Goal: Task Accomplishment & Management: Use online tool/utility

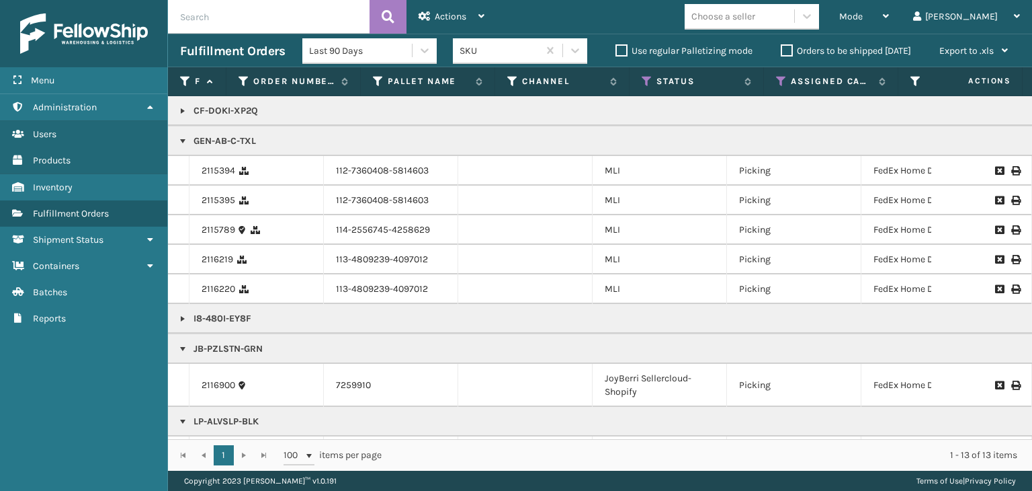
scroll to position [89, 0]
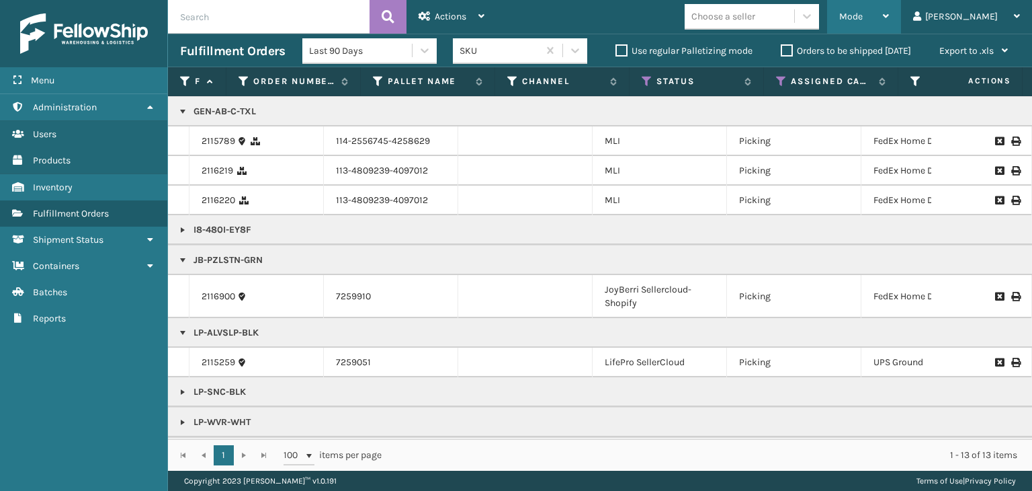
click at [863, 17] on span "Mode" at bounding box center [851, 16] width 24 height 11
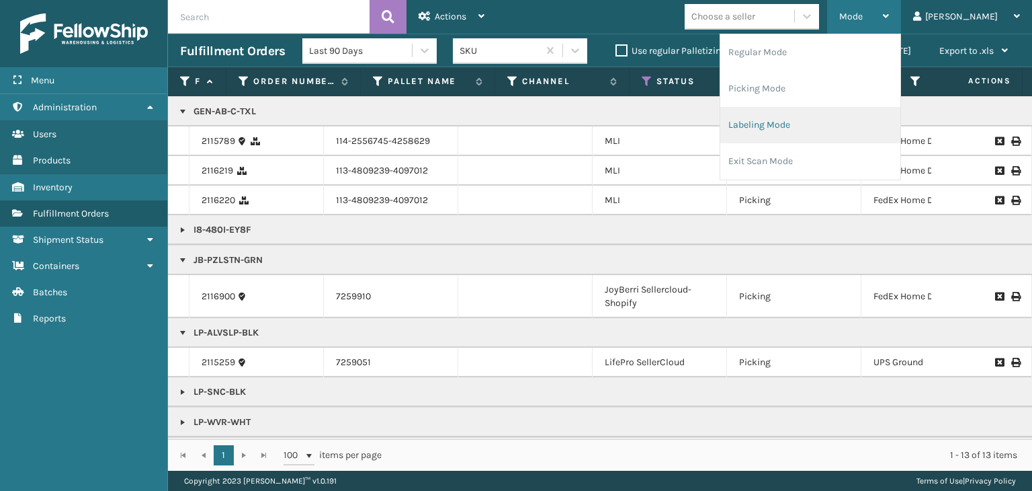
click at [814, 115] on li "Labeling Mode" at bounding box center [810, 125] width 180 height 36
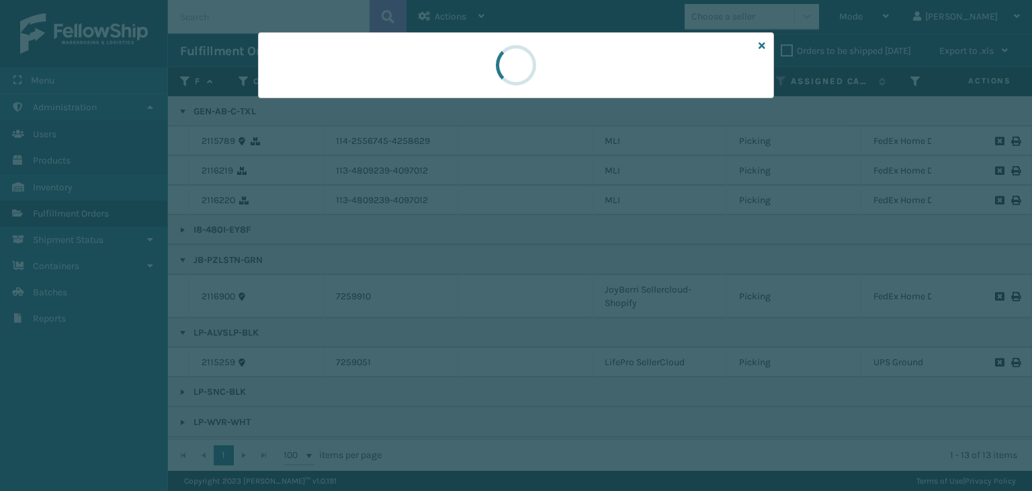
click at [288, 85] on div at bounding box center [516, 65] width 516 height 66
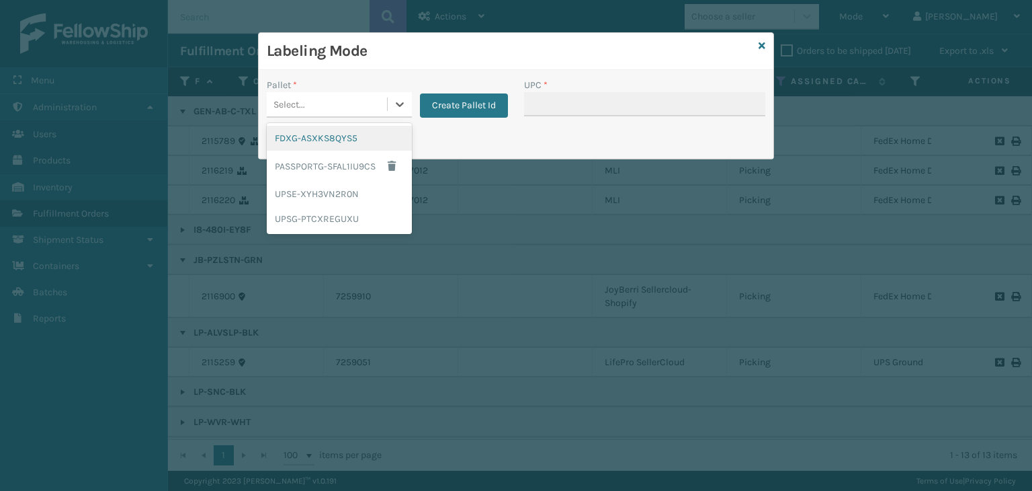
drag, startPoint x: 296, startPoint y: 91, endPoint x: 310, endPoint y: 103, distance: 18.7
click at [296, 92] on div "Select..." at bounding box center [339, 105] width 145 height 26
click at [328, 224] on div "UPSG-PTCXREGUXU" at bounding box center [339, 218] width 145 height 25
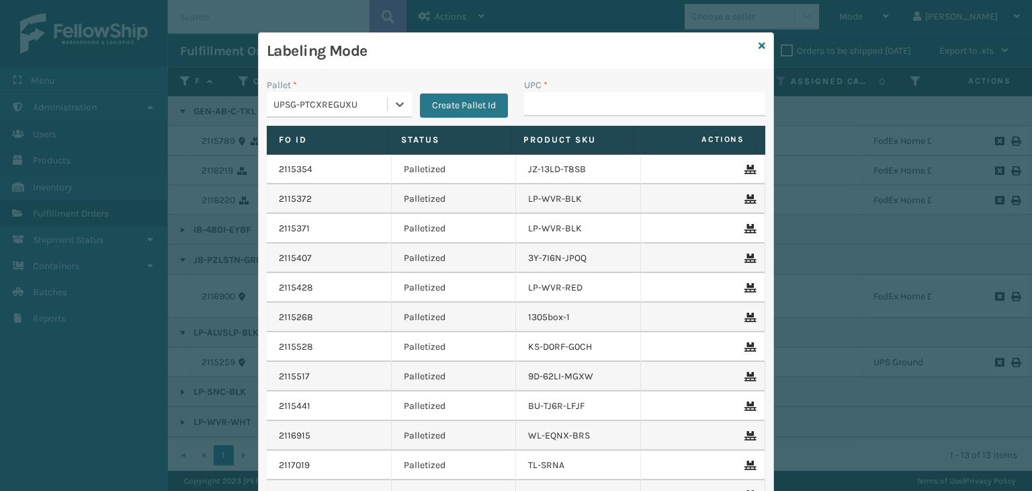
click at [357, 108] on div "UPSG-PTCXREGUXU" at bounding box center [330, 104] width 115 height 14
drag, startPoint x: 575, startPoint y: 94, endPoint x: 598, endPoint y: 71, distance: 32.3
click at [588, 90] on div "UPC *" at bounding box center [644, 97] width 241 height 38
click at [761, 44] on div "Labeling Mode" at bounding box center [516, 51] width 515 height 37
click at [759, 46] on icon at bounding box center [762, 45] width 7 height 9
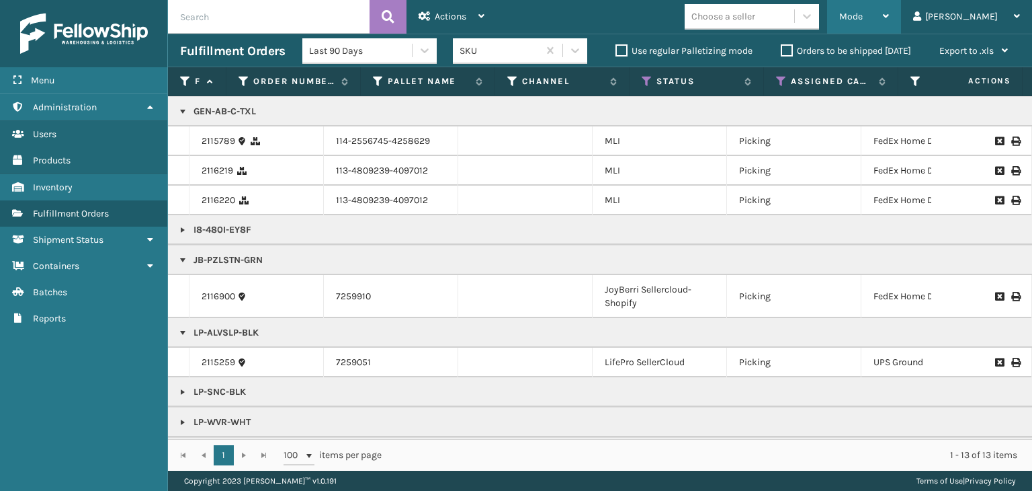
click at [863, 18] on span "Mode" at bounding box center [851, 16] width 24 height 11
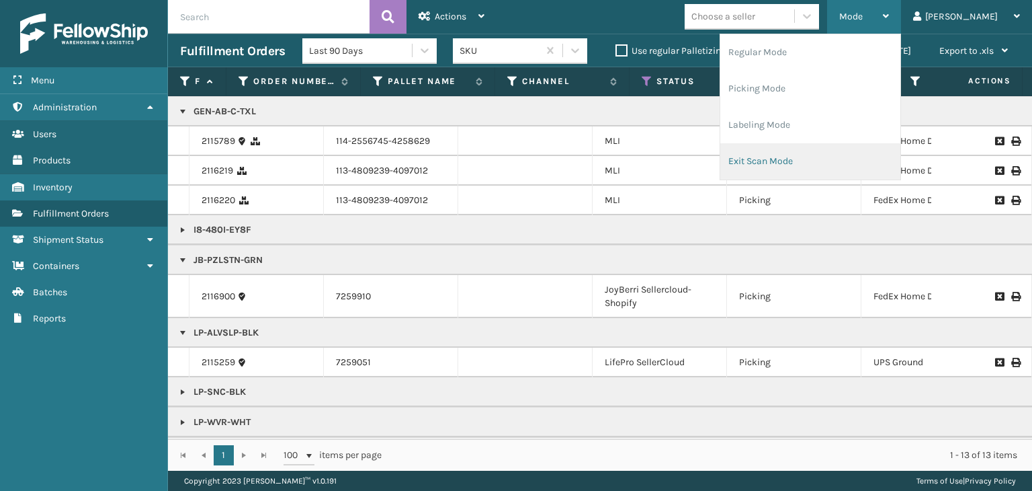
click at [814, 159] on li "Exit Scan Mode" at bounding box center [810, 161] width 180 height 36
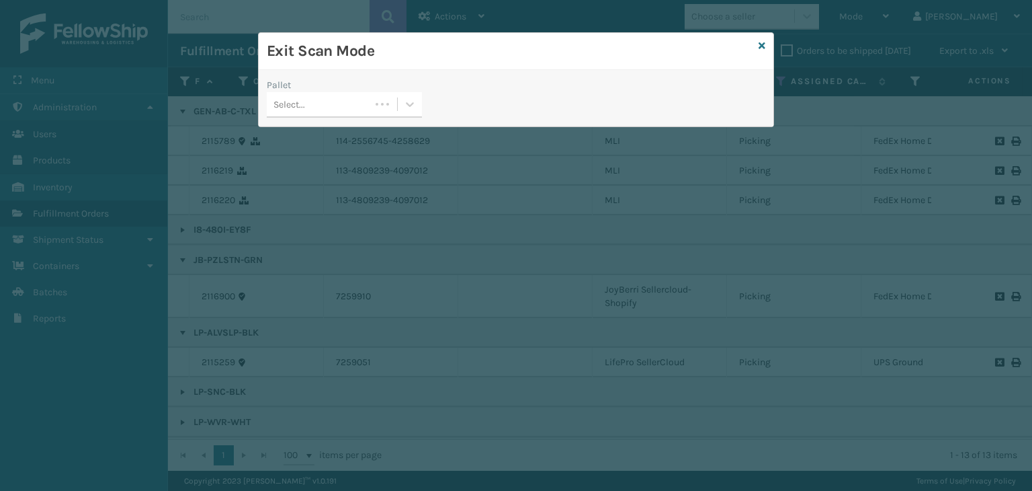
click at [322, 114] on div "Select..." at bounding box center [318, 104] width 103 height 22
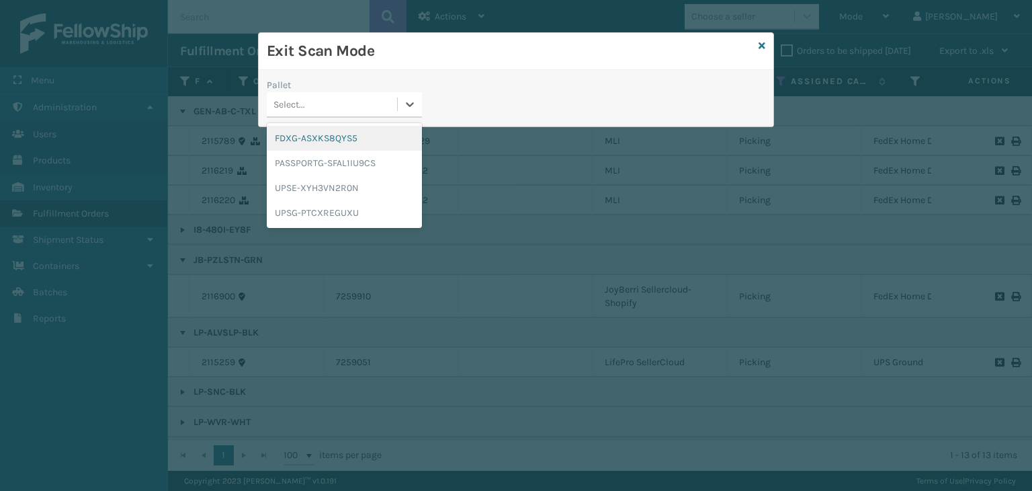
click at [322, 132] on div "FDXG-ASXKS8QYS5" at bounding box center [344, 138] width 155 height 25
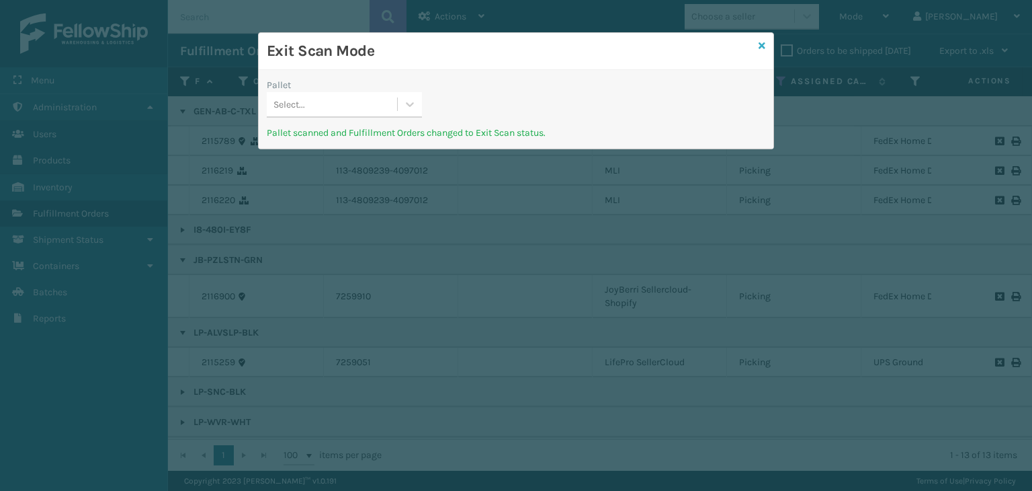
click at [761, 42] on icon at bounding box center [762, 45] width 7 height 9
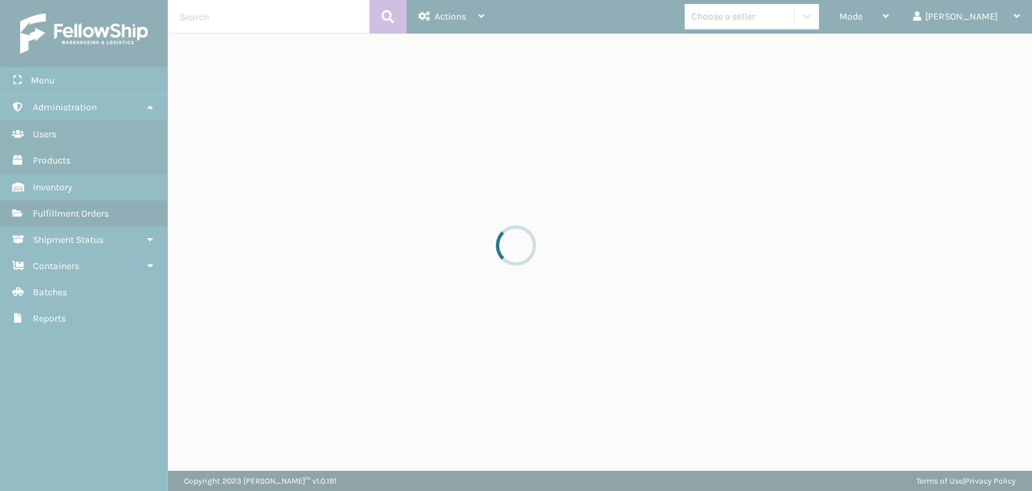
click at [231, 11] on div at bounding box center [516, 245] width 1032 height 491
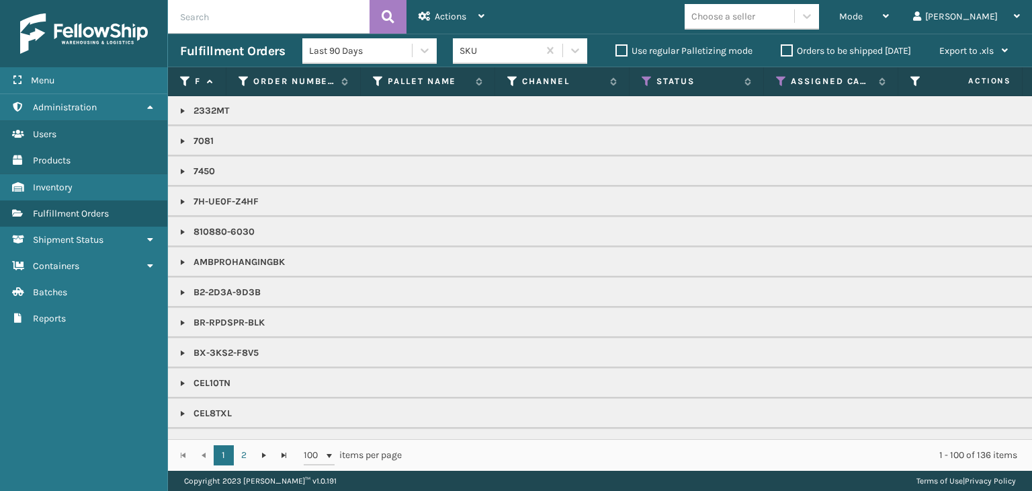
click at [234, 15] on input "text" at bounding box center [269, 17] width 202 height 34
click at [648, 78] on icon at bounding box center [647, 81] width 11 height 12
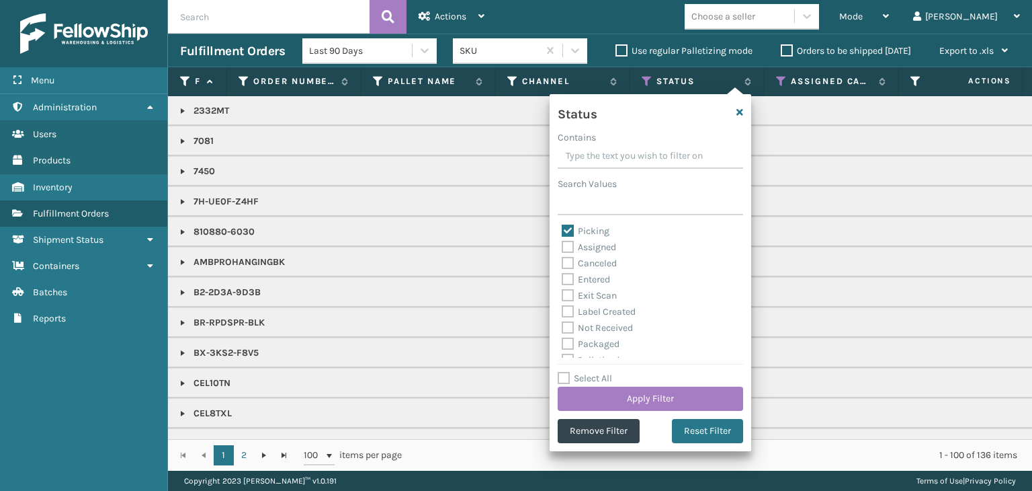
click at [591, 230] on label "Picking" at bounding box center [586, 230] width 48 height 11
click at [562, 230] on input "Picking" at bounding box center [562, 227] width 1 height 9
checkbox input "false"
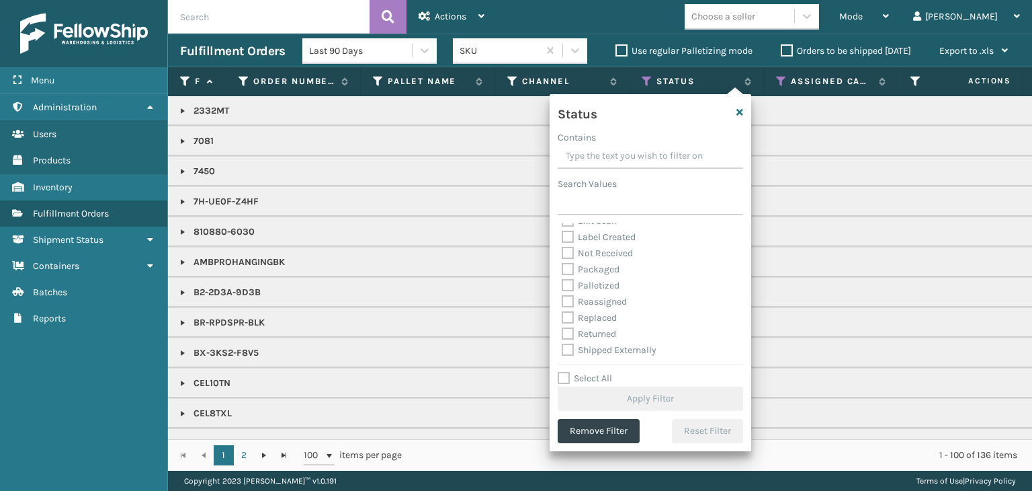
scroll to position [75, 0]
click at [597, 281] on label "Palletized" at bounding box center [591, 284] width 58 height 11
click at [562, 281] on input "Palletized" at bounding box center [562, 281] width 1 height 9
checkbox input "true"
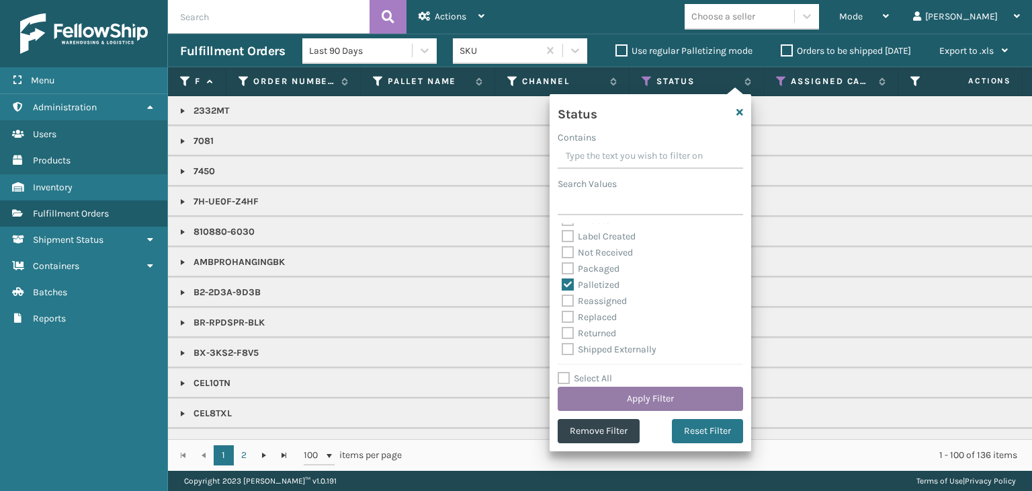
click at [638, 388] on button "Apply Filter" at bounding box center [650, 398] width 185 height 24
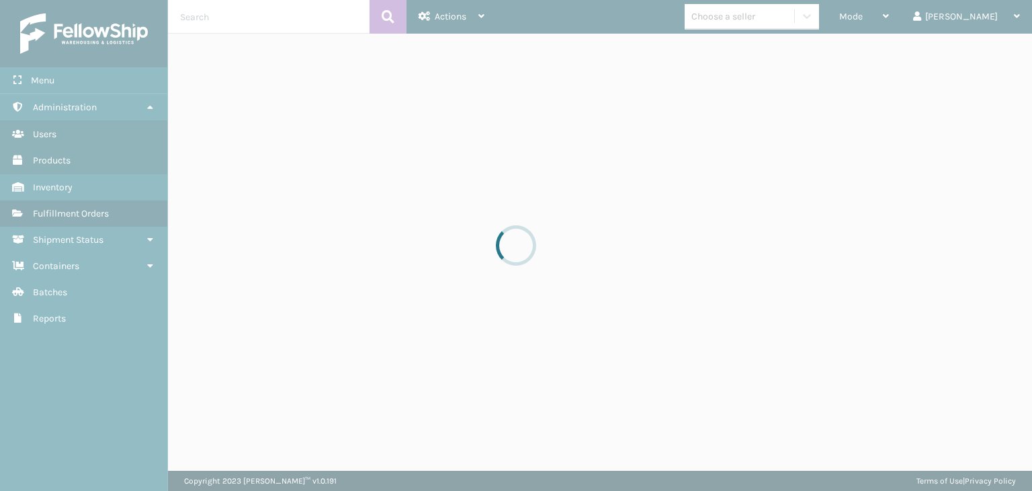
click at [798, 29] on div at bounding box center [516, 245] width 1032 height 491
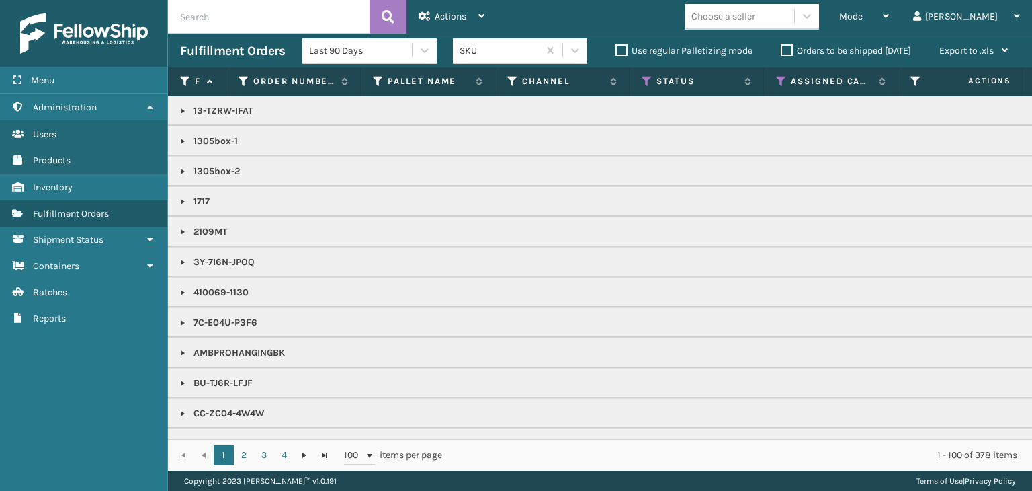
click at [798, 29] on div "Choose a seller" at bounding box center [752, 17] width 134 height 26
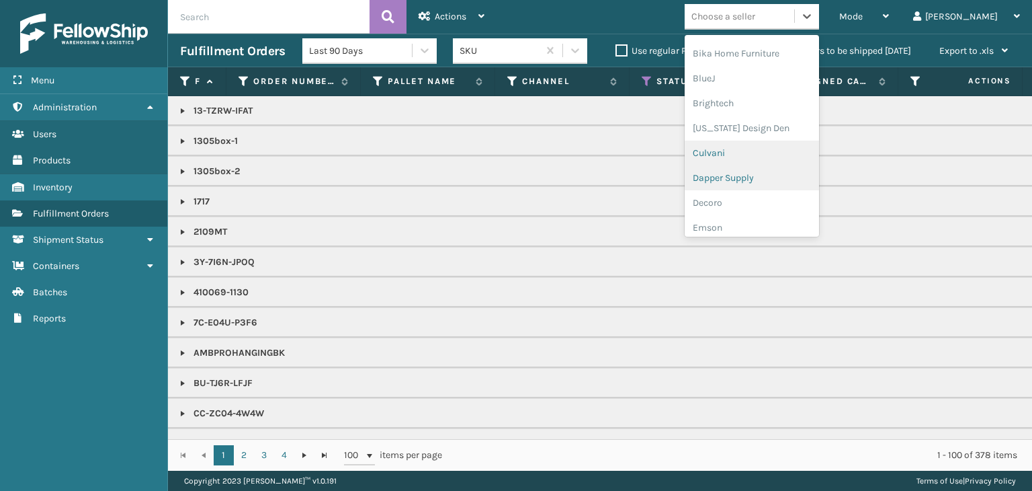
scroll to position [202, 0]
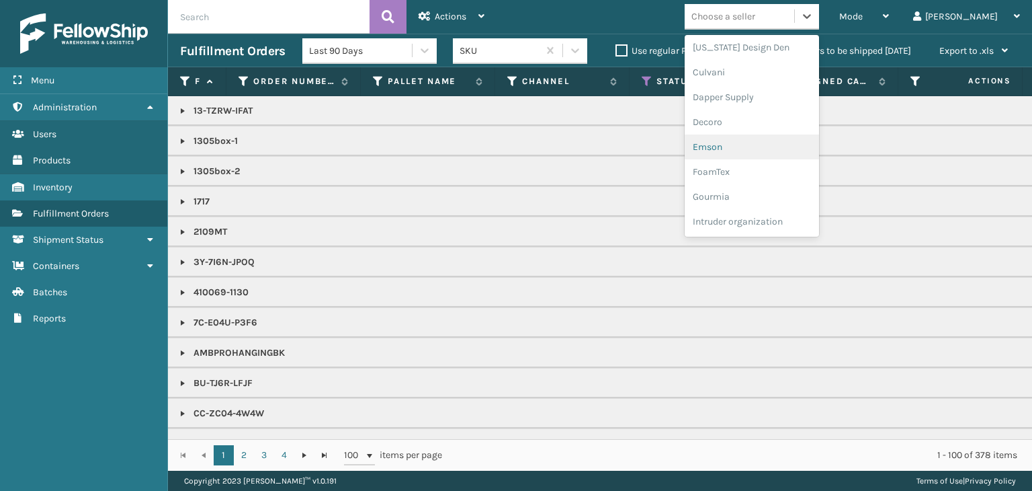
click at [761, 154] on div "Emson" at bounding box center [752, 146] width 134 height 25
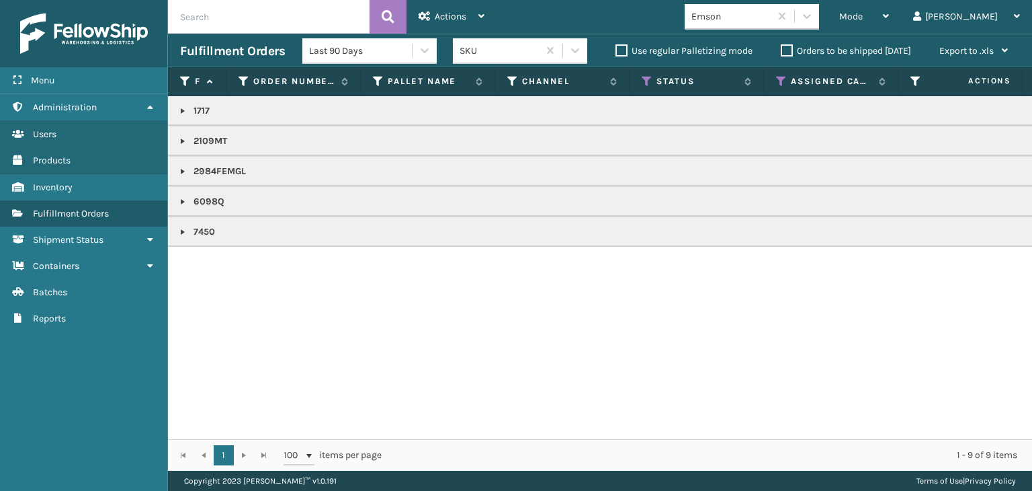
click at [179, 171] on link at bounding box center [182, 171] width 11 height 11
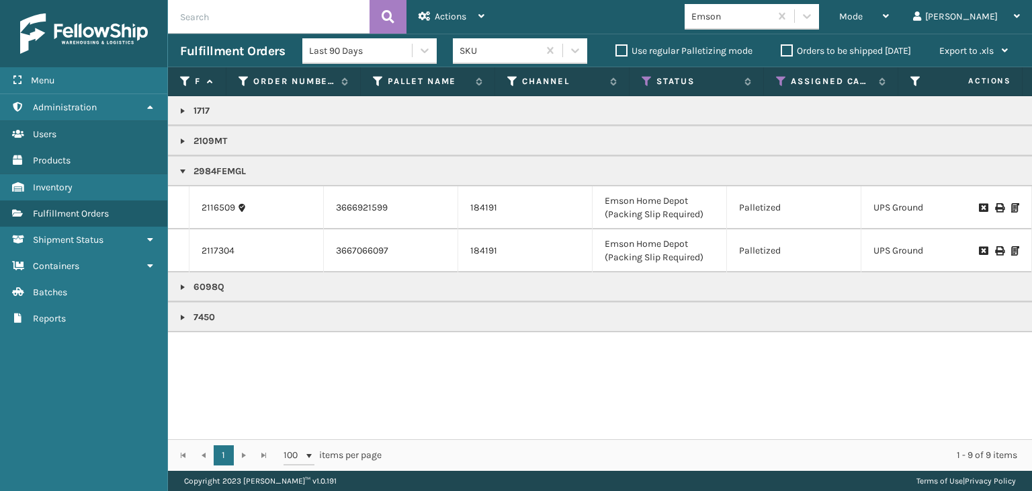
click at [995, 210] on icon at bounding box center [999, 207] width 8 height 9
click at [995, 251] on icon at bounding box center [999, 250] width 8 height 9
click at [889, 17] on div "Mode" at bounding box center [864, 17] width 50 height 34
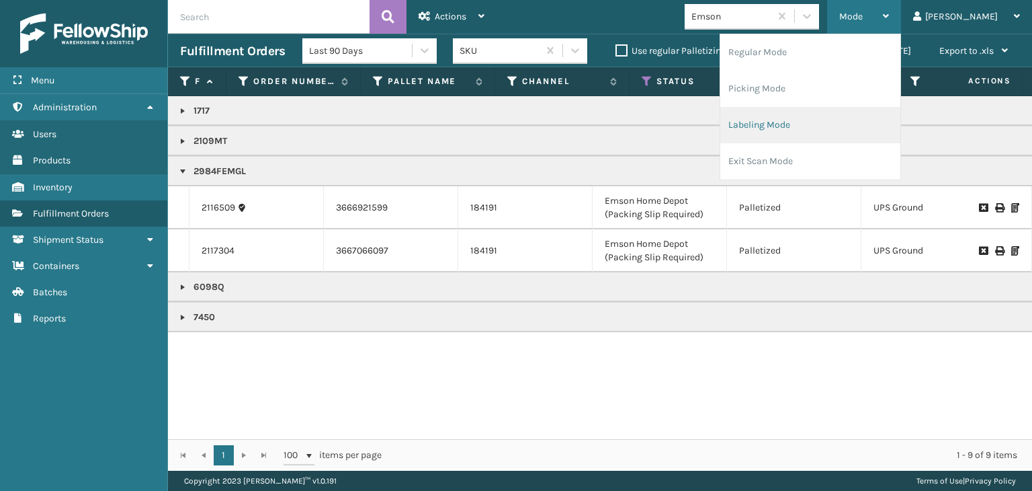
click at [800, 124] on li "Labeling Mode" at bounding box center [810, 125] width 180 height 36
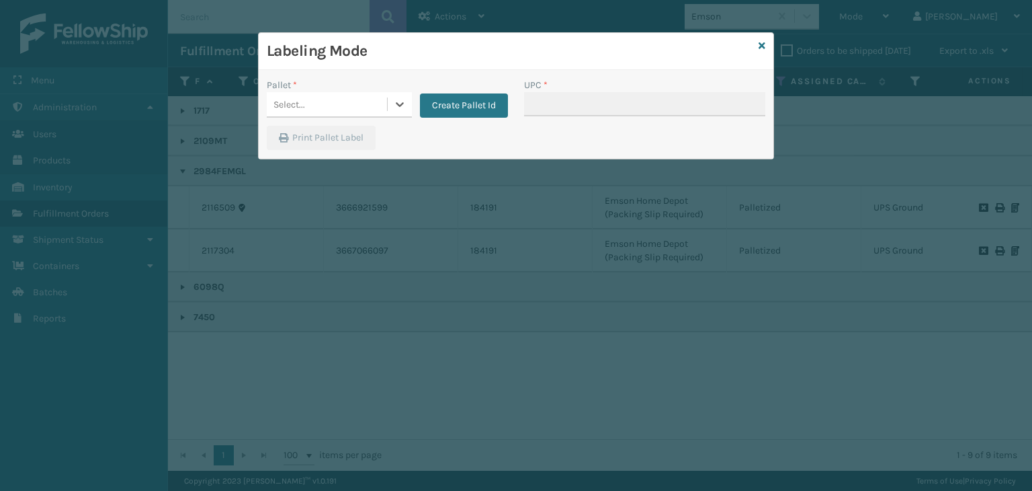
click at [459, 89] on div "Create Pallet Id" at bounding box center [460, 98] width 96 height 40
click at [469, 99] on button "Create Pallet Id" at bounding box center [464, 105] width 88 height 24
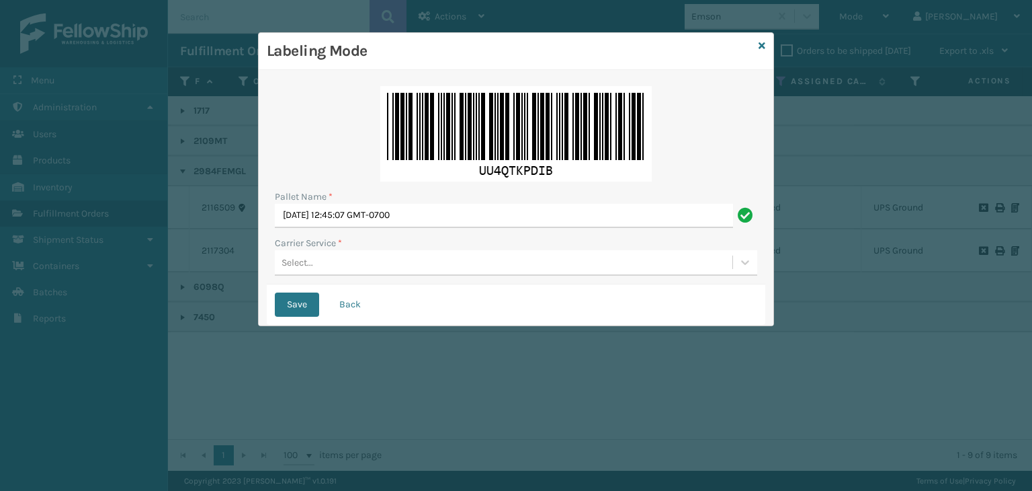
click at [344, 257] on div "Select..." at bounding box center [504, 262] width 458 height 22
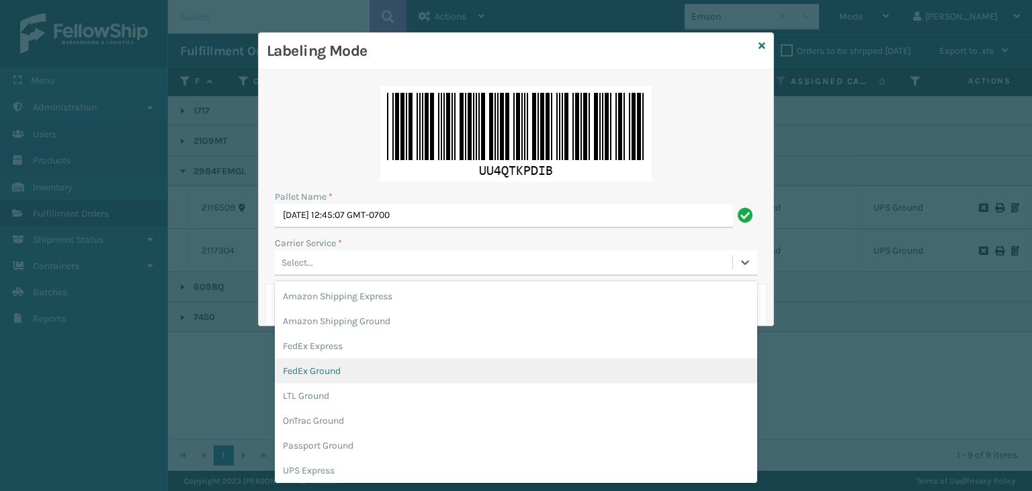
click at [344, 374] on div "FedEx Ground" at bounding box center [516, 370] width 482 height 25
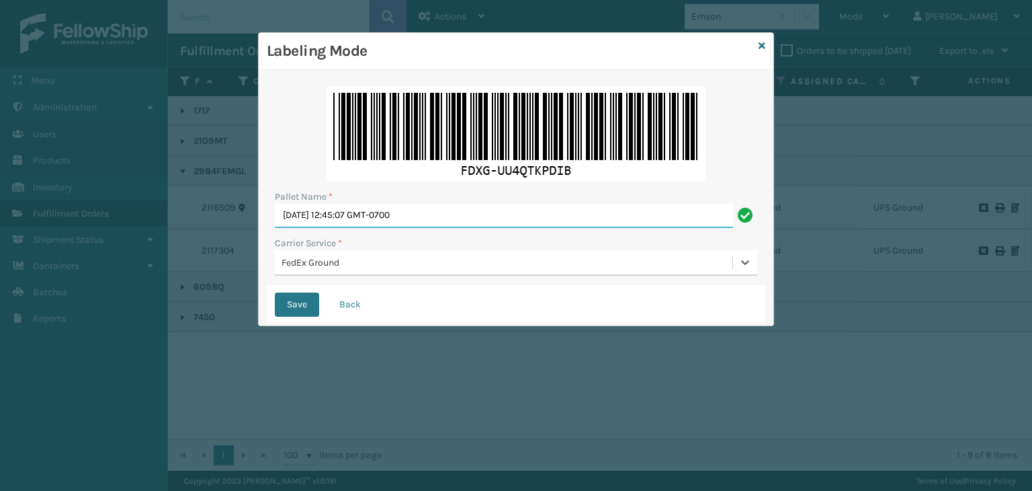
drag, startPoint x: 505, startPoint y: 211, endPoint x: 228, endPoint y: 111, distance: 294.4
click at [253, 119] on div "Labeling Mode Pallet Name * [DATE] 12:45:07 GMT-0700 Carrier Service * option F…" at bounding box center [516, 245] width 1032 height 491
paste input "FEDZ555391"
type input "FEDZ555391"
click at [298, 301] on button "Save" at bounding box center [297, 304] width 44 height 24
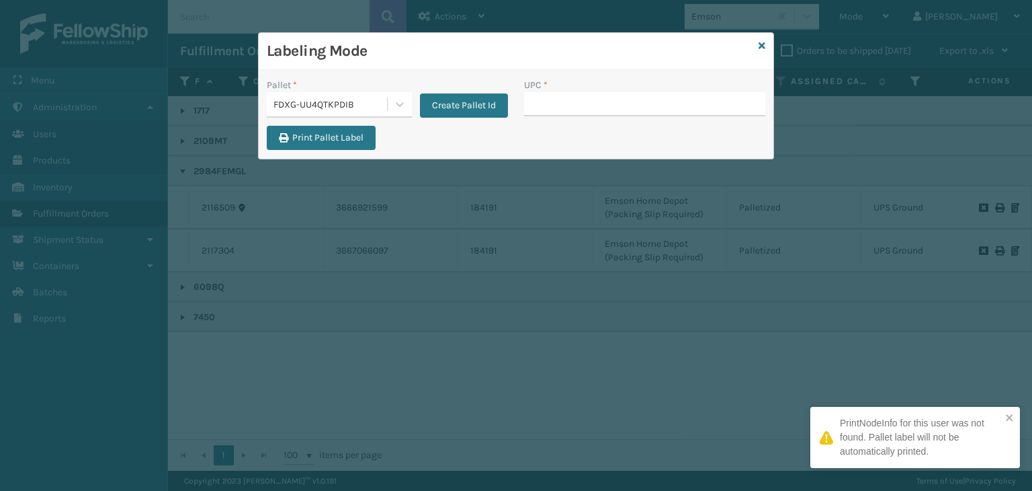
click at [570, 107] on input "UPC *" at bounding box center [644, 104] width 241 height 24
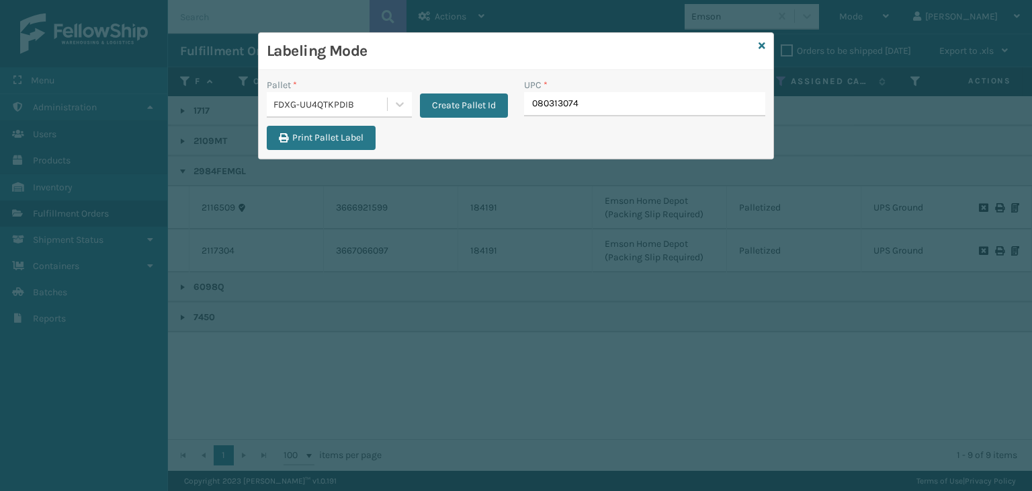
type input "0803130745"
click at [559, 106] on input "UPC *" at bounding box center [644, 104] width 241 height 24
type input "LP-WVR-RED"
drag, startPoint x: 577, startPoint y: 110, endPoint x: 583, endPoint y: 107, distance: 6.9
click at [582, 108] on input "UPC *" at bounding box center [644, 104] width 241 height 24
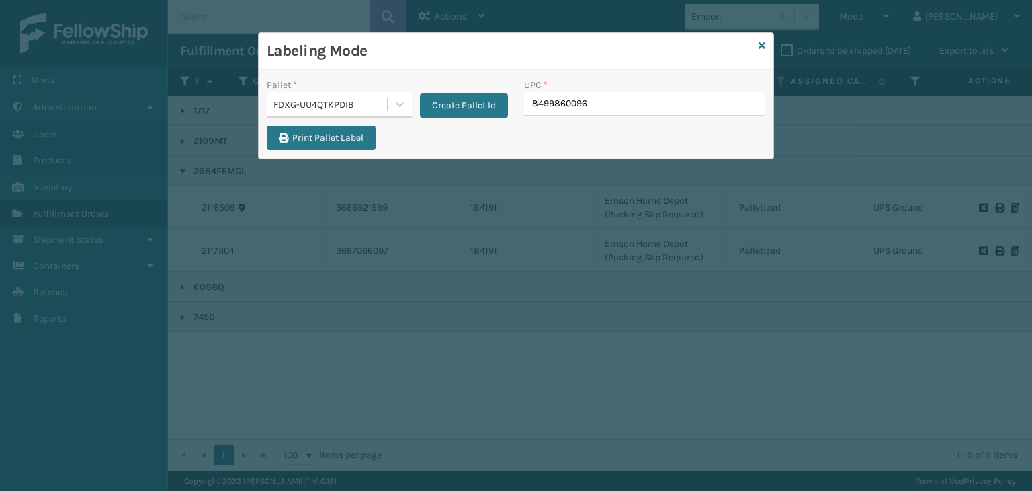
type input "84998600968"
type input "850064"
type input "100803"
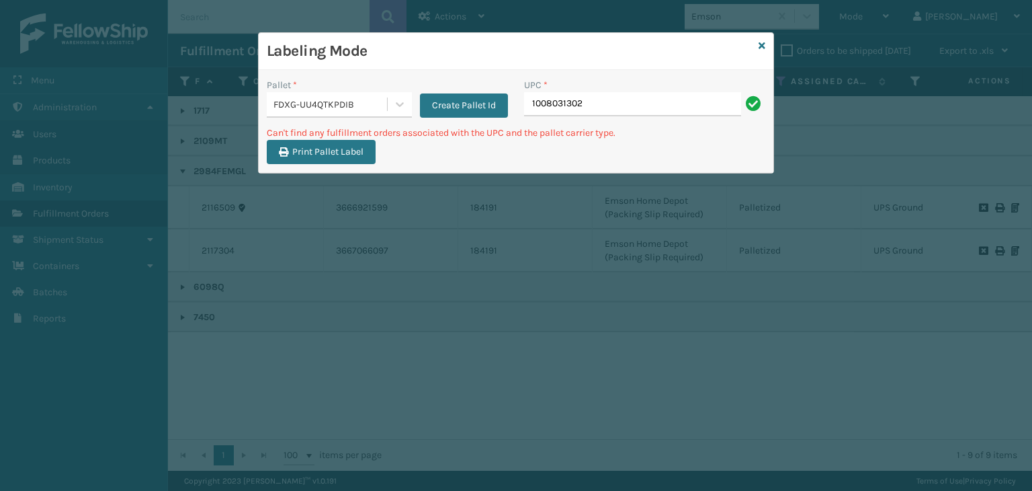
drag, startPoint x: 597, startPoint y: 109, endPoint x: 427, endPoint y: 75, distance: 172.6
click at [440, 87] on div "Pallet * FDXG-UU4QTKPDIB Create Pallet Id UPC * 1008031302" at bounding box center [516, 102] width 515 height 48
type input "2332MT"
click at [763, 44] on icon at bounding box center [762, 45] width 7 height 9
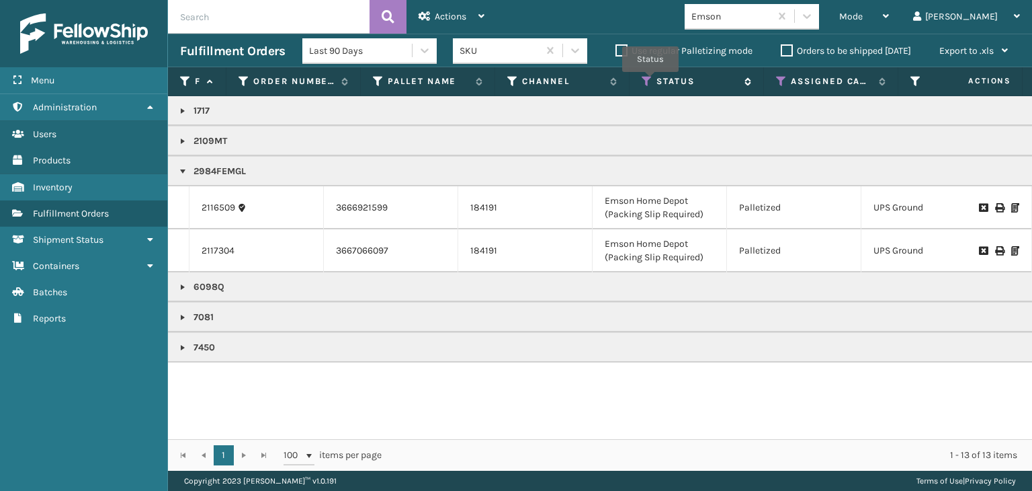
click at [650, 81] on icon at bounding box center [647, 81] width 11 height 12
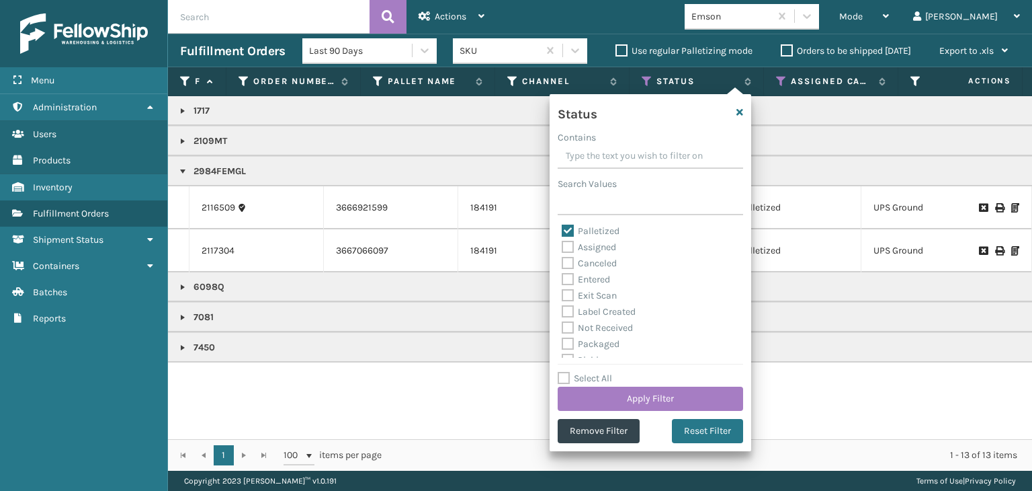
click at [591, 374] on label "Select All" at bounding box center [585, 377] width 54 height 11
click at [591, 372] on input "Select All" at bounding box center [659, 370] width 202 height 1
checkbox input "true"
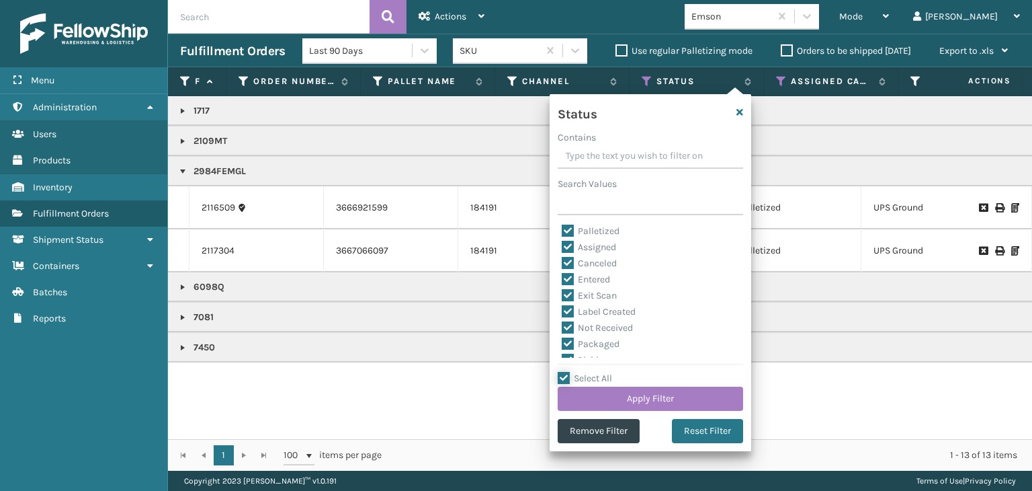
checkbox input "true"
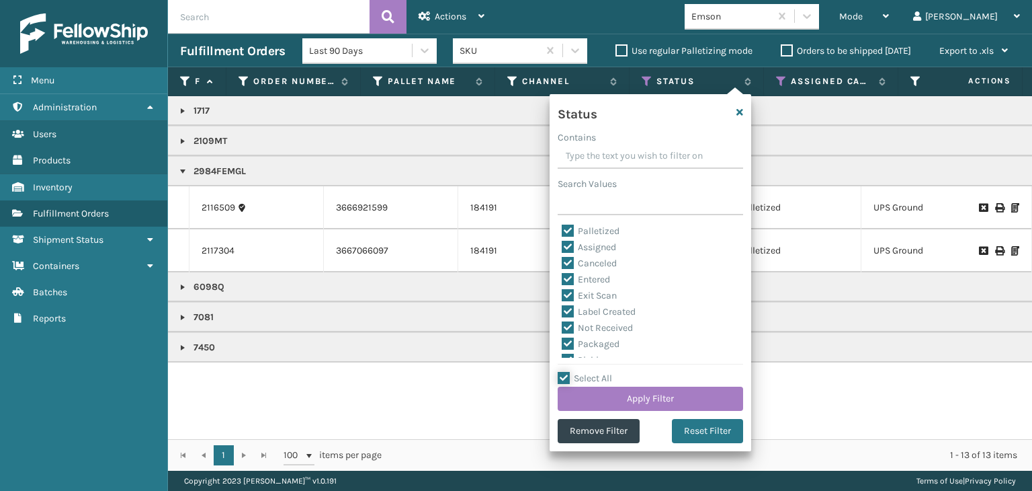
checkbox input "true"
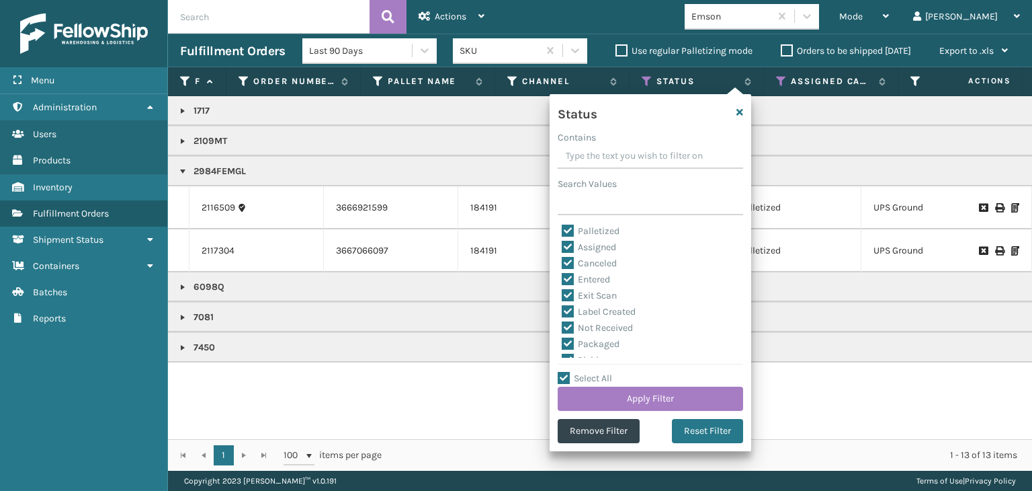
click at [591, 374] on label "Select All" at bounding box center [585, 377] width 54 height 11
click at [591, 372] on input "Select All" at bounding box center [659, 370] width 202 height 1
checkbox input "false"
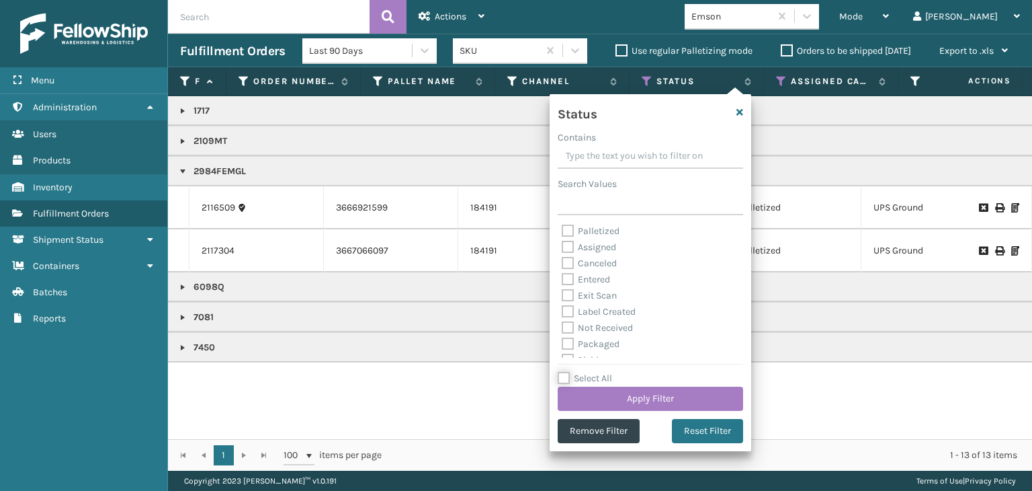
checkbox input "false"
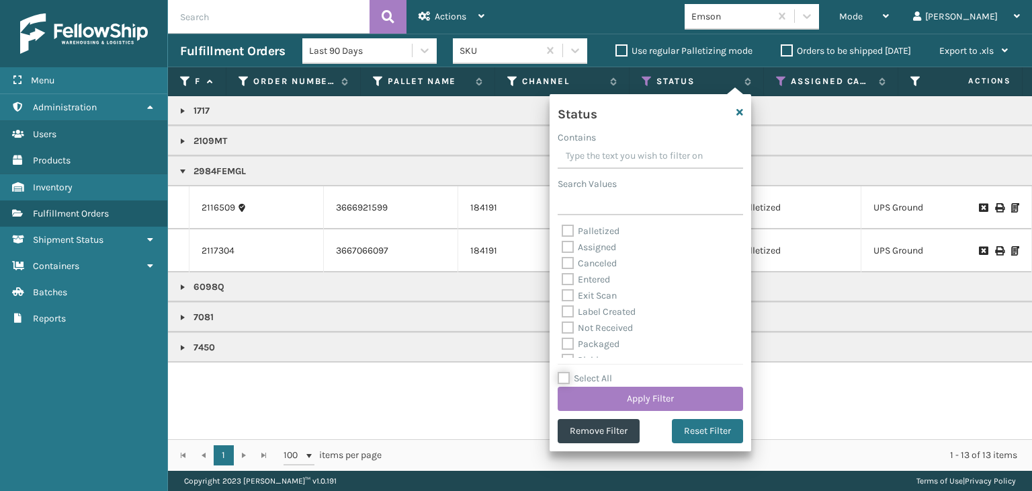
checkbox input "false"
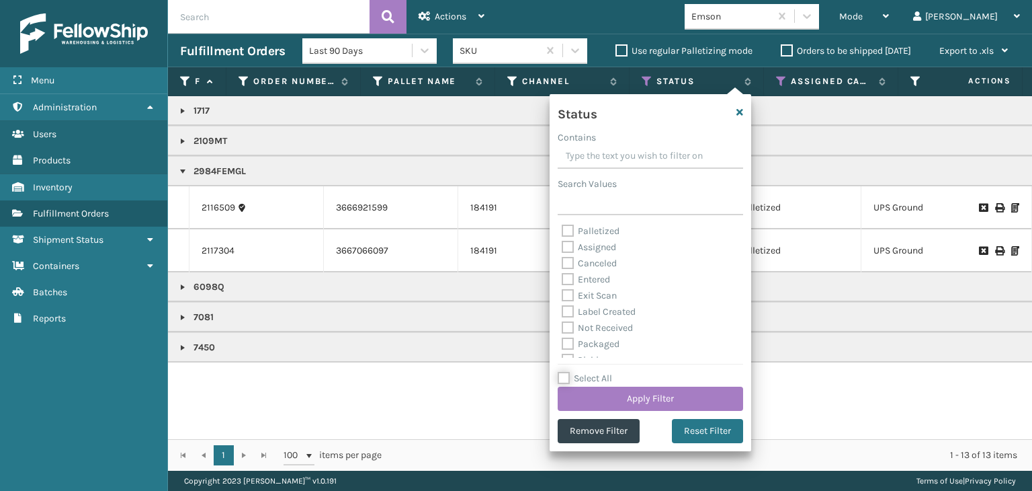
checkbox input "false"
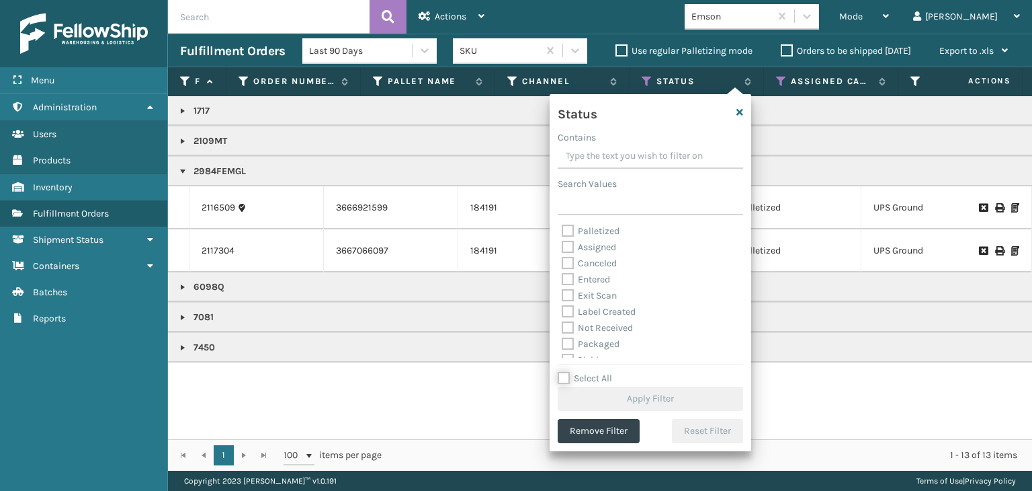
scroll to position [67, 0]
click at [586, 294] on label "Picking" at bounding box center [586, 292] width 48 height 11
click at [562, 294] on input "Picking" at bounding box center [562, 289] width 1 height 9
checkbox input "true"
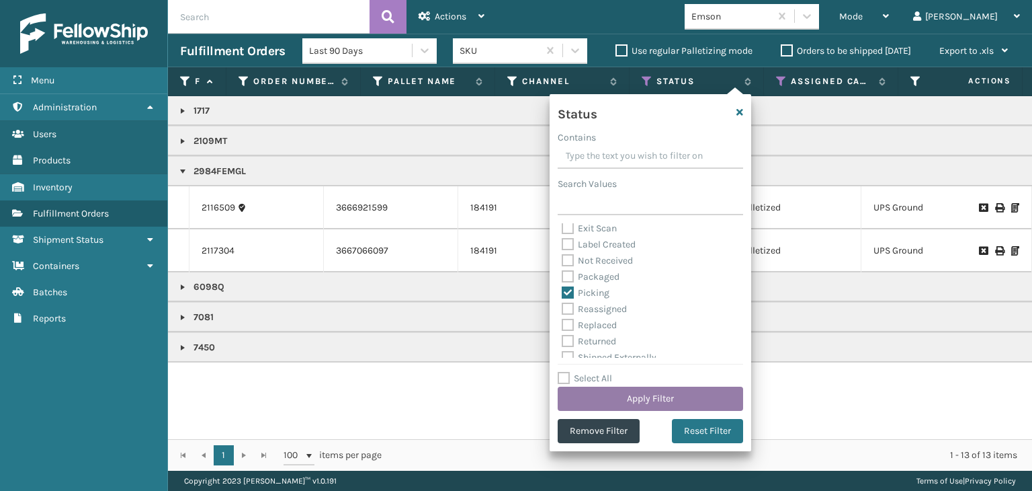
click at [628, 391] on button "Apply Filter" at bounding box center [650, 398] width 185 height 24
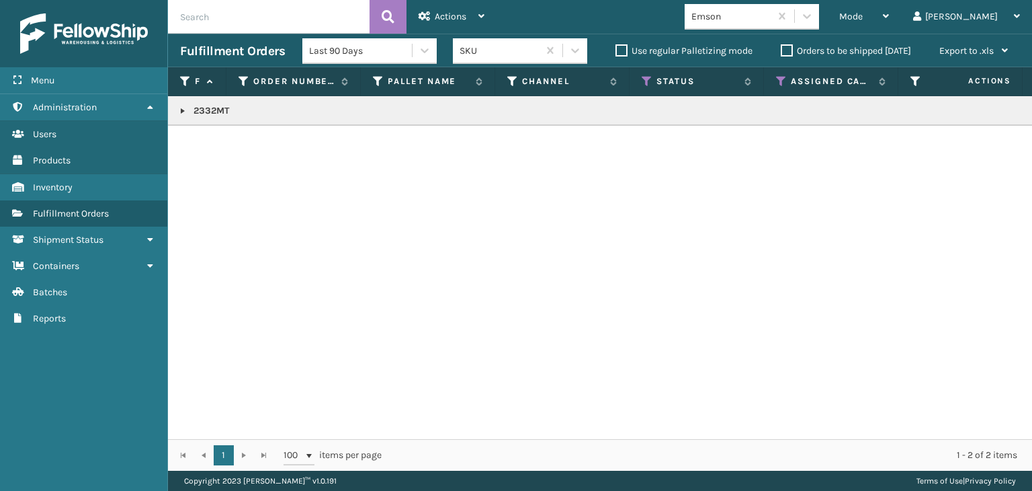
click at [179, 110] on link at bounding box center [182, 110] width 11 height 11
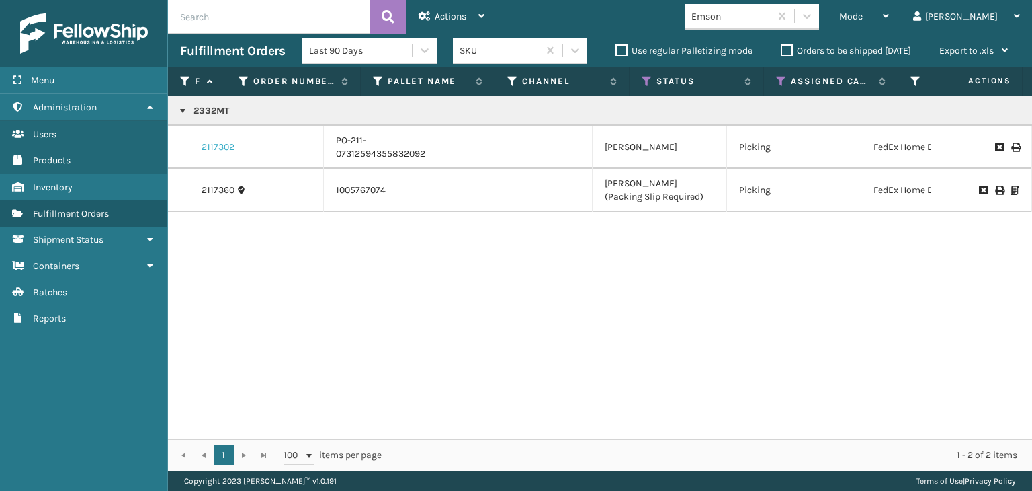
click at [214, 140] on link "2117302" at bounding box center [218, 146] width 33 height 13
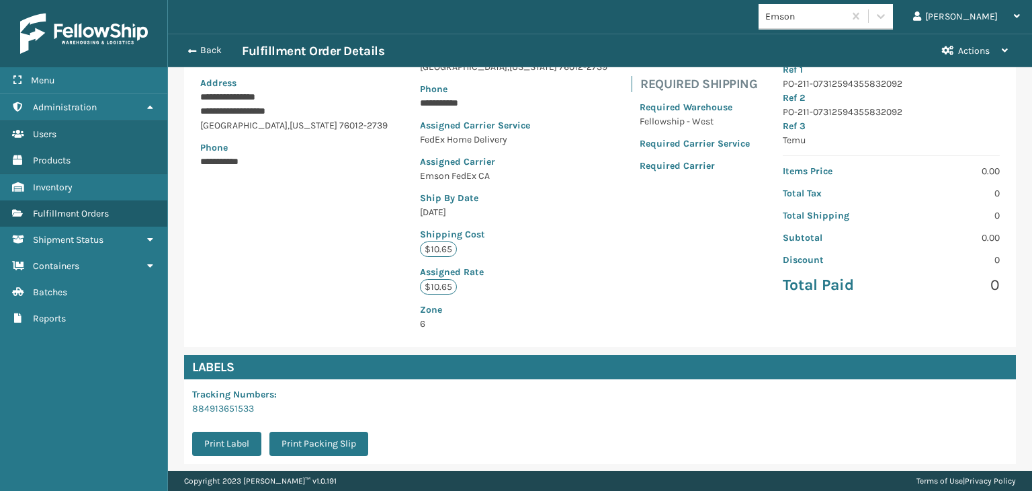
scroll to position [317, 0]
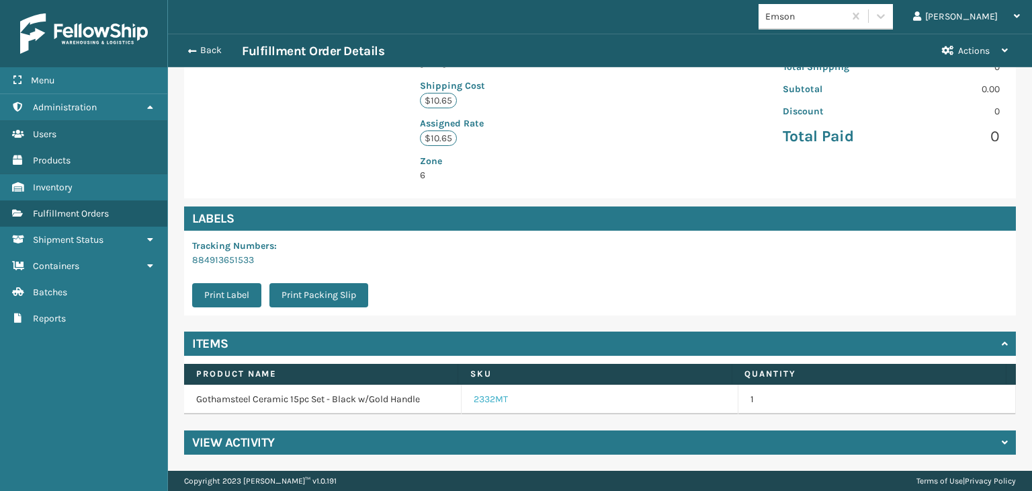
click at [490, 396] on link "2332MT" at bounding box center [491, 398] width 34 height 13
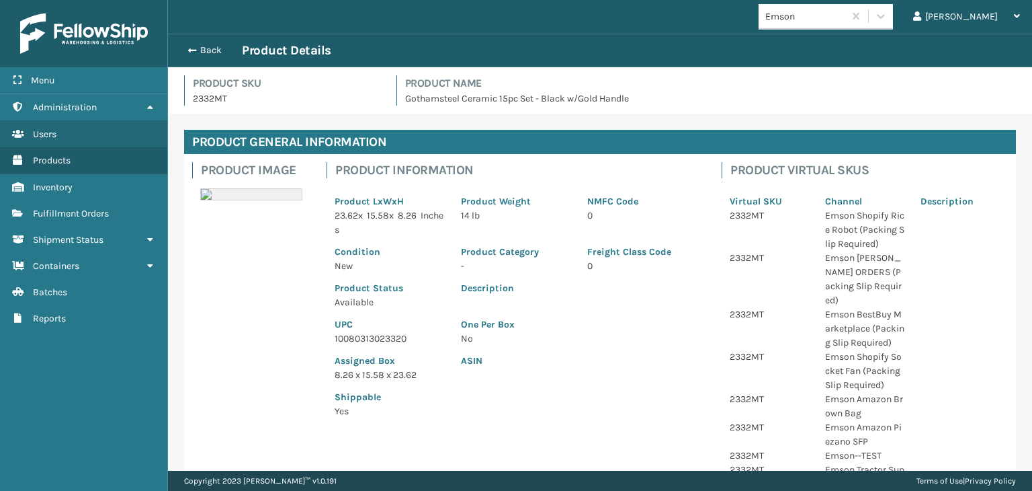
click at [379, 341] on p "10080313023320" at bounding box center [390, 338] width 110 height 14
copy p "10080313023320"
click at [203, 45] on button "Back" at bounding box center [211, 50] width 62 height 12
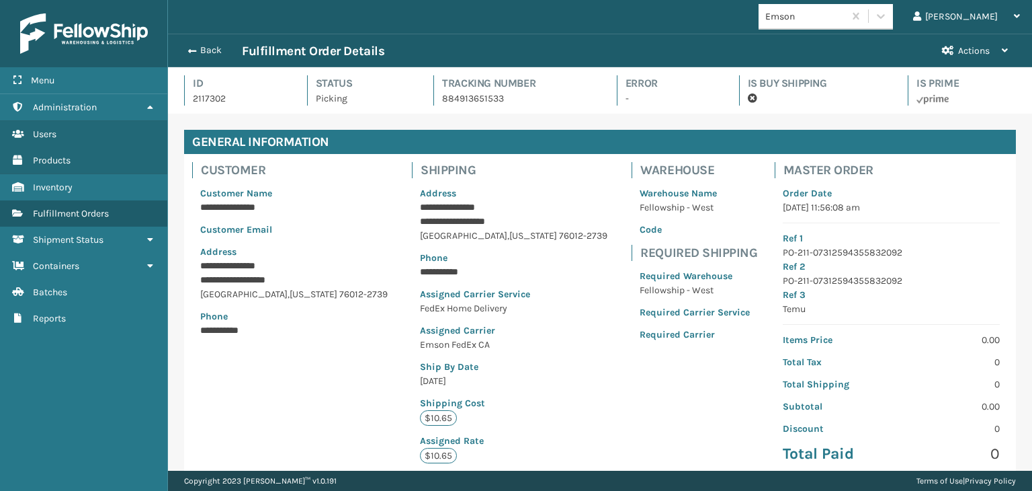
click at [203, 45] on button "Back" at bounding box center [211, 50] width 62 height 12
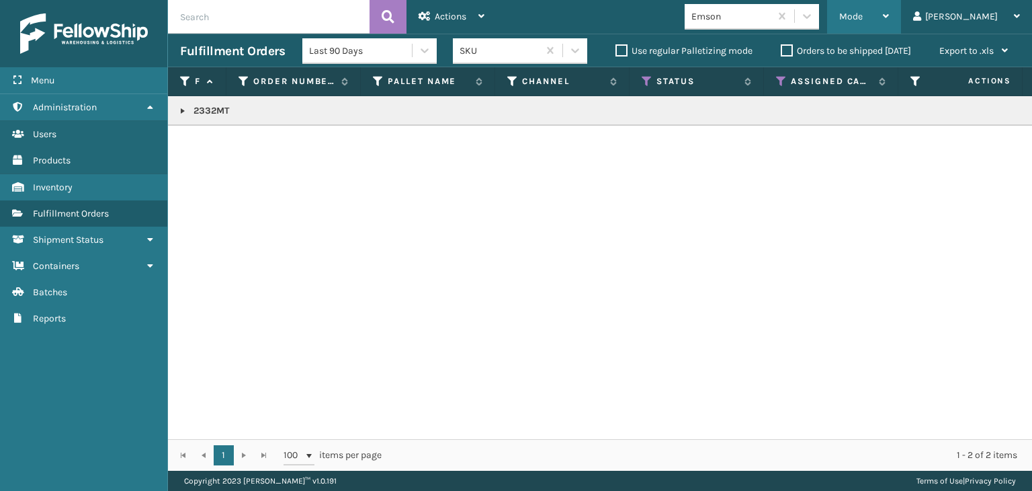
click at [863, 15] on span "Mode" at bounding box center [851, 16] width 24 height 11
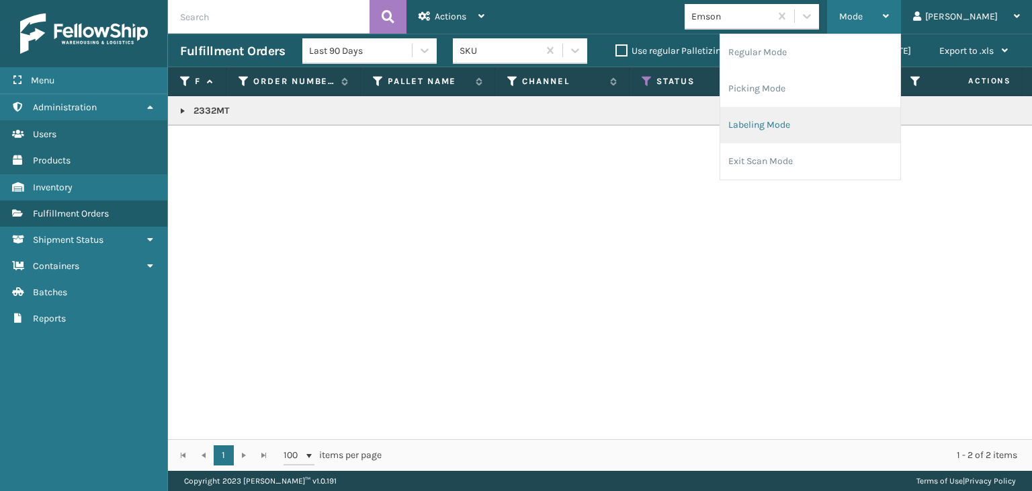
click at [830, 133] on li "Labeling Mode" at bounding box center [810, 125] width 180 height 36
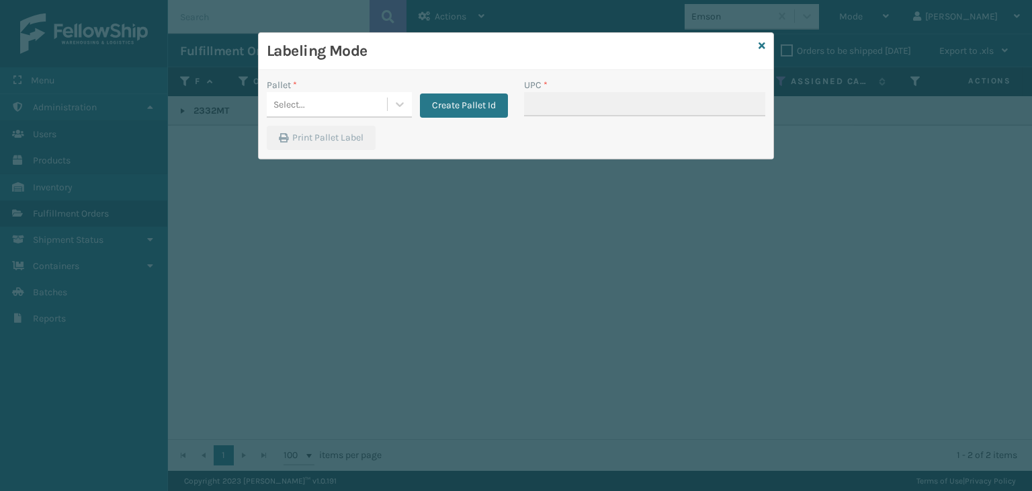
click at [335, 87] on div "Pallet *" at bounding box center [339, 85] width 145 height 14
click at [337, 103] on div "Select..." at bounding box center [327, 104] width 120 height 22
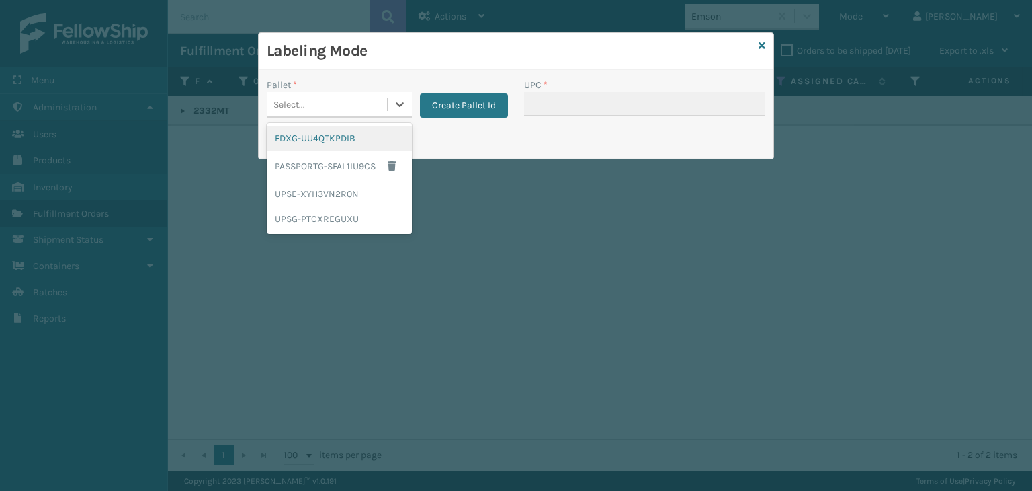
click at [347, 138] on div "FDXG-UU4QTKPDIB" at bounding box center [339, 138] width 145 height 25
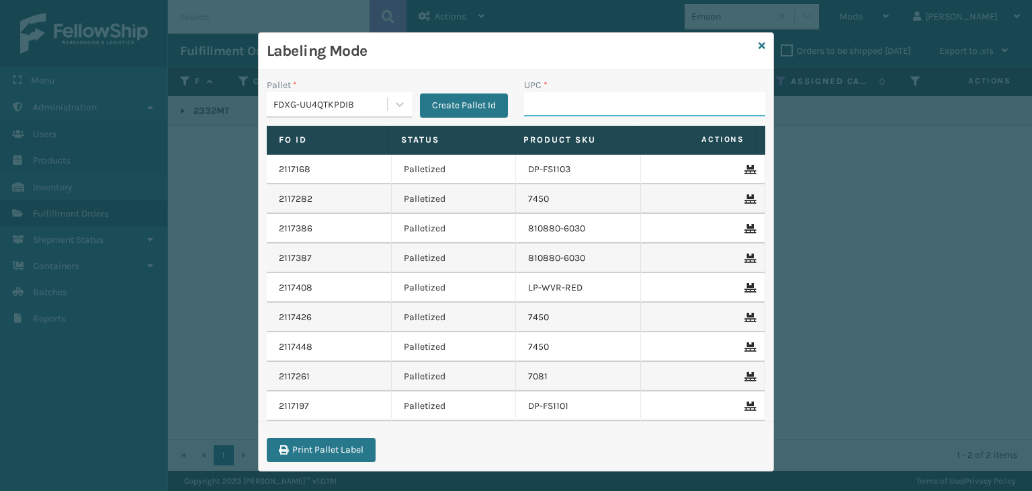
click at [524, 114] on input "UPC *" at bounding box center [644, 104] width 241 height 24
paste input "10080313023320"
type input "10080313023320"
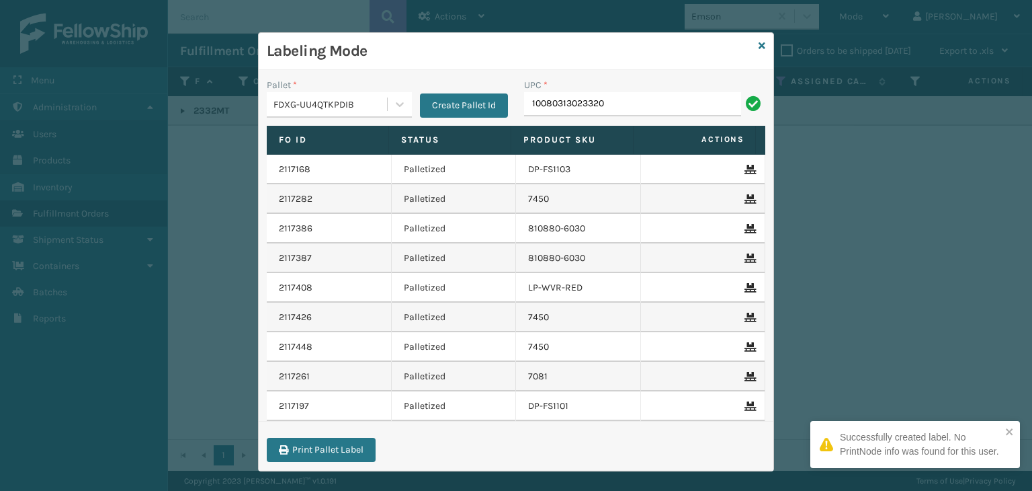
type input "10080313023320"
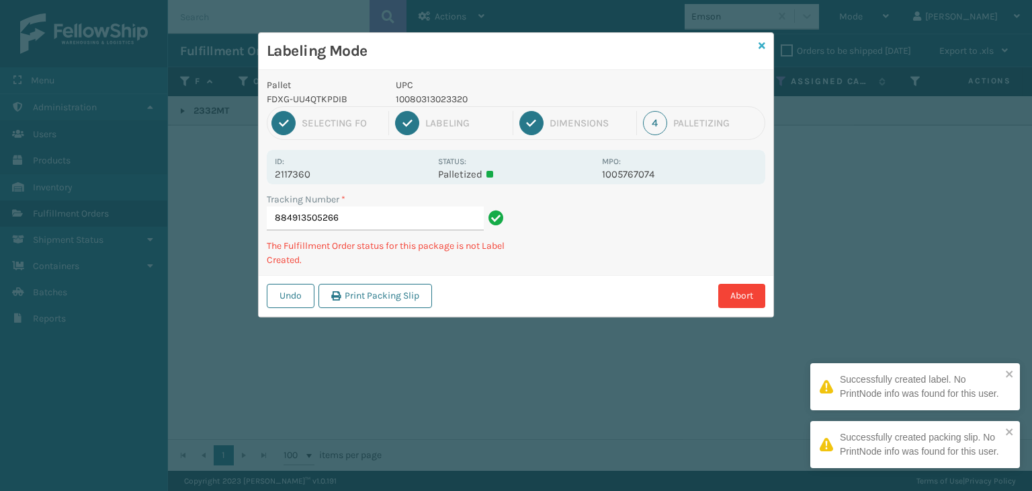
click at [761, 46] on icon at bounding box center [762, 45] width 7 height 9
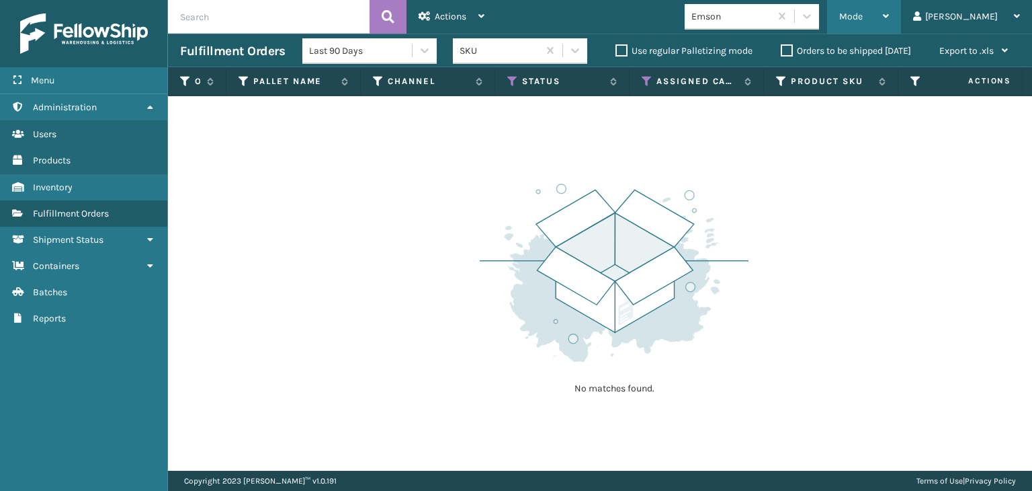
click at [863, 17] on span "Mode" at bounding box center [851, 16] width 24 height 11
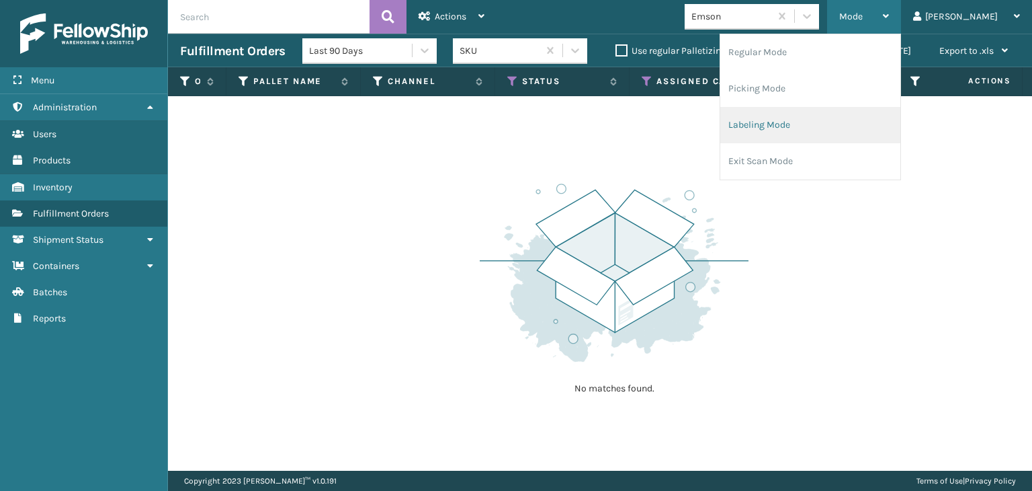
click at [813, 114] on li "Labeling Mode" at bounding box center [810, 125] width 180 height 36
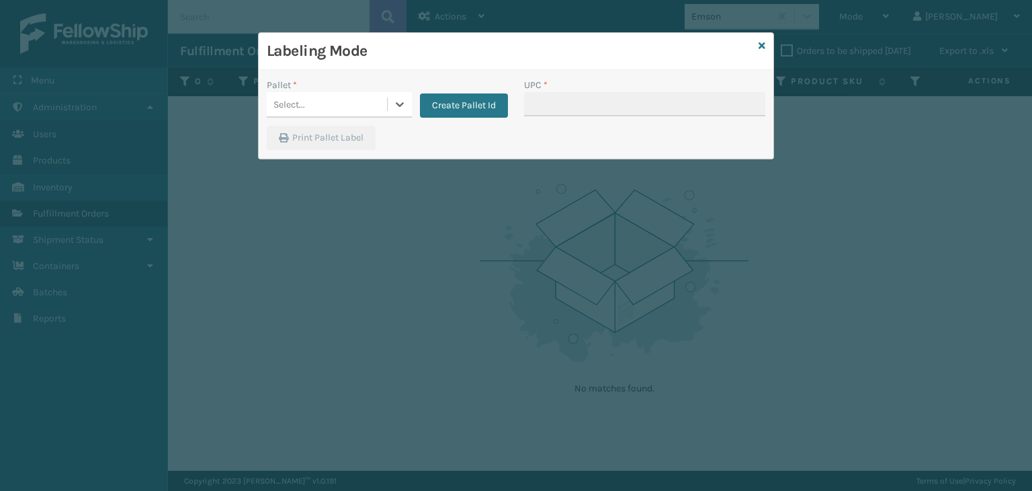
click at [341, 103] on div "Select..." at bounding box center [327, 104] width 120 height 22
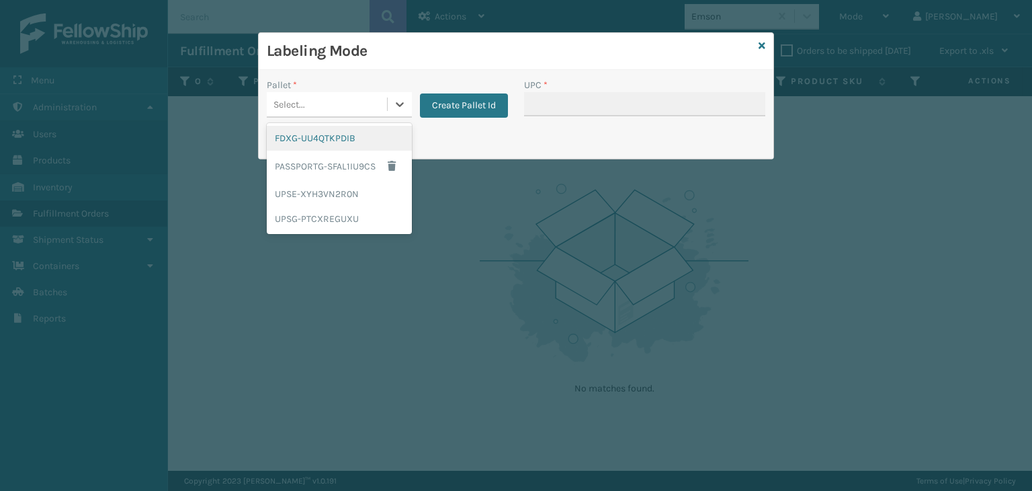
click at [327, 136] on div "FDXG-UU4QTKPDIB" at bounding box center [339, 138] width 145 height 25
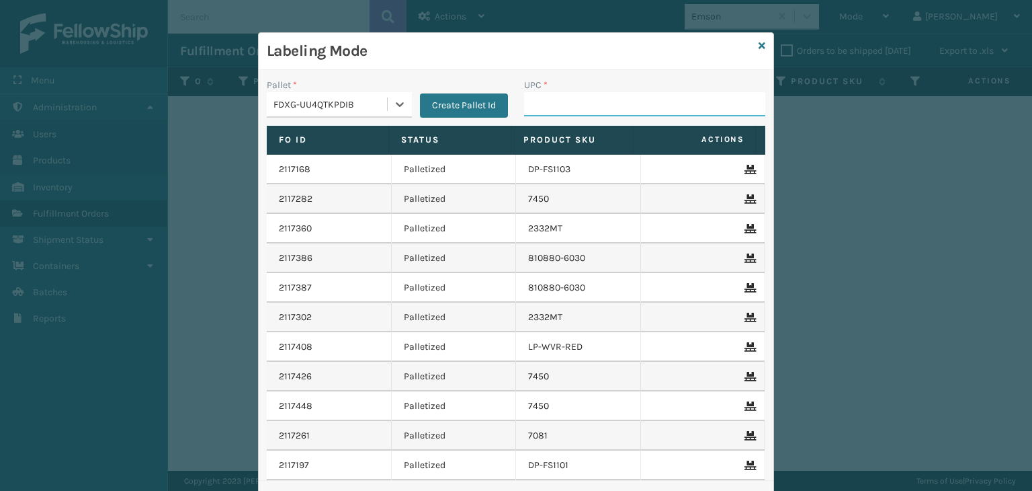
click at [602, 105] on input "UPC *" at bounding box center [644, 104] width 241 height 24
type input "8409851"
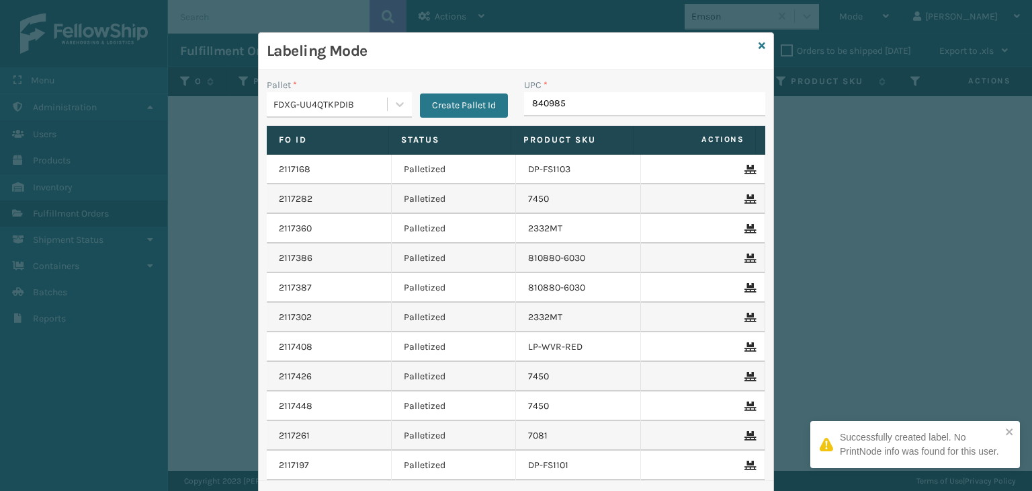
type input "8409851"
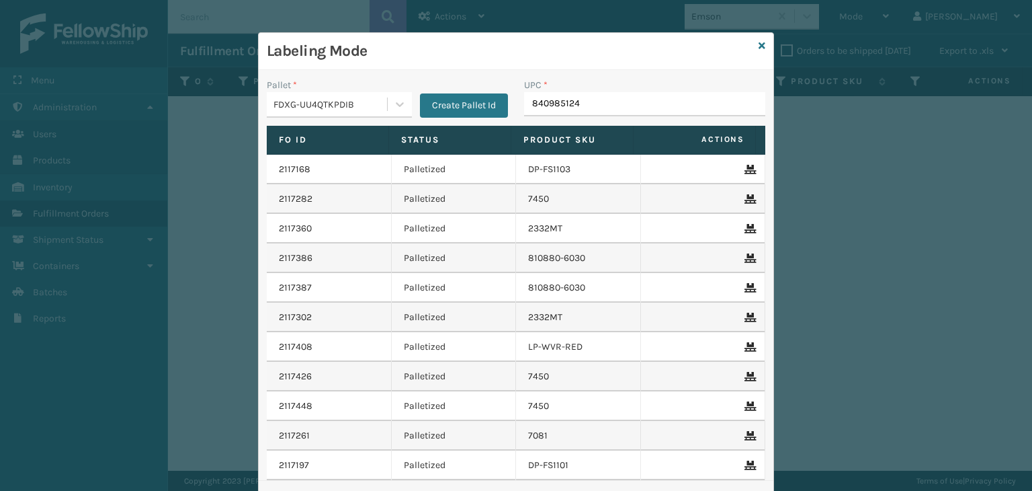
type input "8409851245"
type input "840985124564"
click at [617, 108] on input "UPC *" at bounding box center [644, 104] width 241 height 24
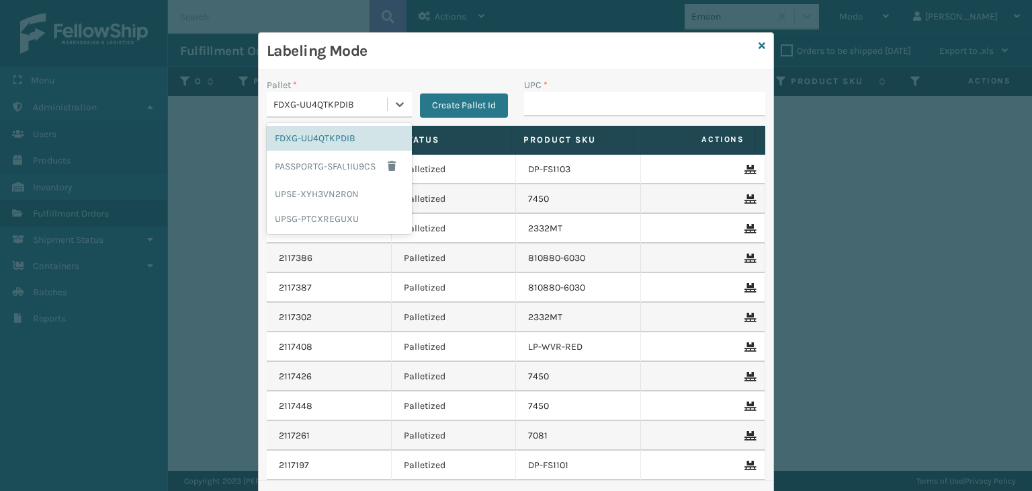
click at [300, 103] on div "FDXG-UU4QTKPDIB" at bounding box center [330, 104] width 115 height 14
click at [317, 214] on div "UPSG-PTCXREGUXU" at bounding box center [339, 218] width 145 height 25
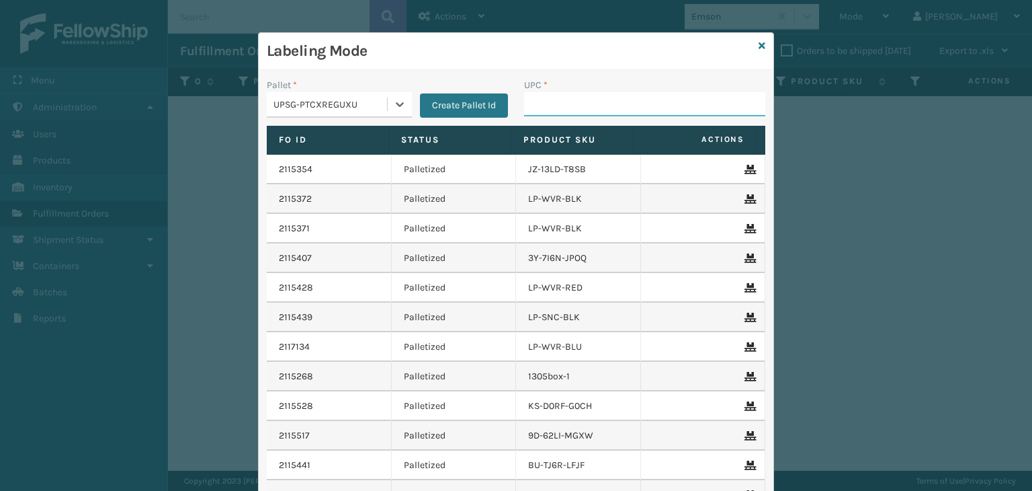
click at [535, 108] on input "UPC *" at bounding box center [644, 104] width 241 height 24
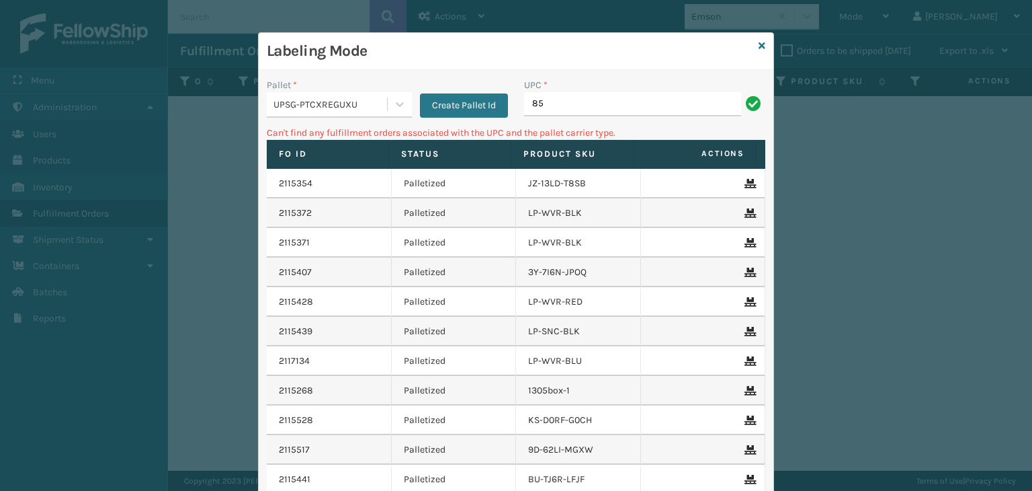
type input "8"
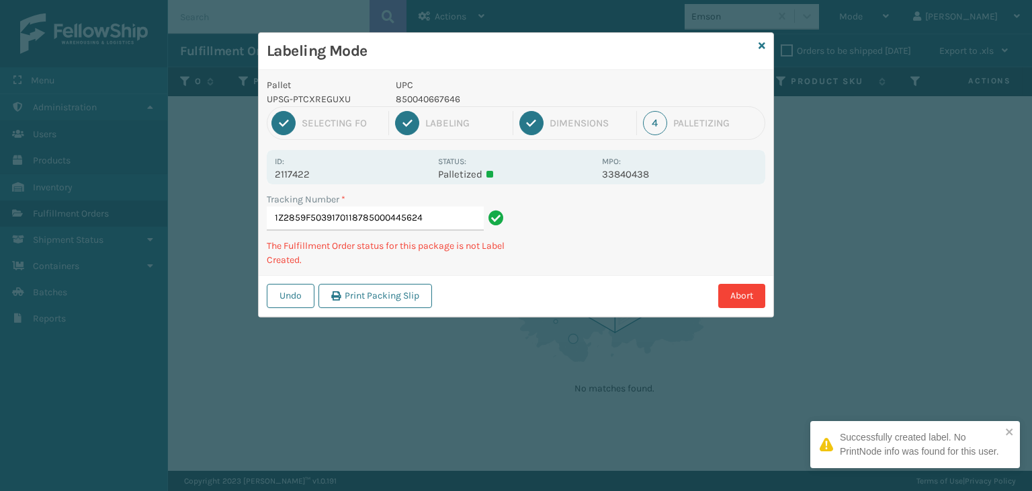
type input "1Z2859F50391701187850004456248"
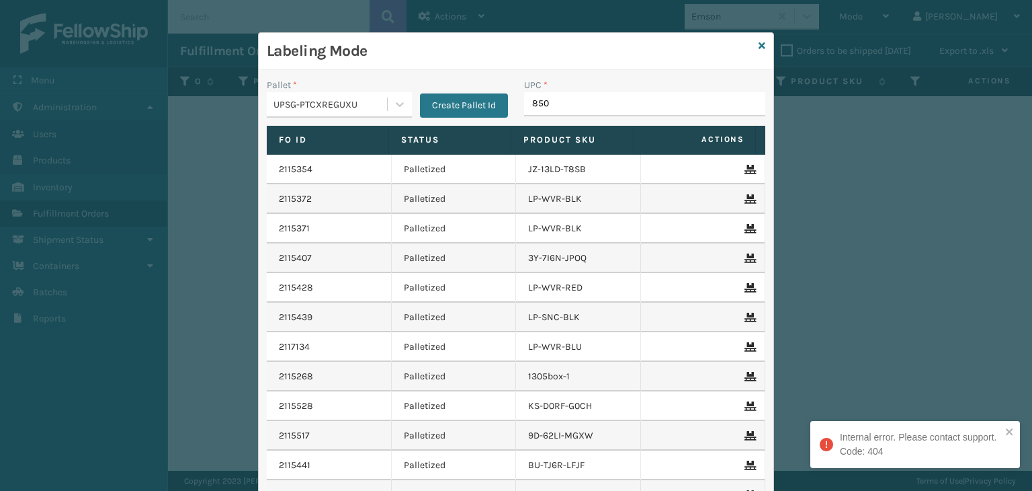
type input "8500"
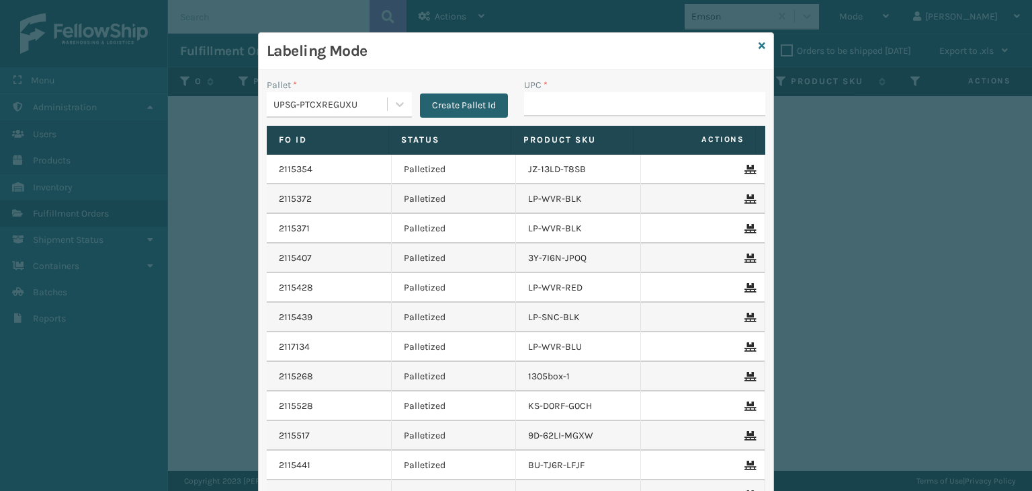
click at [475, 103] on button "Create Pallet Id" at bounding box center [464, 105] width 88 height 24
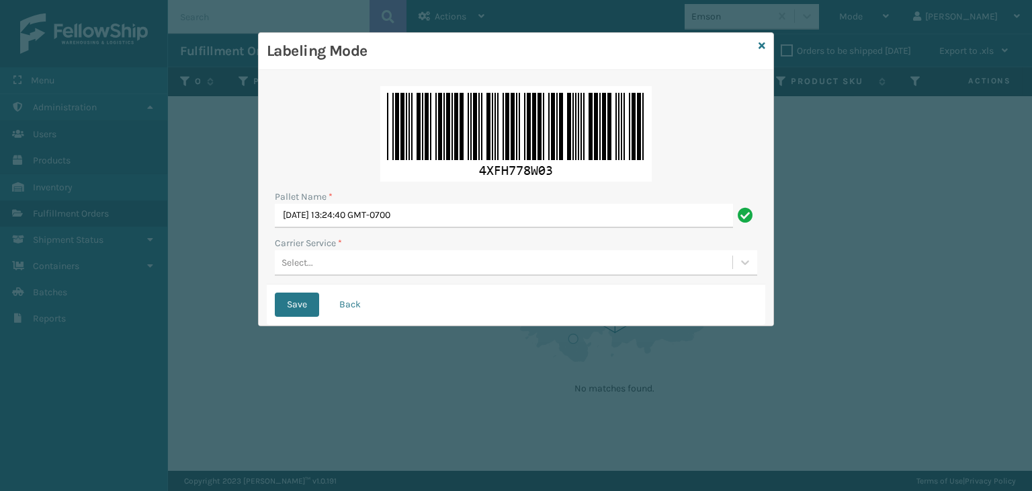
click at [371, 261] on div "Select..." at bounding box center [504, 262] width 458 height 22
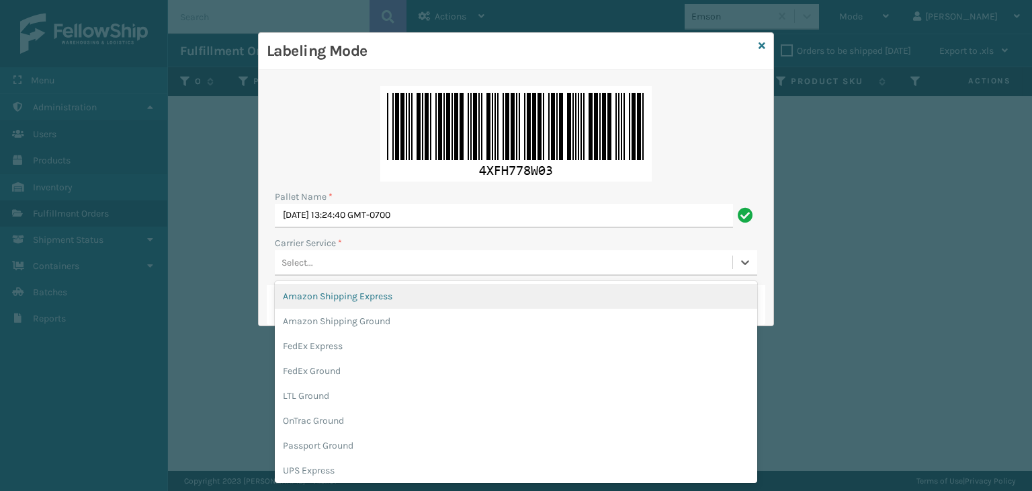
scroll to position [77, 0]
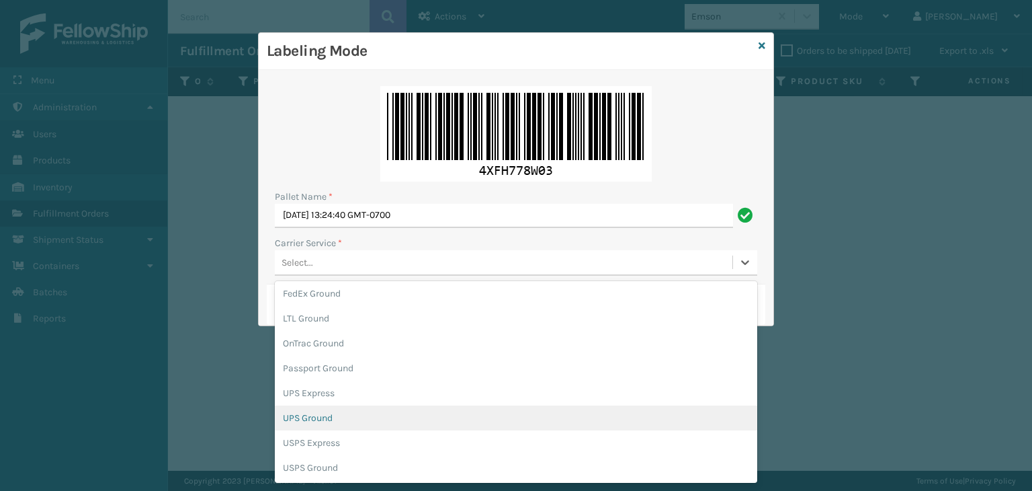
click at [336, 416] on div "UPS Ground" at bounding box center [516, 417] width 482 height 25
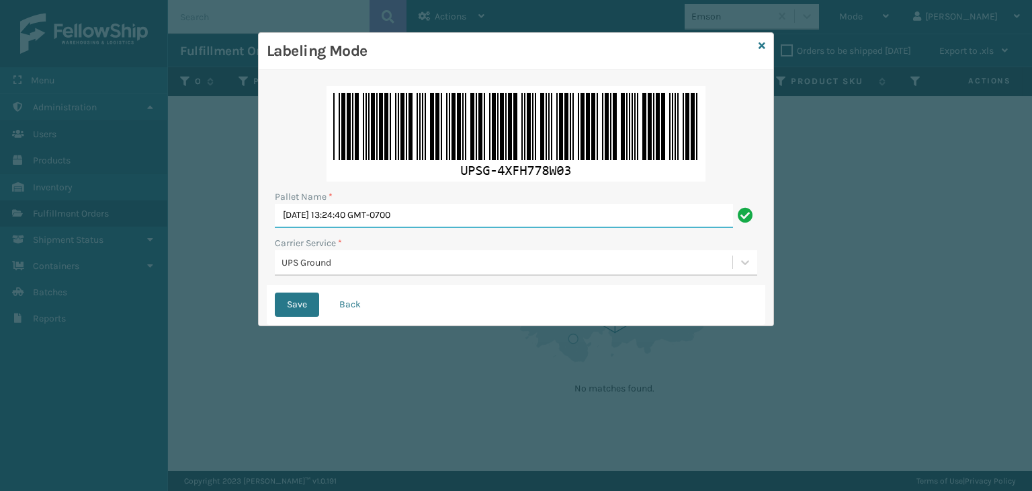
drag, startPoint x: 463, startPoint y: 213, endPoint x: 229, endPoint y: 210, distance: 233.8
click at [229, 210] on div "Labeling Mode Pallet Name * [DATE] 13:24:40 GMT-0700 Carrier Service * UPS Grou…" at bounding box center [516, 245] width 1032 height 491
type input "U"
drag, startPoint x: 329, startPoint y: 218, endPoint x: 187, endPoint y: 201, distance: 142.1
click at [187, 201] on div "Labeling Mode Pallet Name * BOXTRUCK Carrier Service * UPS Ground Save Back" at bounding box center [516, 245] width 1032 height 491
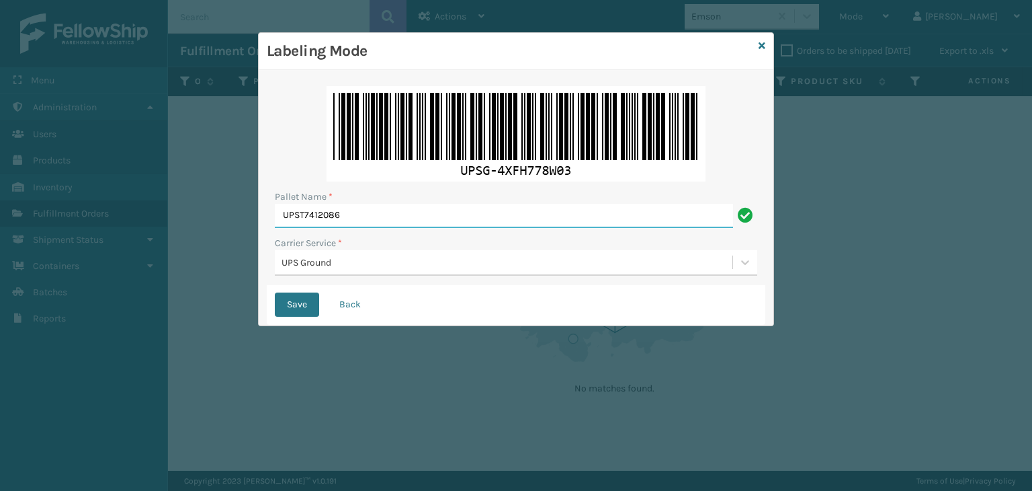
click at [370, 215] on input "UPST7412086" at bounding box center [504, 216] width 458 height 24
type input "UPST7412086"
click at [294, 309] on button "Save" at bounding box center [297, 304] width 44 height 24
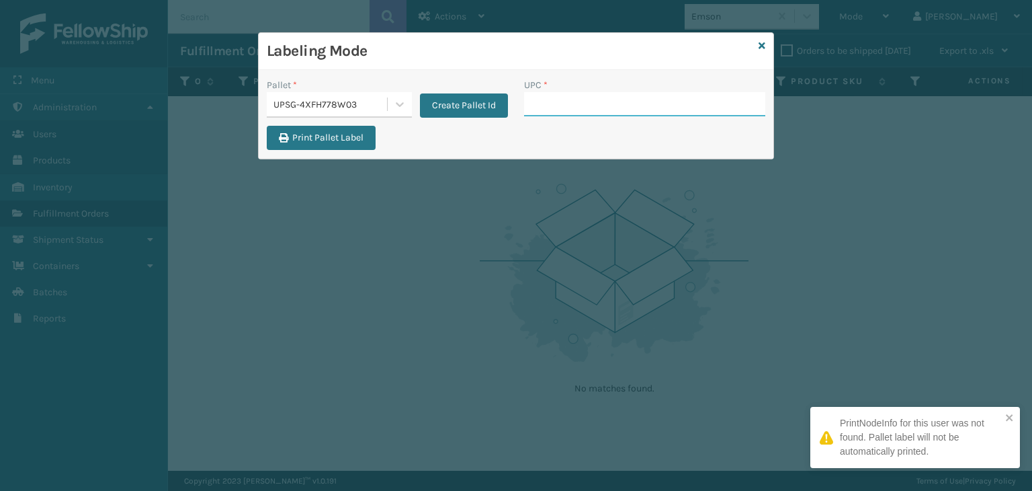
click at [567, 97] on input "UPC *" at bounding box center [644, 104] width 241 height 24
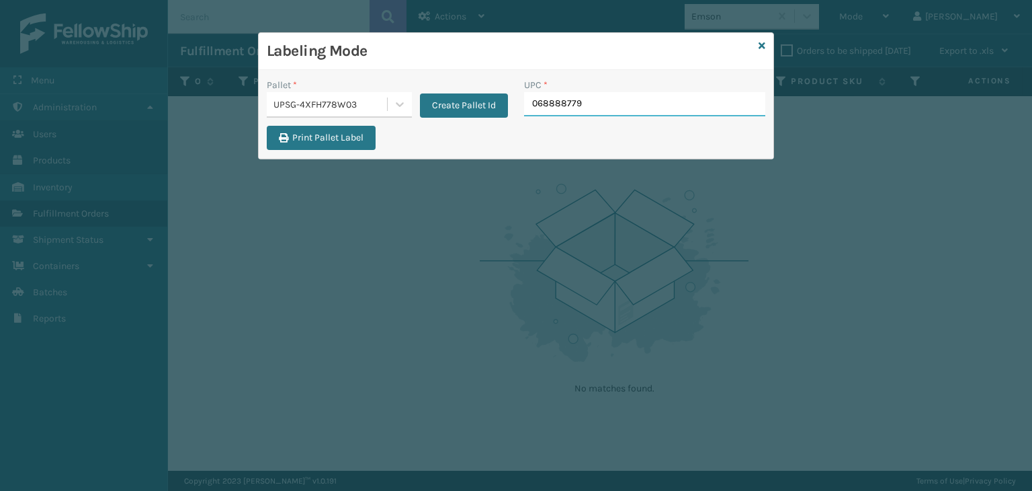
type input "0688887794"
type input "8428931"
type input "810090930"
type input "810161332441"
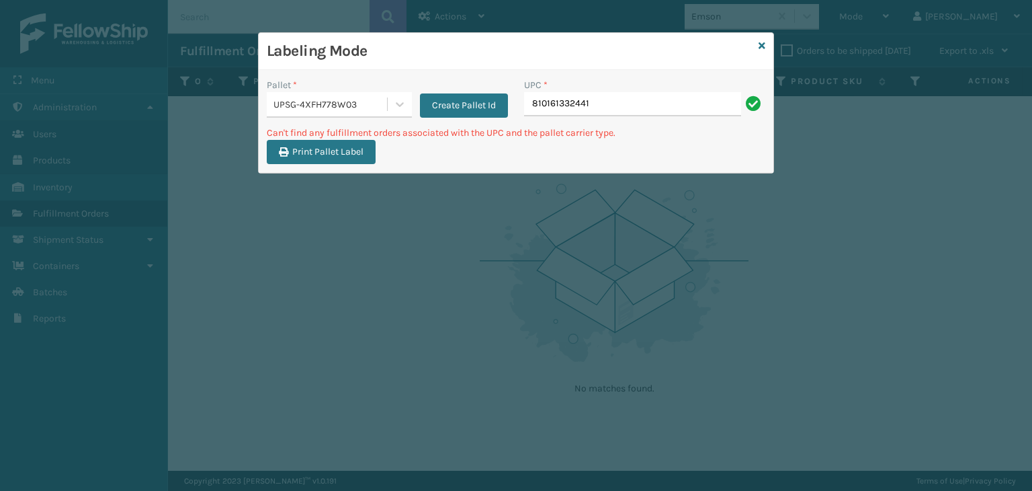
drag, startPoint x: 624, startPoint y: 108, endPoint x: 424, endPoint y: 89, distance: 200.4
click at [427, 92] on div "Pallet * UPSG-4XFH778W03 Create Pallet Id UPC * 810161332441" at bounding box center [516, 102] width 515 height 48
type input "LP-HYDLFPLS-GRPT"
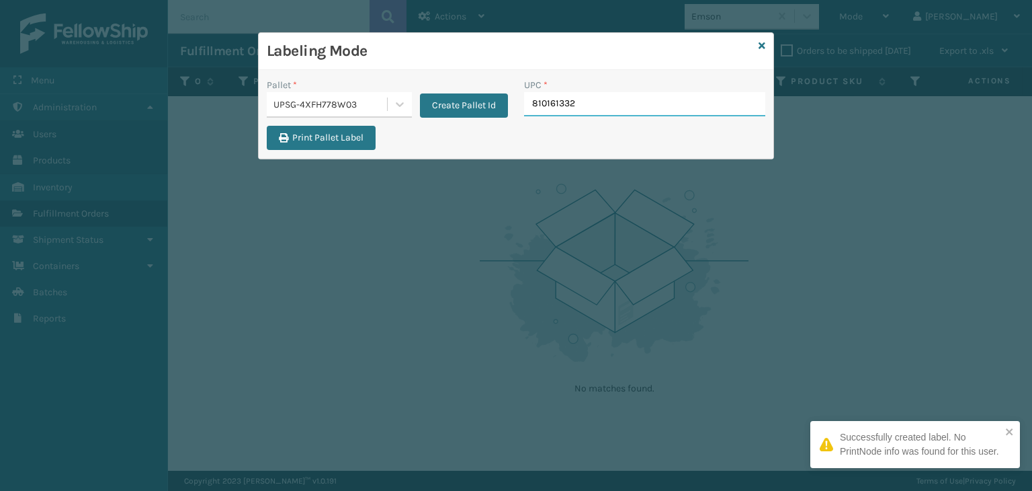
type input "8101613325"
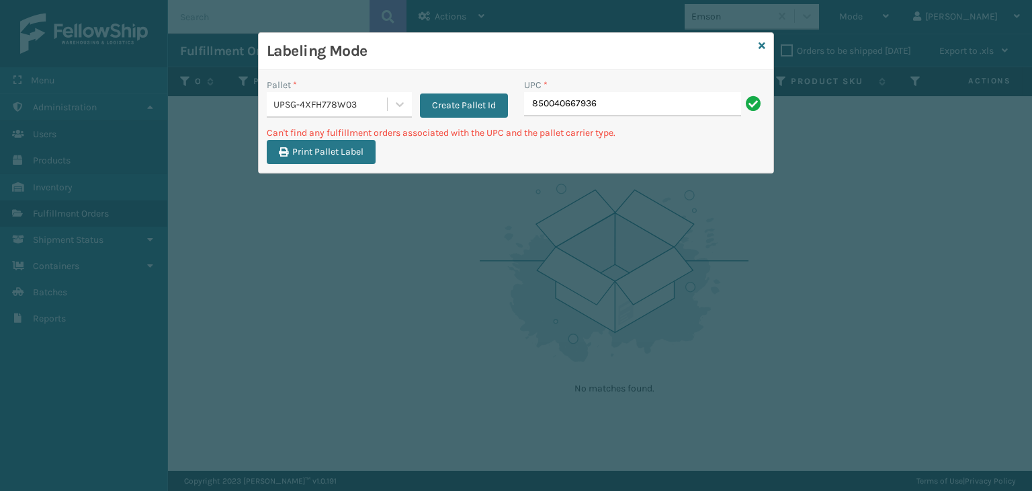
click at [376, 114] on div "UPSG-4XFH778W03" at bounding box center [327, 104] width 120 height 22
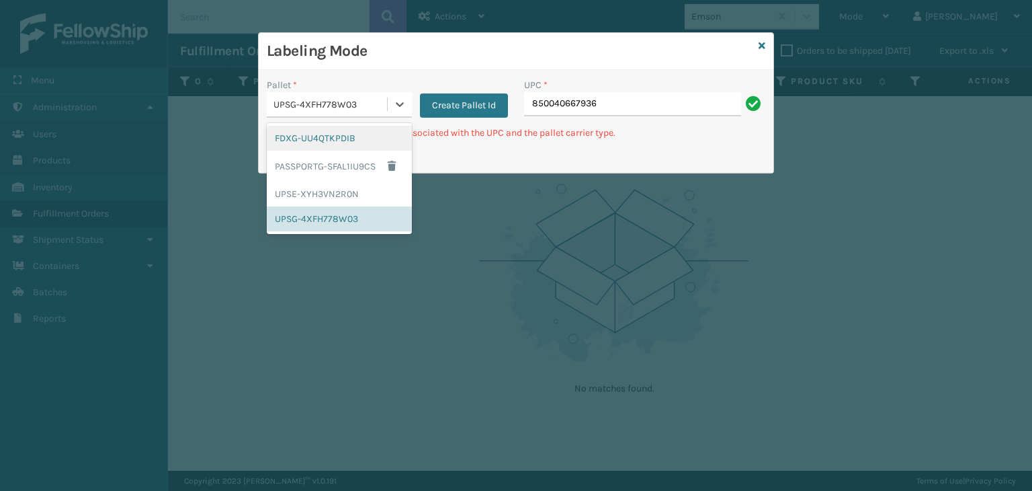
click at [351, 130] on div "FDXG-UU4QTKPDIB" at bounding box center [339, 138] width 145 height 25
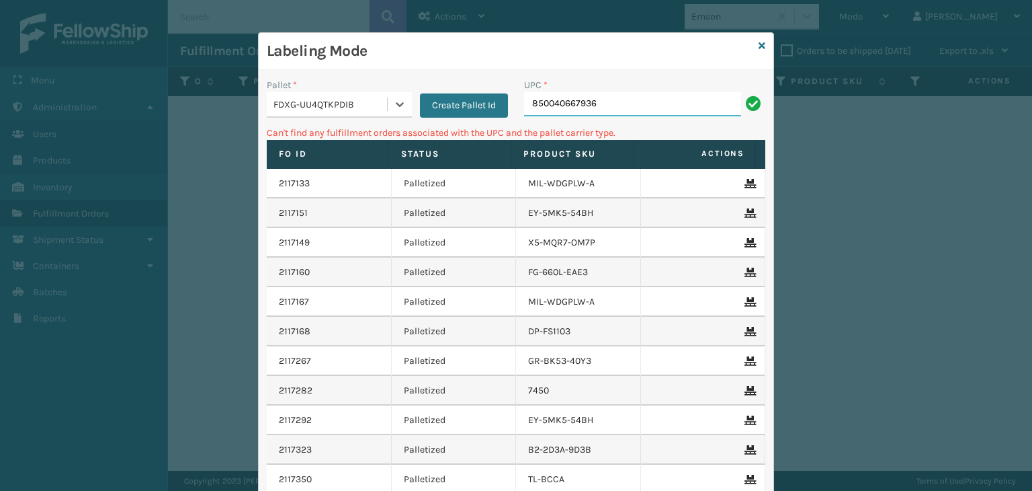
click at [620, 95] on input "850040667936" at bounding box center [632, 104] width 217 height 24
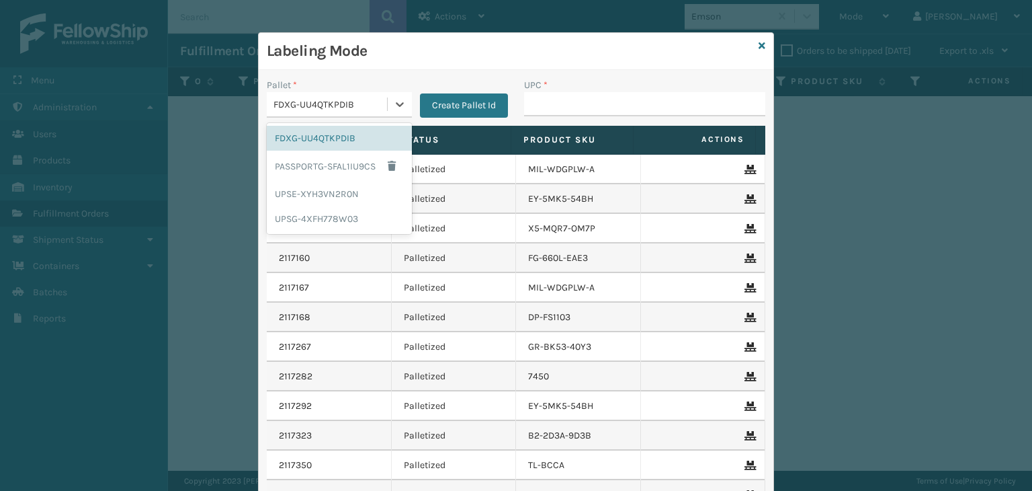
click at [324, 101] on div "FDXG-UU4QTKPDIB" at bounding box center [330, 104] width 115 height 14
click at [345, 215] on div "UPSG-4XFH778W03" at bounding box center [339, 218] width 145 height 25
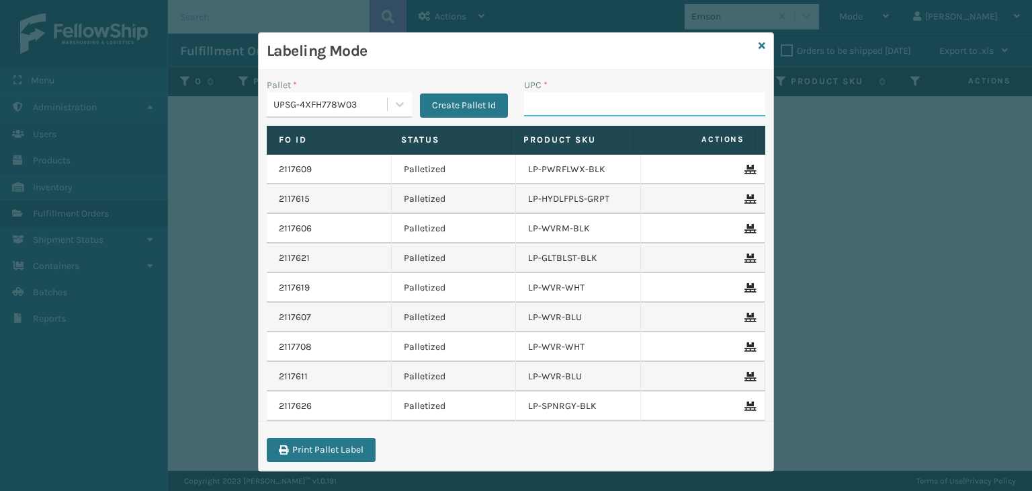
click at [560, 105] on input "UPC *" at bounding box center [644, 104] width 241 height 24
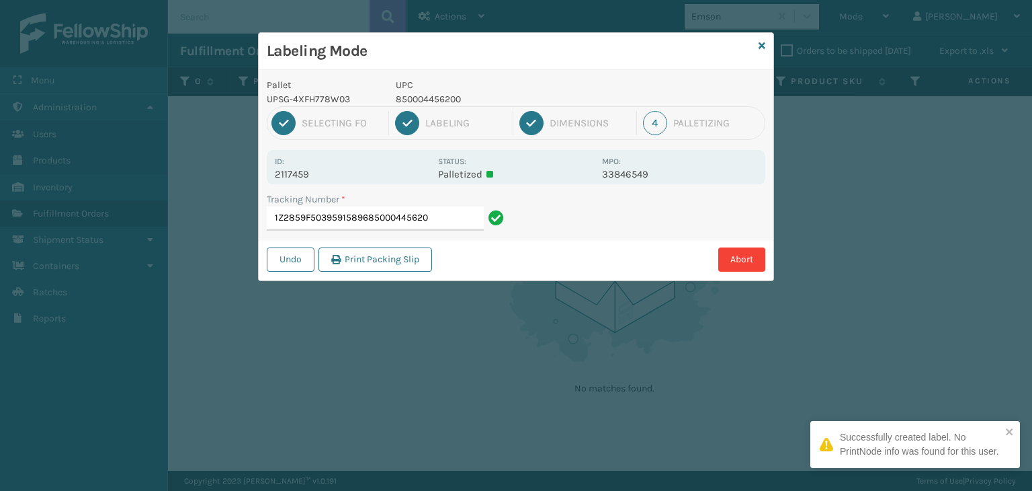
type input "1Z2859F50395915896850004456200"
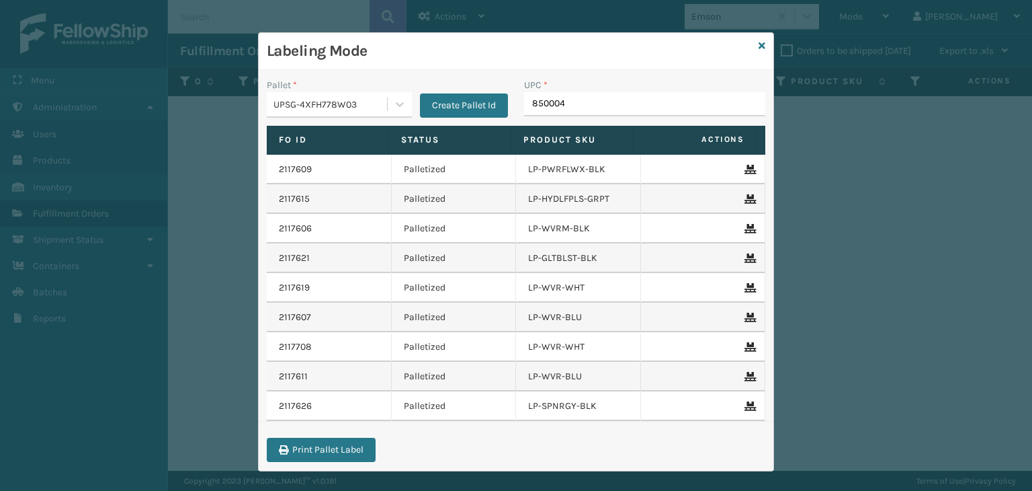
type input "8500044"
type input "850"
type input "842"
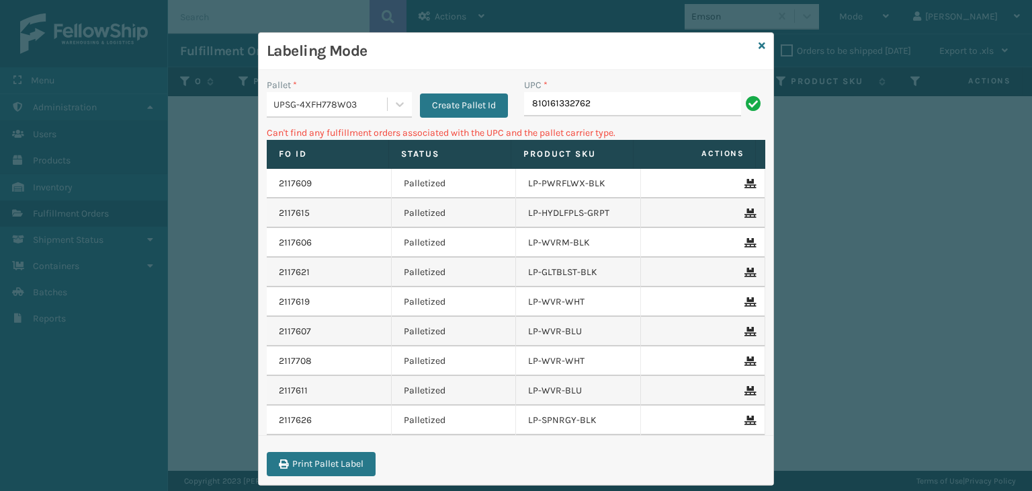
drag, startPoint x: 640, startPoint y: 105, endPoint x: 142, endPoint y: 120, distance: 497.4
click at [143, 120] on div "Labeling Mode Pallet * UPSG-4XFH778W03 Create Pallet Id UPC * 810161332762 Can'…" at bounding box center [516, 245] width 1032 height 491
type input "LP-VBRN-BLK"
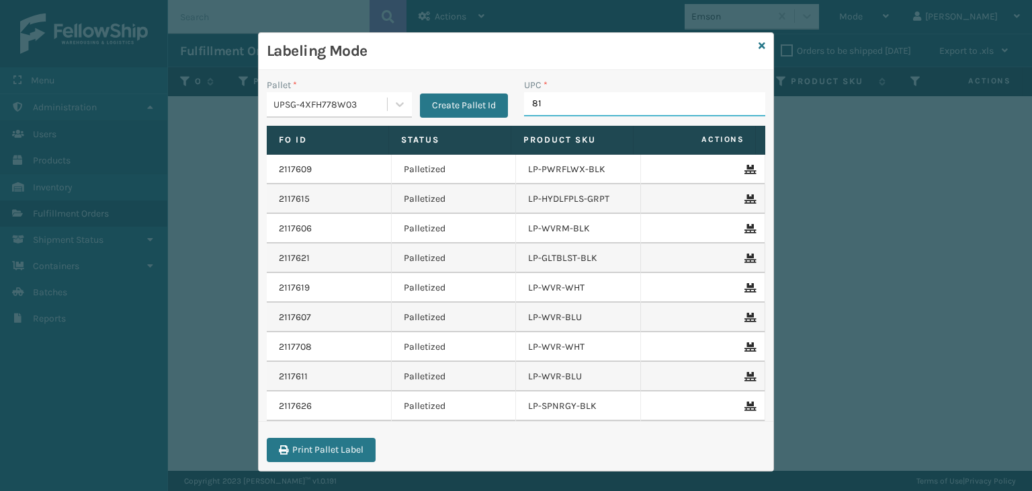
type input "810"
click at [341, 99] on div "UPSG-4XFH778W03" at bounding box center [330, 104] width 115 height 14
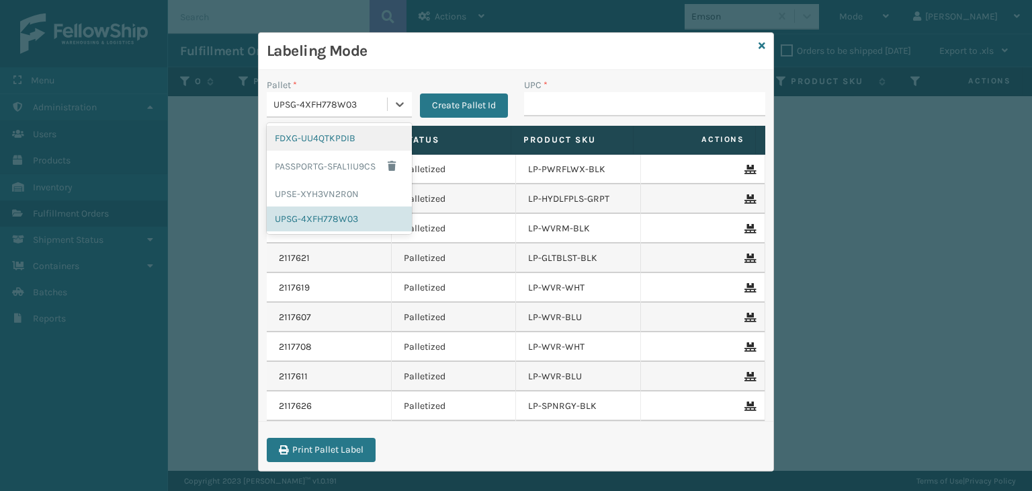
click at [319, 136] on div "FDXG-UU4QTKPDIB" at bounding box center [339, 138] width 145 height 25
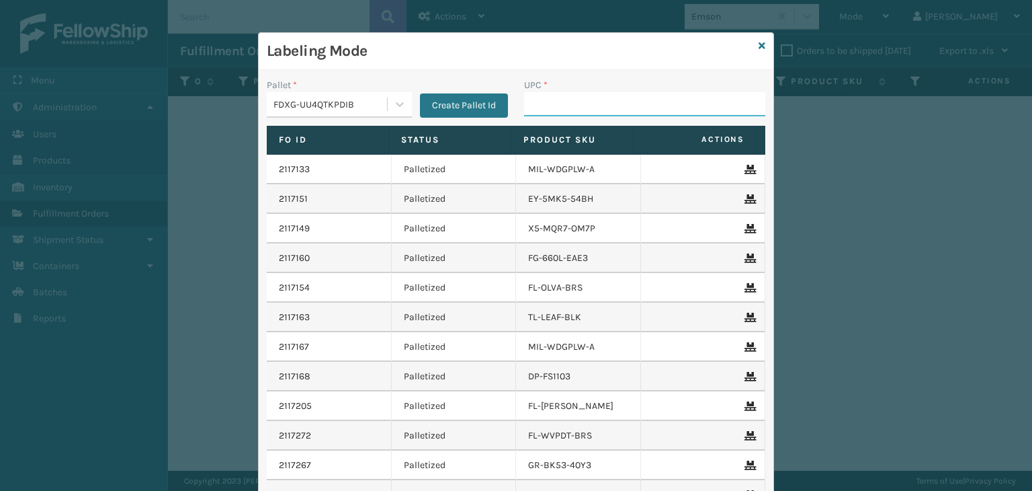
click at [531, 103] on input "UPC *" at bounding box center [644, 104] width 241 height 24
click at [611, 106] on input "UPC *" at bounding box center [644, 104] width 241 height 24
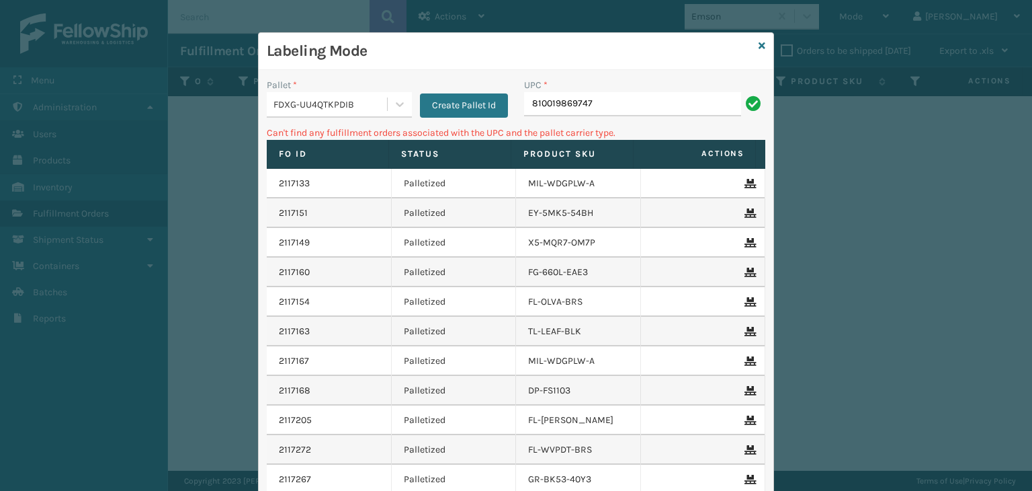
drag, startPoint x: 618, startPoint y: 109, endPoint x: 489, endPoint y: 87, distance: 130.9
click at [489, 87] on div "Pallet * FDXG-UU4QTKPDIB Create Pallet Id UPC * 810019869747" at bounding box center [516, 102] width 515 height 48
type input "KM-MD-1SS"
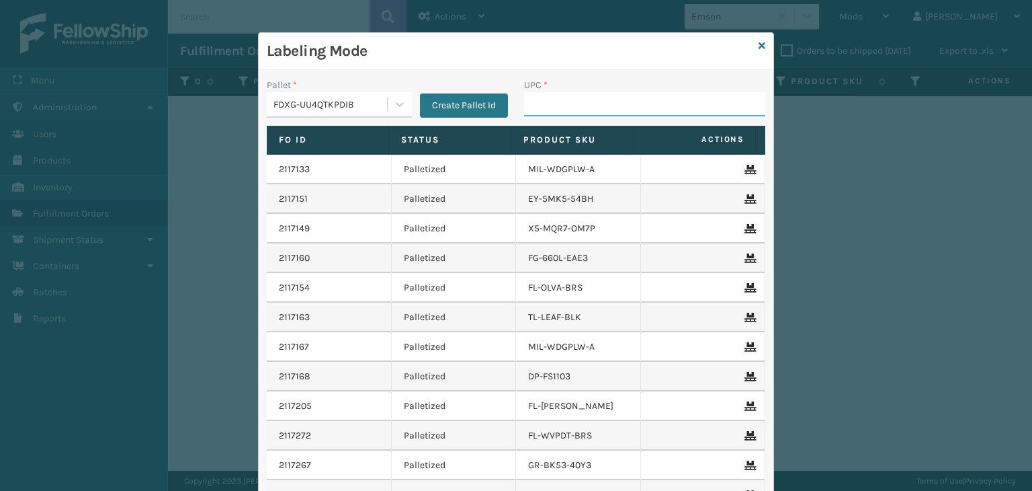
click at [608, 97] on input "UPC *" at bounding box center [644, 104] width 241 height 24
click at [614, 110] on input "UPC *" at bounding box center [644, 104] width 241 height 24
click at [665, 112] on input "UPC *" at bounding box center [644, 104] width 241 height 24
type input "KM-BIR5C-SS"
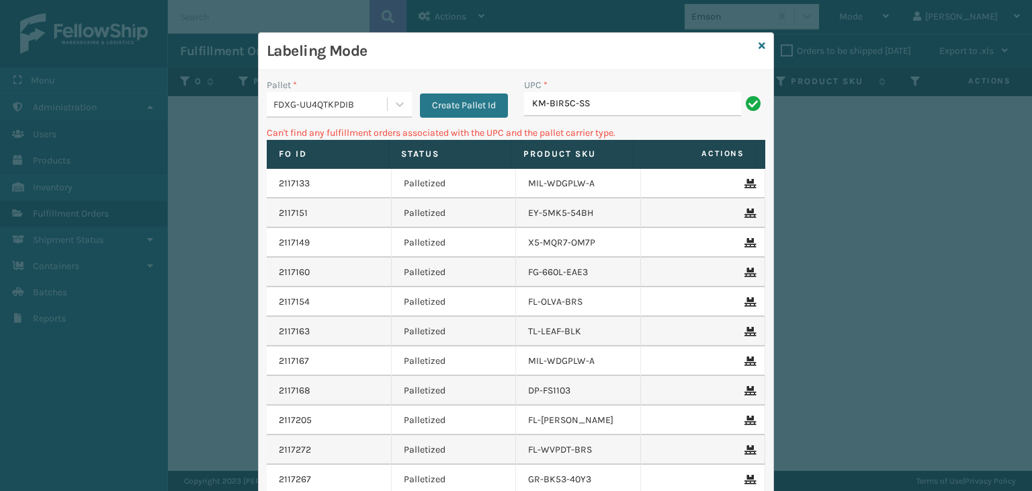
click at [331, 96] on div "FDXG-UU4QTKPDIB" at bounding box center [327, 104] width 120 height 22
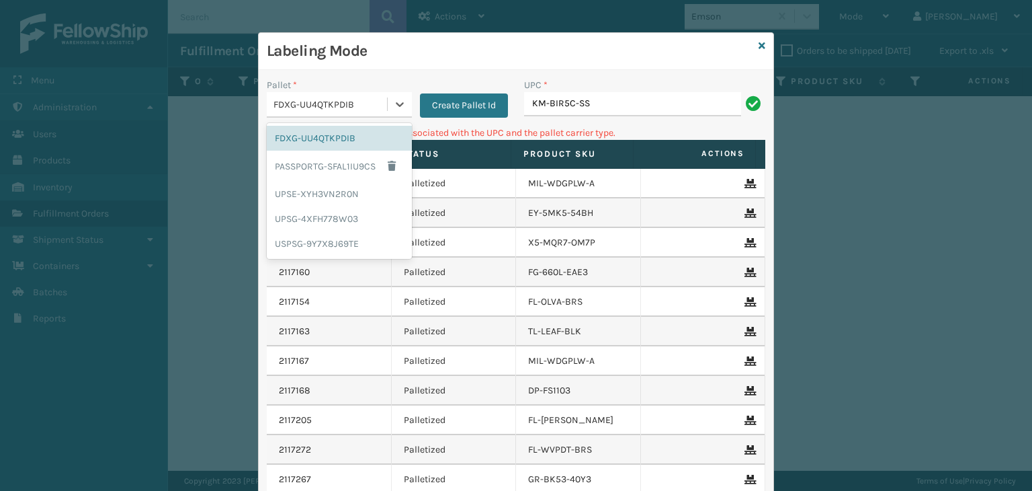
click at [332, 97] on div "FDXG-UU4QTKPDIB" at bounding box center [330, 104] width 115 height 14
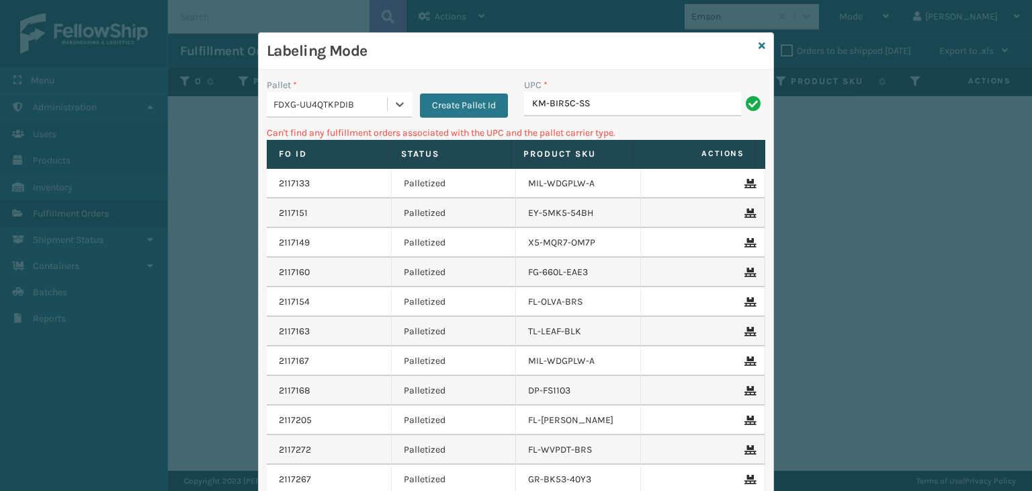
drag, startPoint x: 360, startPoint y: 96, endPoint x: 370, endPoint y: 103, distance: 12.5
click at [364, 98] on div "FDXG-UU4QTKPDIB" at bounding box center [327, 104] width 120 height 22
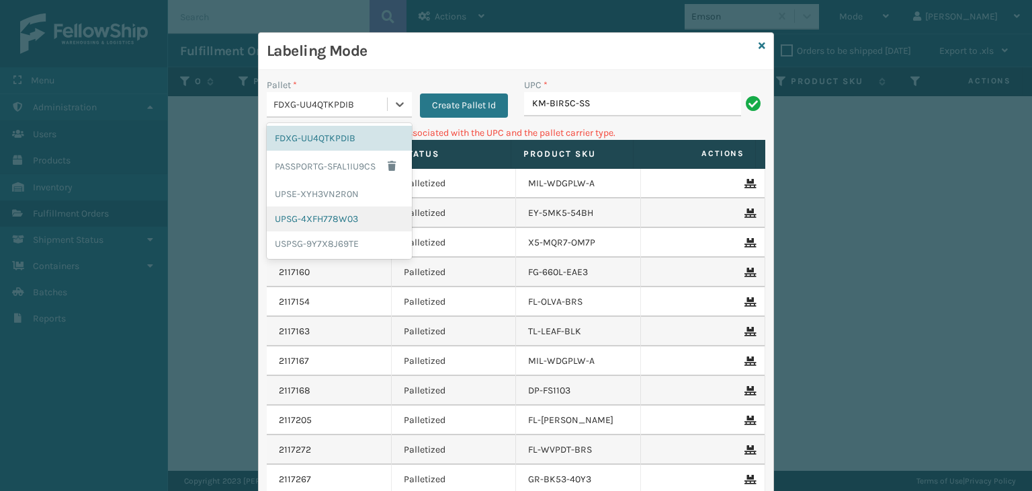
click at [322, 210] on div "UPSG-4XFH778W03" at bounding box center [339, 218] width 145 height 25
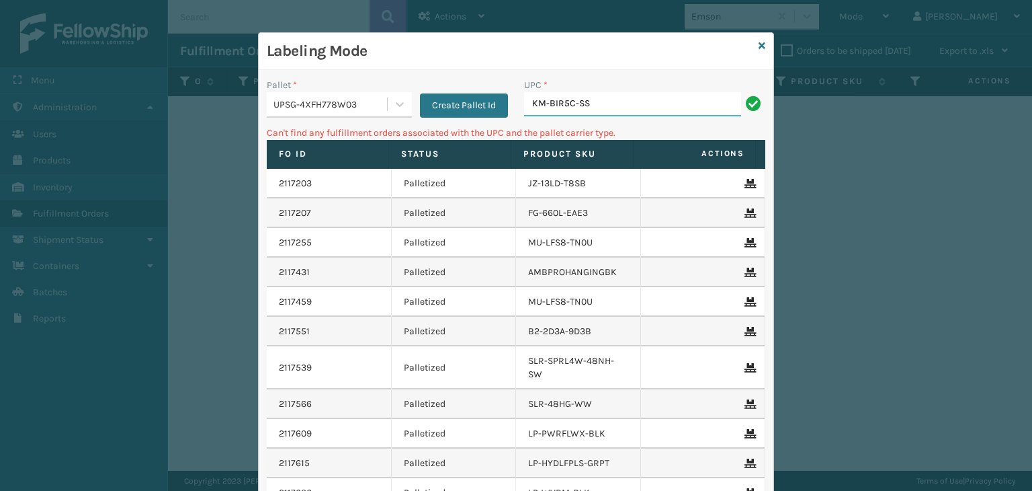
click at [597, 105] on input "KM-BIR5C-SS" at bounding box center [632, 104] width 217 height 24
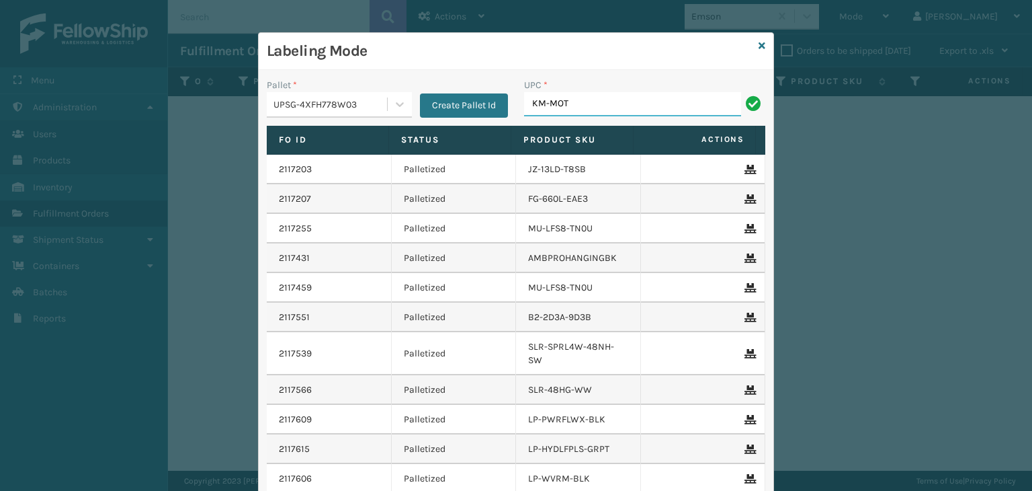
type input "KM-MOT-OP1SS"
click at [629, 100] on input "UPC *" at bounding box center [644, 104] width 241 height 24
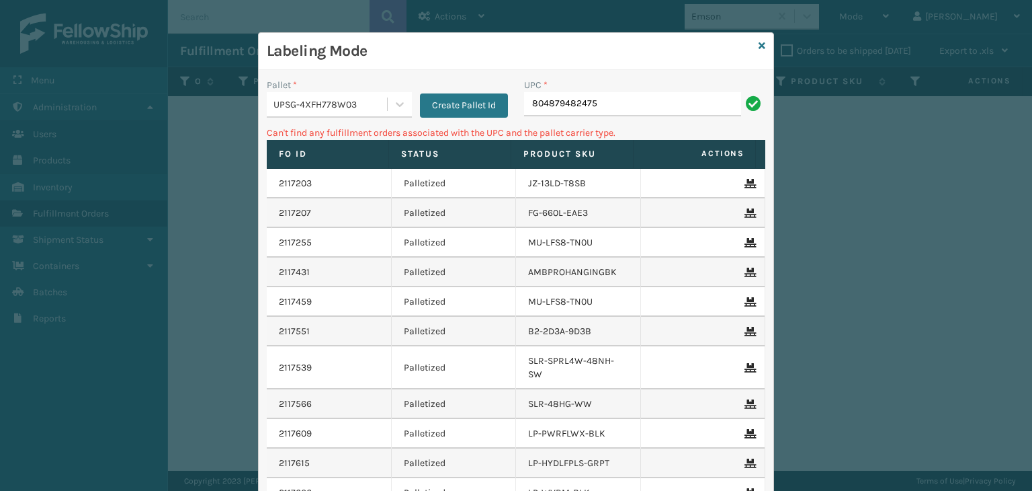
click at [282, 103] on div "UPSG-4XFH778W03" at bounding box center [330, 104] width 115 height 14
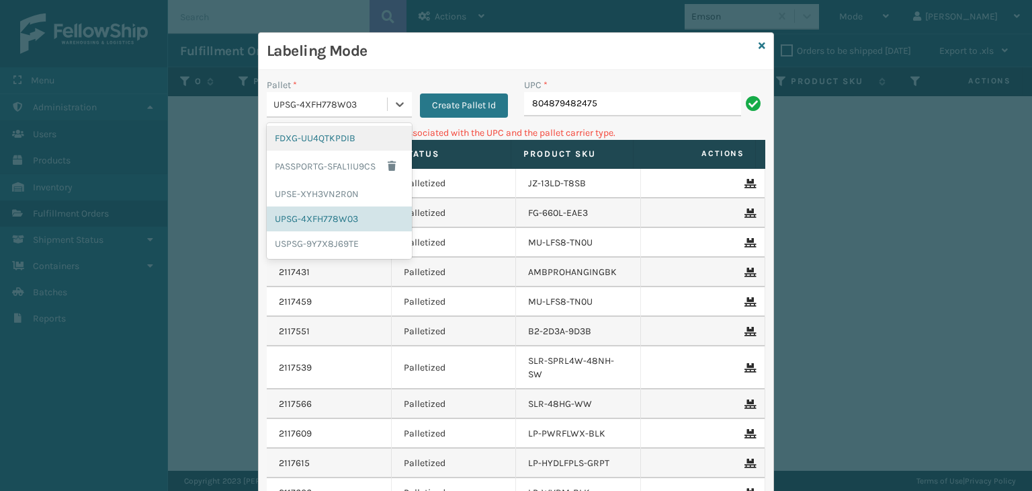
click at [286, 142] on div "FDXG-UU4QTKPDIB" at bounding box center [339, 138] width 145 height 25
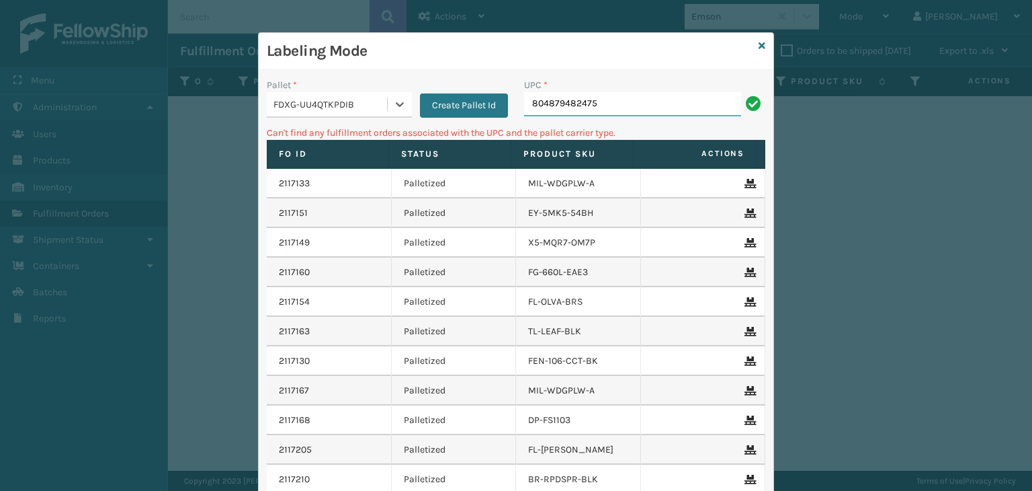
click at [630, 105] on input "804879482475" at bounding box center [632, 104] width 217 height 24
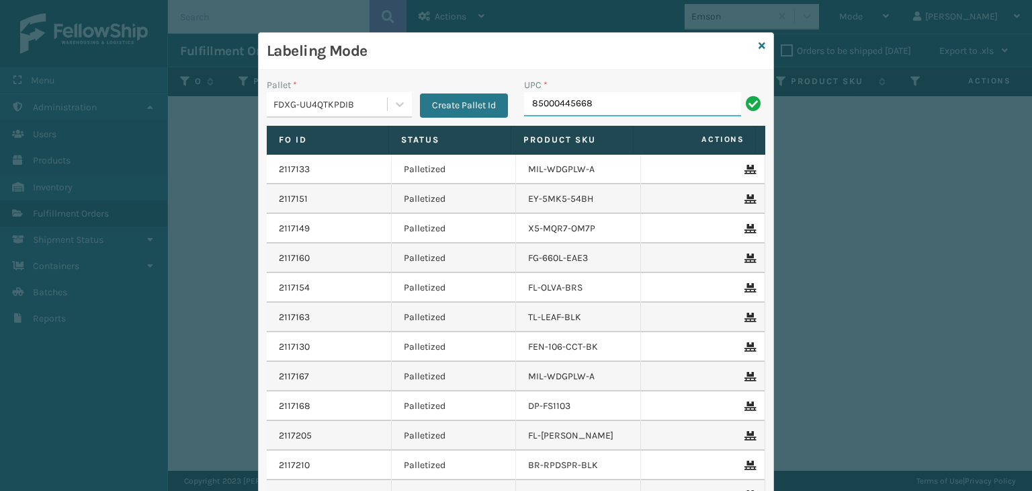
type input "85000445668"
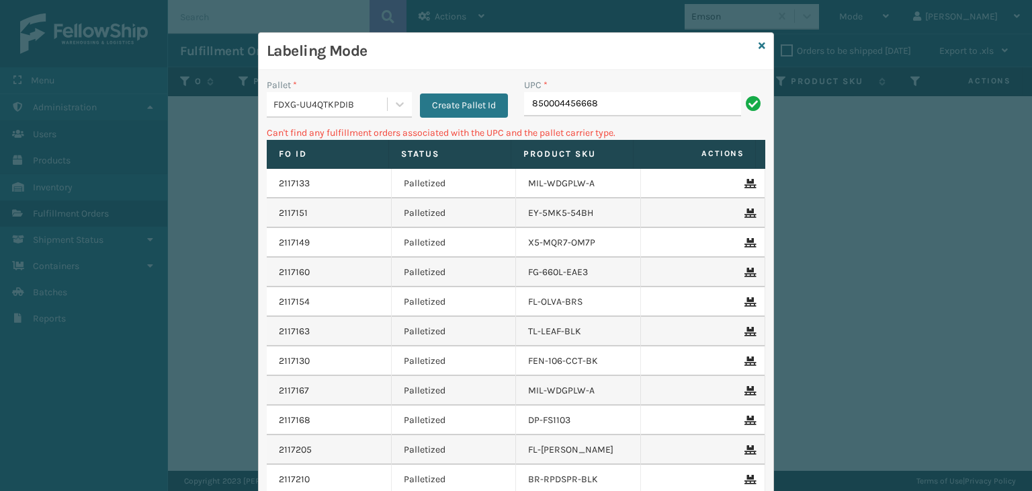
type input "850004456668"
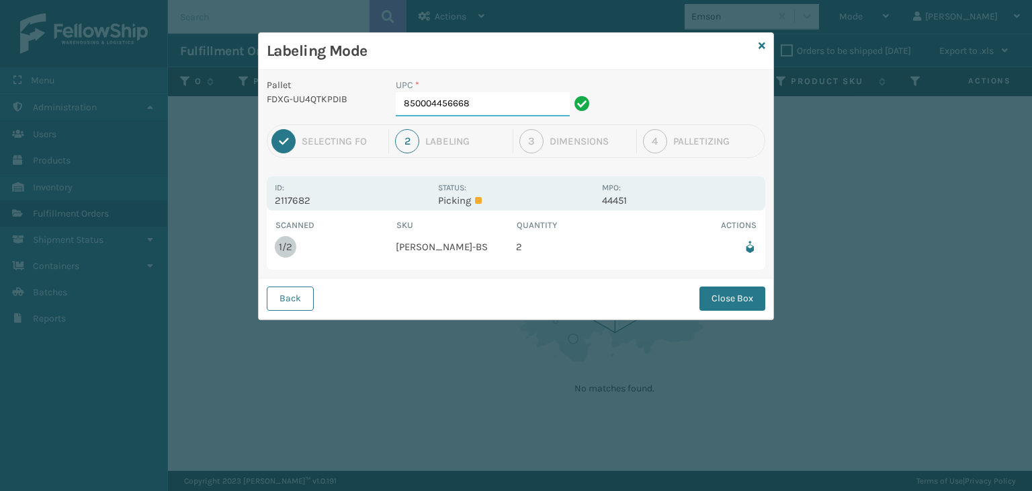
click at [521, 112] on input "850004456668" at bounding box center [483, 104] width 174 height 24
click at [726, 302] on button "Close Box" at bounding box center [732, 298] width 66 height 24
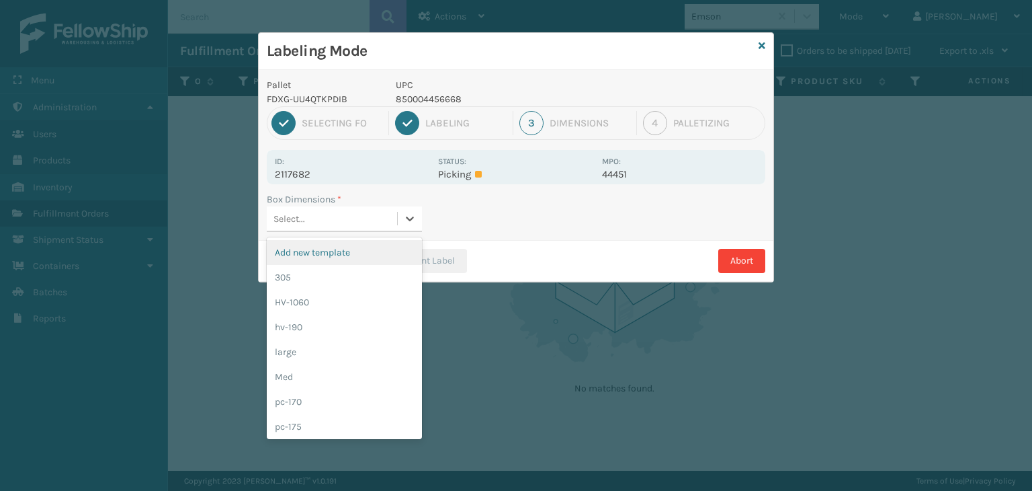
click at [384, 226] on div "Select..." at bounding box center [332, 219] width 130 height 22
click at [371, 282] on div "305" at bounding box center [344, 277] width 155 height 25
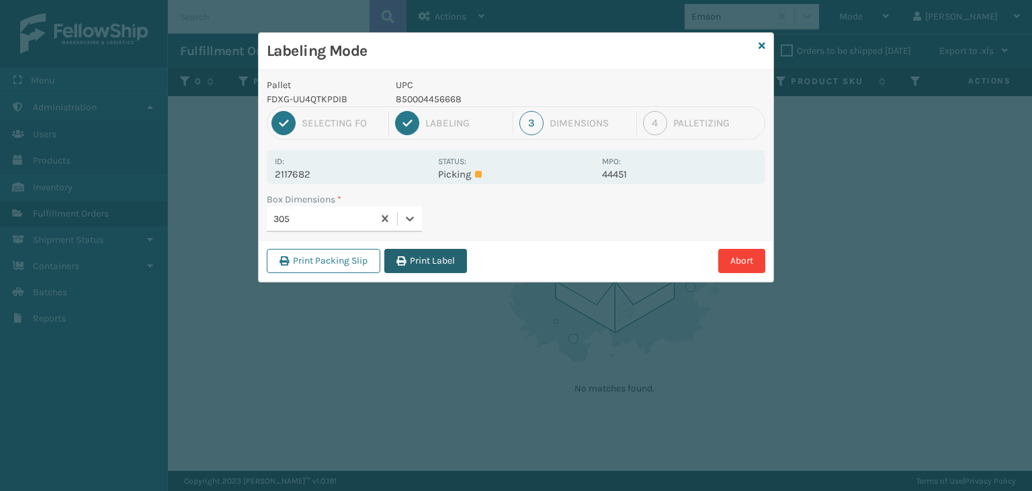
click at [438, 256] on button "Print Label" at bounding box center [425, 261] width 83 height 24
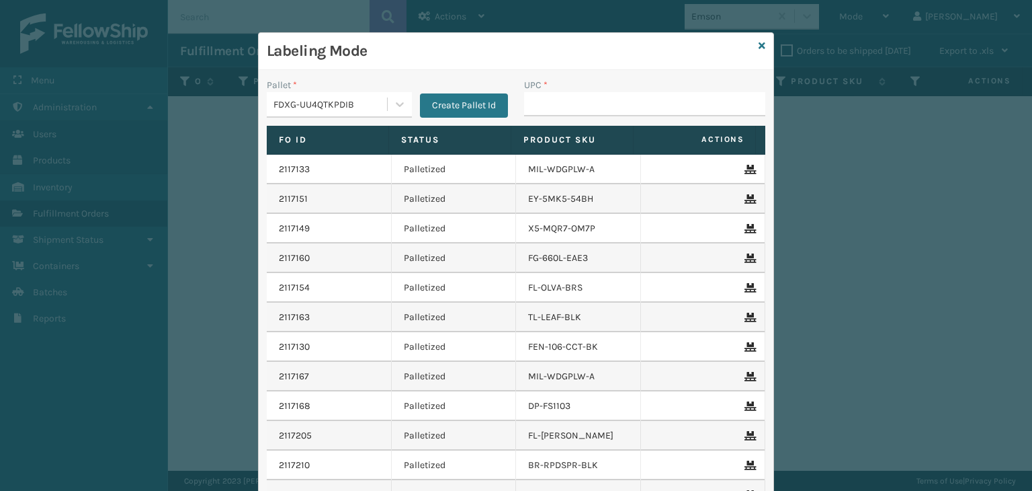
click at [622, 116] on div "UPC *" at bounding box center [644, 102] width 257 height 48
click at [572, 108] on input "UPC *" at bounding box center [644, 104] width 241 height 24
type input "858100007616"
click at [572, 108] on input "858100007616" at bounding box center [632, 104] width 217 height 24
click at [576, 109] on input "858100007616" at bounding box center [632, 104] width 217 height 24
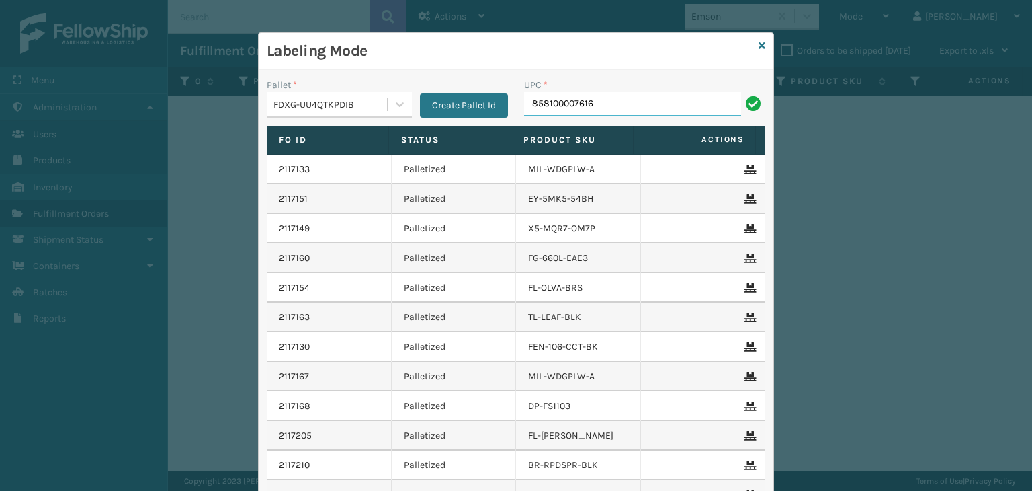
click at [576, 109] on input "858100007616" at bounding box center [632, 104] width 217 height 24
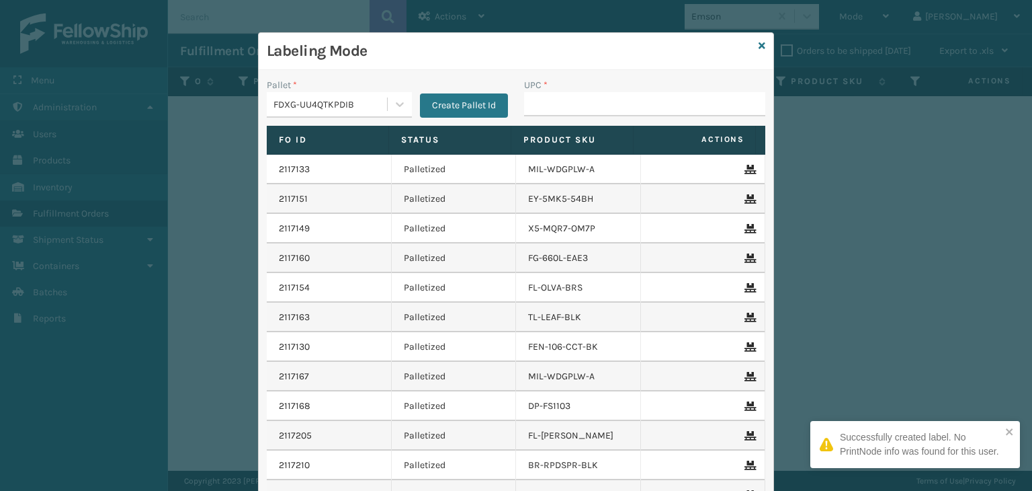
type input "858100007616"
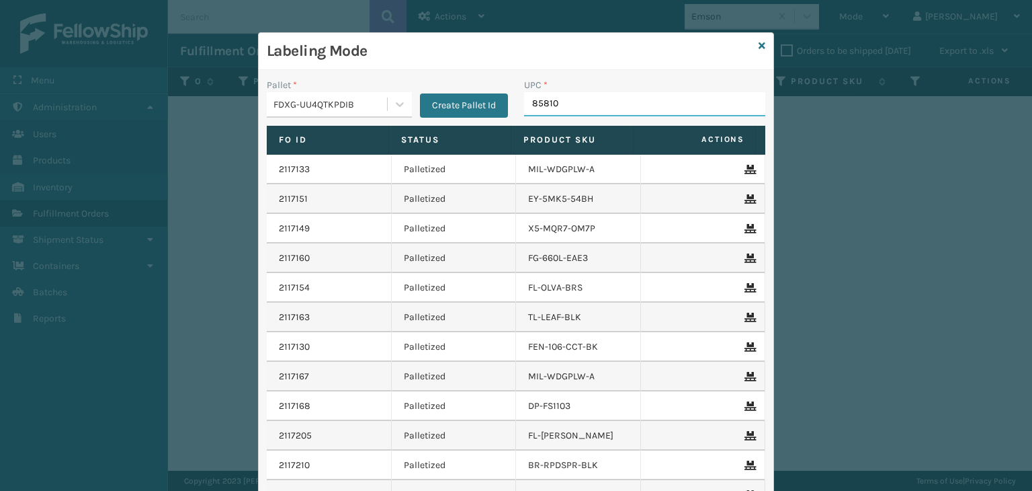
type input "858100"
type input "850012486763"
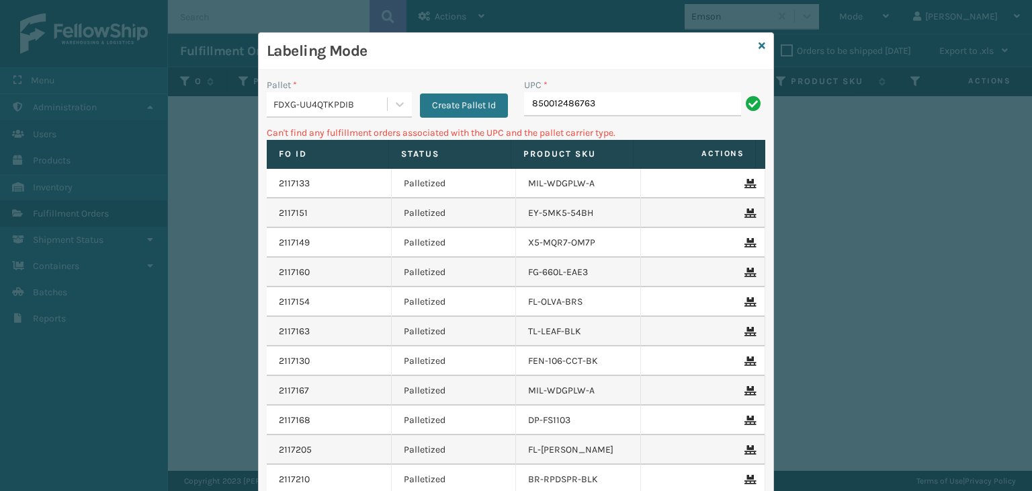
drag, startPoint x: 591, startPoint y: 117, endPoint x: 513, endPoint y: 116, distance: 78.6
click at [516, 116] on div "UPC * 850012486763" at bounding box center [644, 102] width 257 height 48
click at [595, 104] on input "850012486763" at bounding box center [632, 104] width 217 height 24
type input "850012486763"
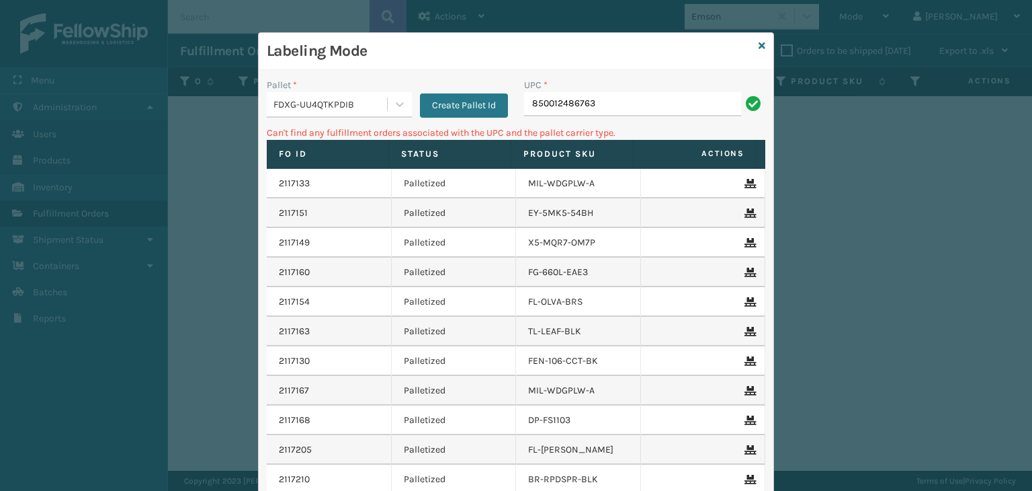
click at [303, 108] on div "FDXG-UU4QTKPDIB" at bounding box center [330, 104] width 115 height 14
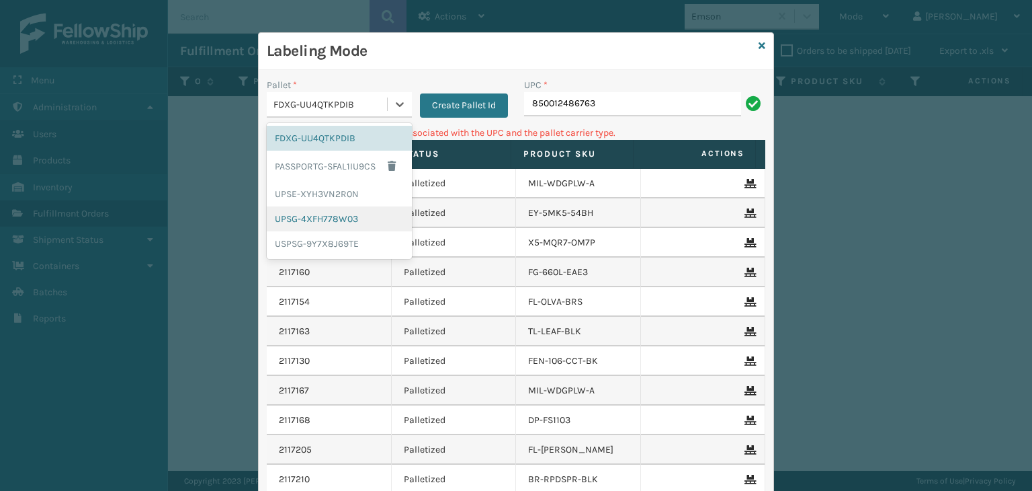
click at [301, 222] on div "UPSG-4XFH778W03" at bounding box center [339, 218] width 145 height 25
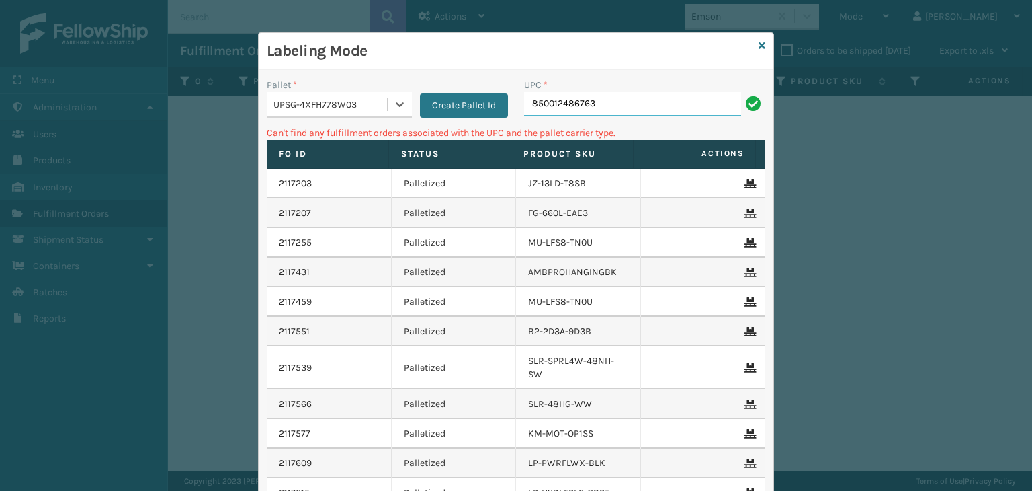
click at [568, 109] on input "850012486763" at bounding box center [632, 104] width 217 height 24
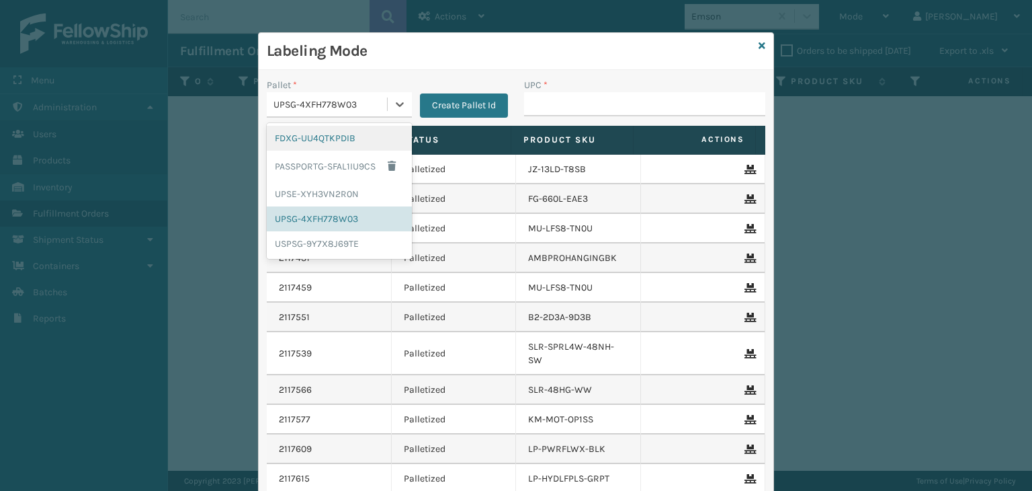
click at [307, 100] on div "UPSG-4XFH778W03" at bounding box center [330, 104] width 115 height 14
click at [302, 141] on div "FDXG-UU4QTKPDIB" at bounding box center [339, 138] width 145 height 25
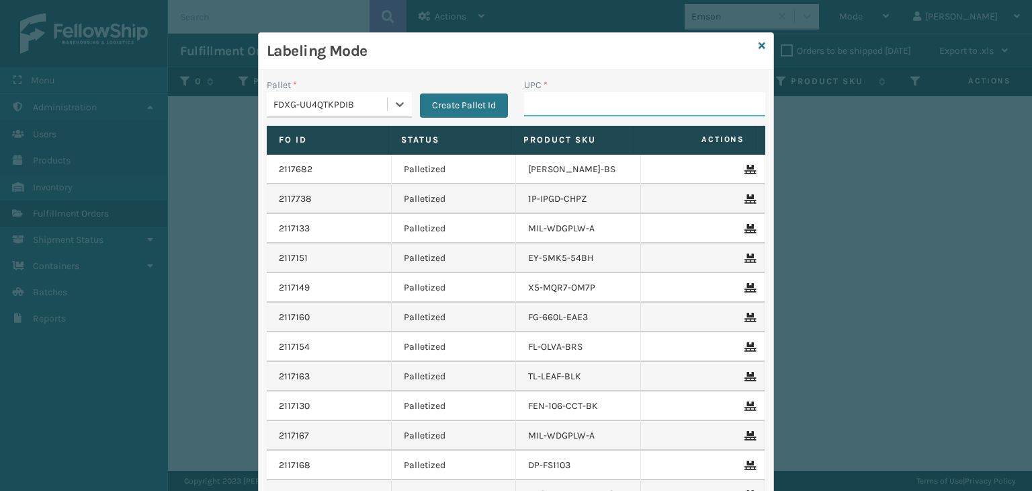
click at [550, 105] on input "UPC *" at bounding box center [644, 104] width 241 height 24
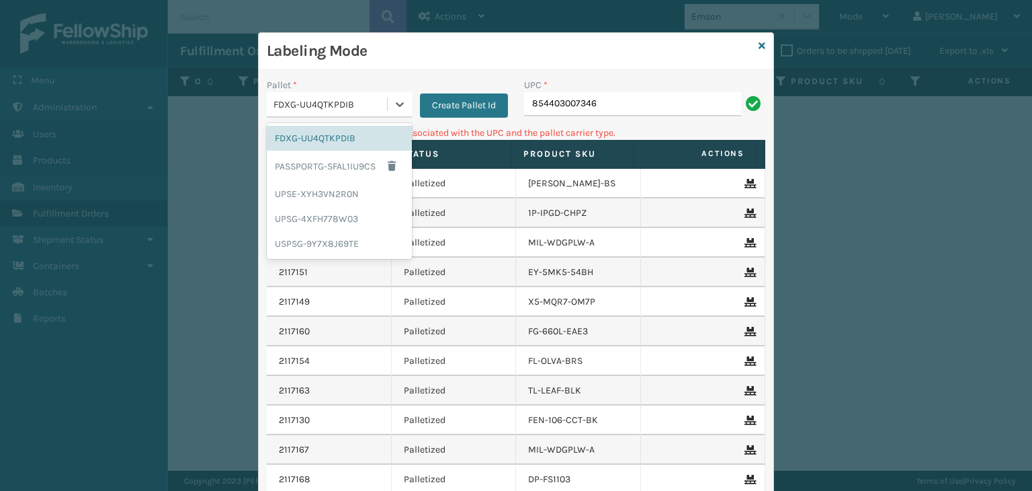
click at [297, 105] on div "FDXG-UU4QTKPDIB" at bounding box center [330, 104] width 115 height 14
drag, startPoint x: 281, startPoint y: 216, endPoint x: 664, endPoint y: 81, distance: 406.1
click at [282, 216] on div "UPSG-4XFH778W03" at bounding box center [339, 218] width 145 height 25
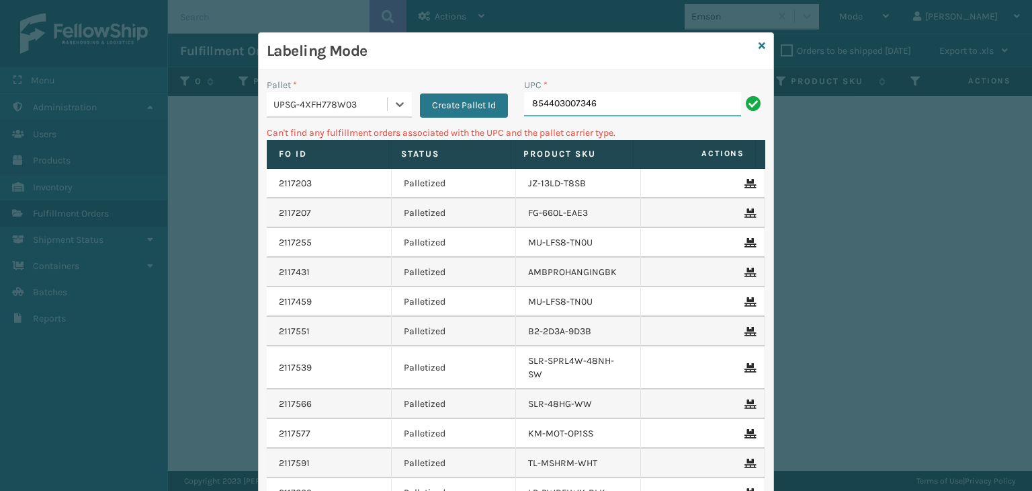
click at [654, 101] on input "854403007346" at bounding box center [632, 104] width 217 height 24
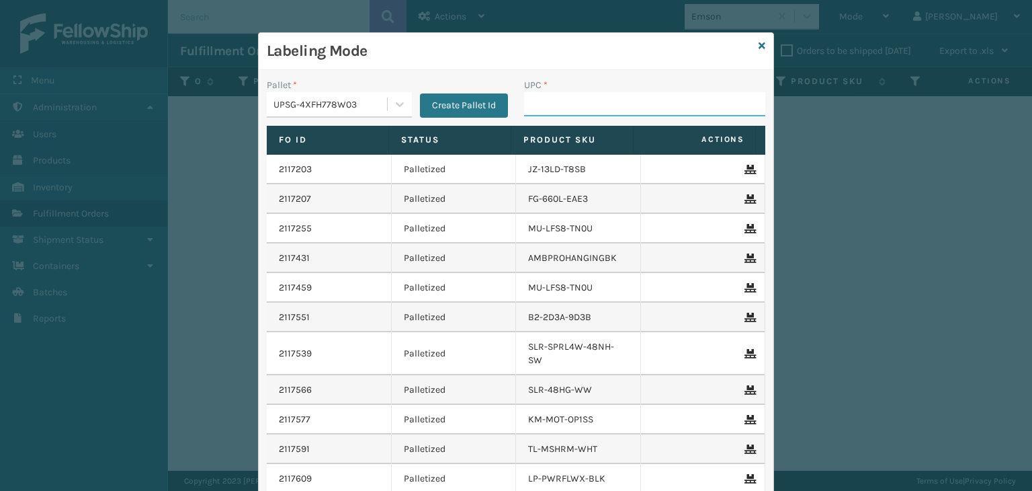
click at [552, 95] on input "UPC *" at bounding box center [644, 104] width 241 height 24
type input "858100007920"
click at [562, 99] on input "UPC *" at bounding box center [644, 104] width 241 height 24
type input "858100007920"
click at [605, 97] on input "UPC *" at bounding box center [644, 104] width 241 height 24
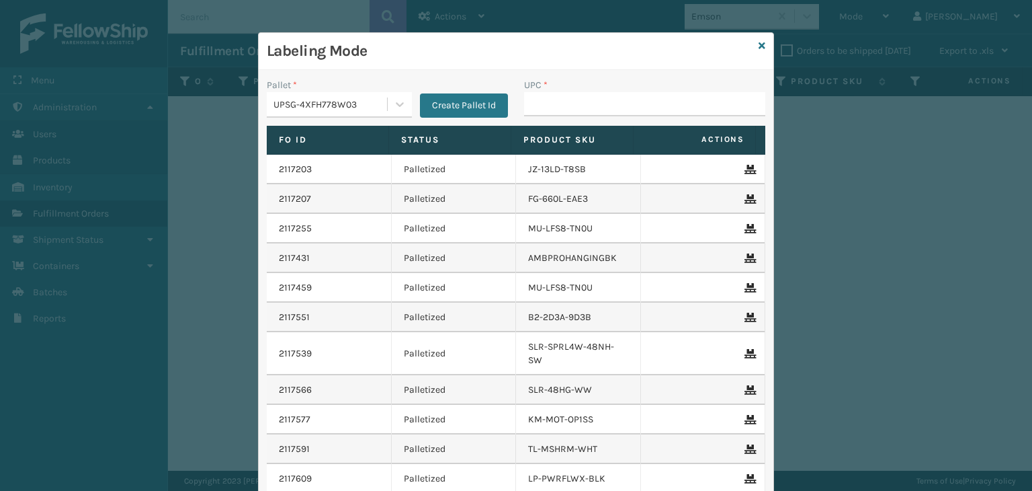
click at [293, 86] on span "*" at bounding box center [295, 84] width 4 height 11
click at [286, 97] on div "UPSG-4XFH778W03" at bounding box center [330, 104] width 115 height 14
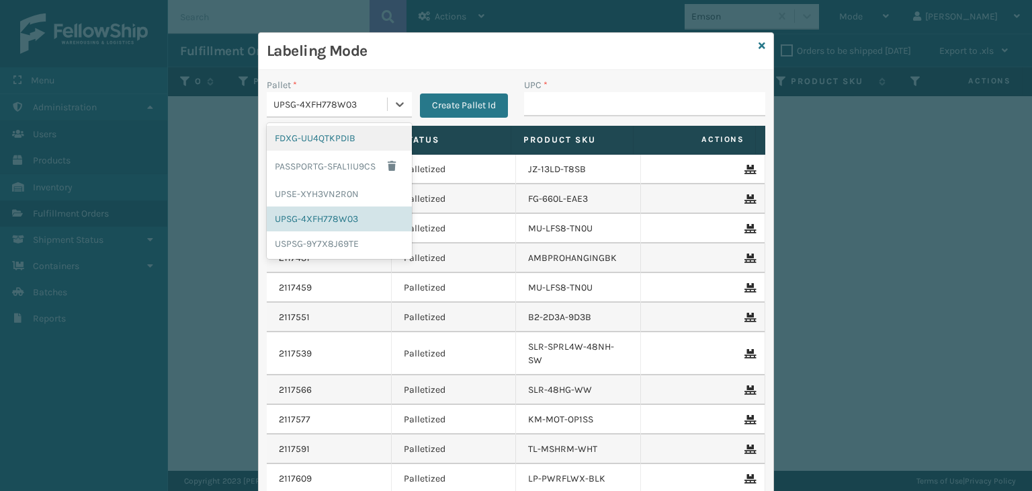
click at [310, 142] on div "FDXG-UU4QTKPDIB" at bounding box center [339, 138] width 145 height 25
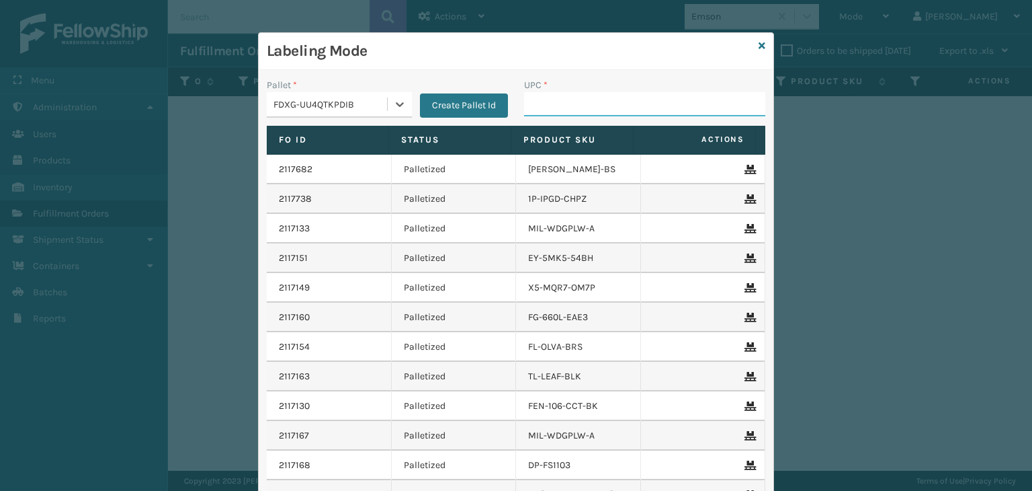
click at [574, 97] on input "UPC *" at bounding box center [644, 104] width 241 height 24
type input "858100007906"
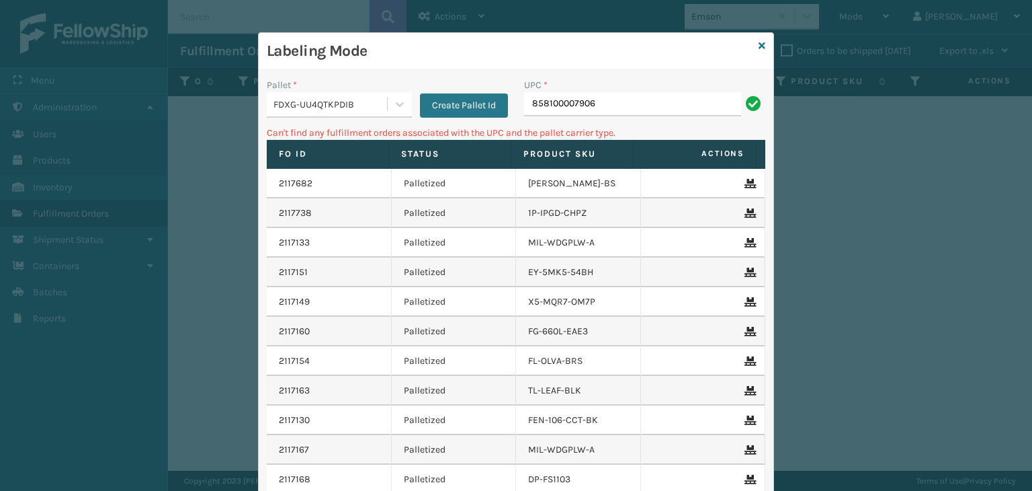
click at [558, 100] on input "858100007906" at bounding box center [632, 104] width 217 height 24
type input "85810007906"
click at [558, 100] on input "85810007906" at bounding box center [632, 104] width 217 height 24
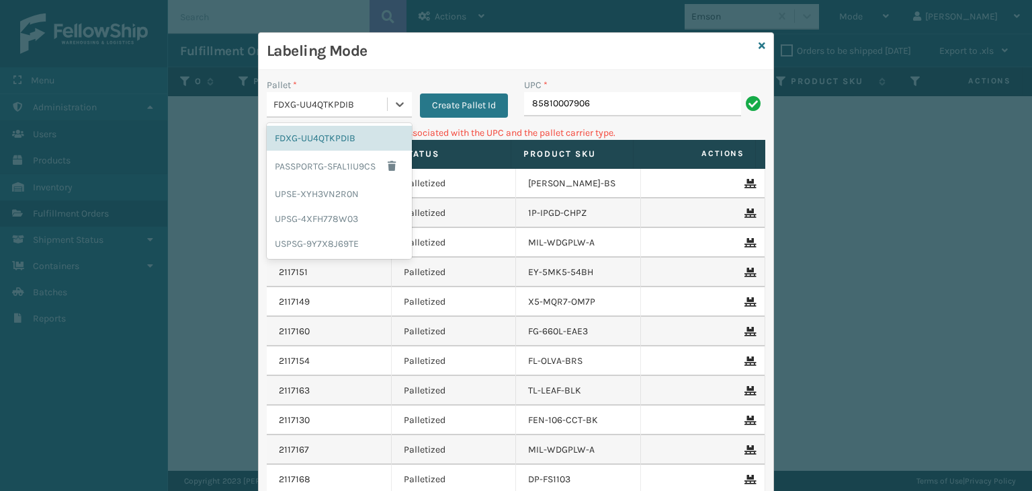
drag, startPoint x: 342, startPoint y: 95, endPoint x: 339, endPoint y: 131, distance: 36.4
click at [342, 97] on div "FDXG-UU4QTKPDIB" at bounding box center [327, 104] width 120 height 22
click at [327, 220] on div "UPSG-4XFH778W03" at bounding box center [339, 218] width 145 height 25
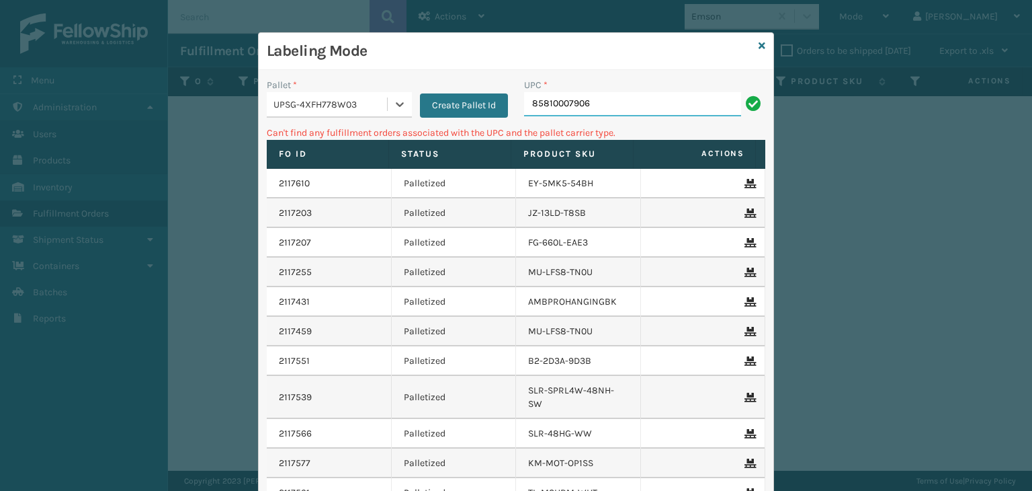
click at [556, 108] on input "85810007906" at bounding box center [632, 104] width 217 height 24
type input "858100007906"
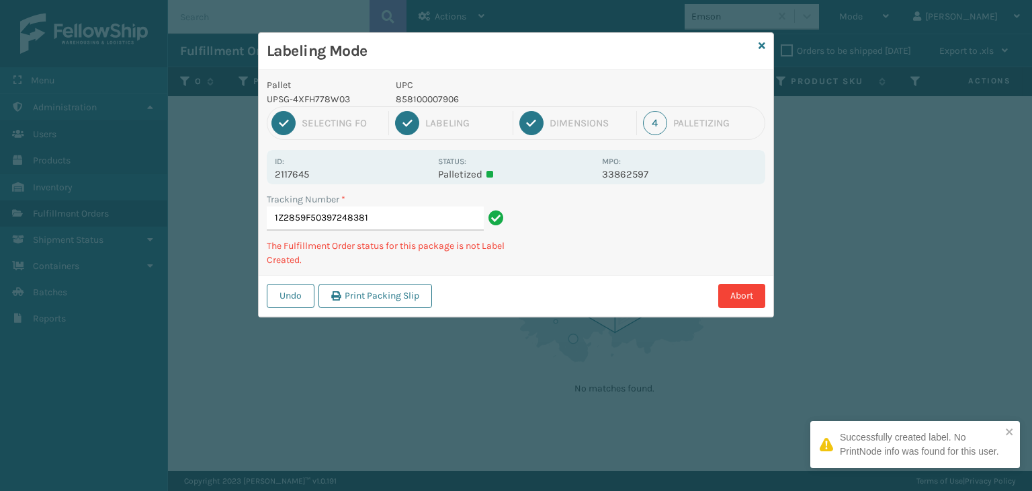
click at [416, 95] on p "858100007906" at bounding box center [495, 99] width 198 height 14
click at [416, 96] on p "858100007906" at bounding box center [495, 99] width 198 height 14
copy p "858100007906"
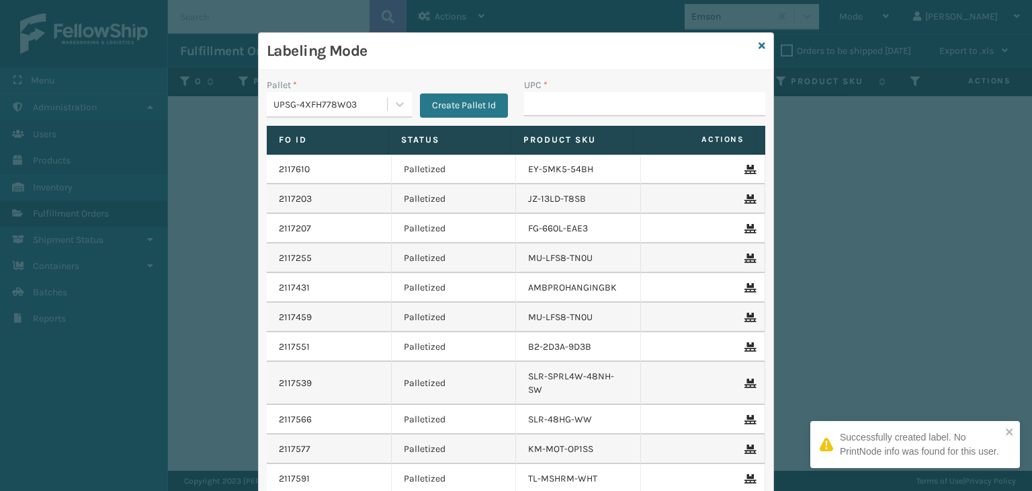
type input "858100007906"
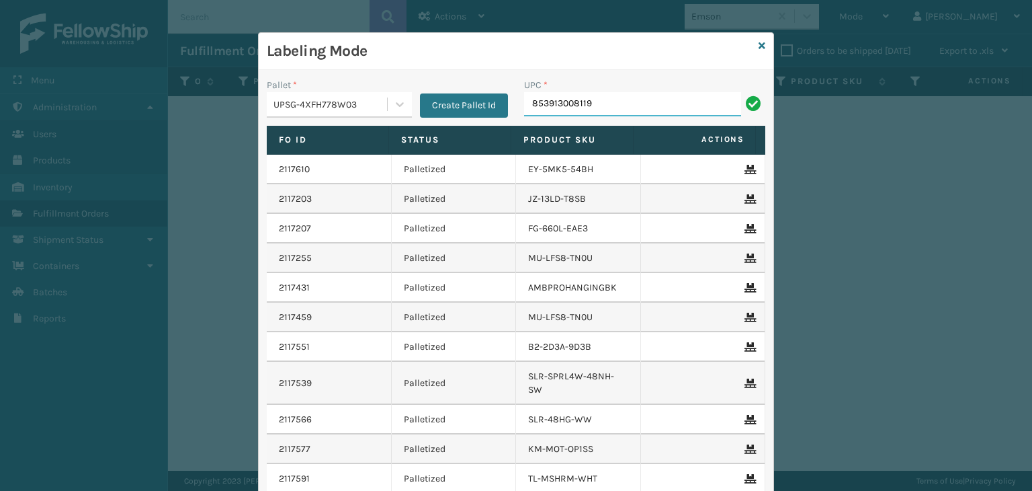
type input "853913008119"
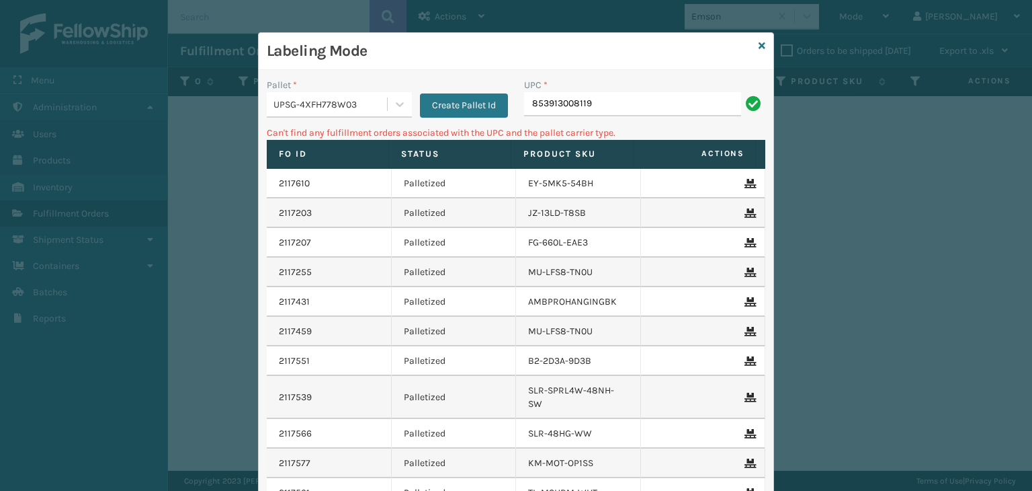
click at [345, 105] on div "UPSG-4XFH778W03" at bounding box center [330, 104] width 115 height 14
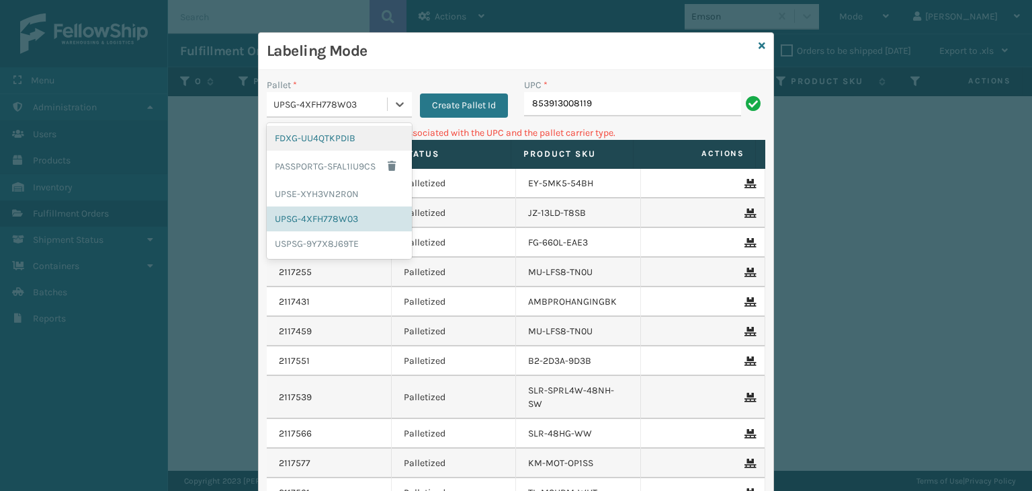
click at [335, 140] on div "FDXG-UU4QTKPDIB" at bounding box center [339, 138] width 145 height 25
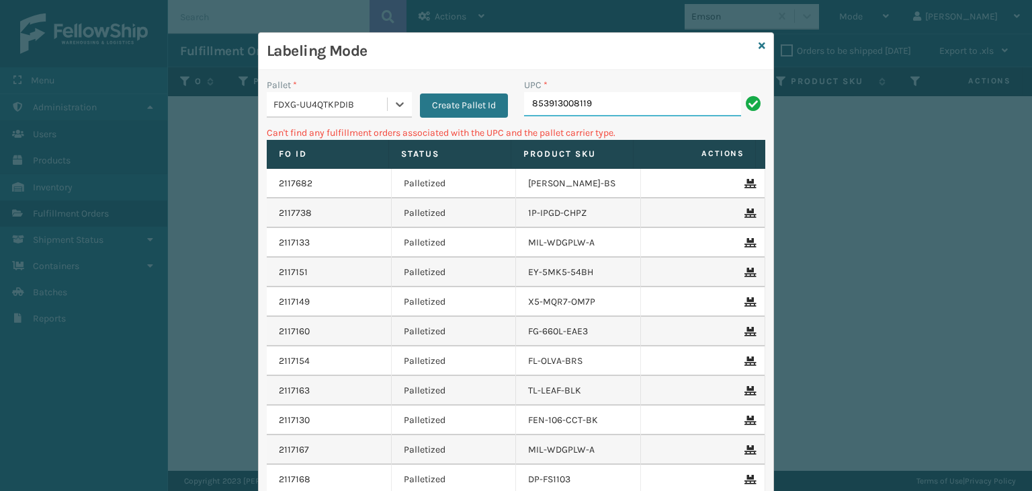
click at [585, 105] on input "853913008119" at bounding box center [632, 104] width 217 height 24
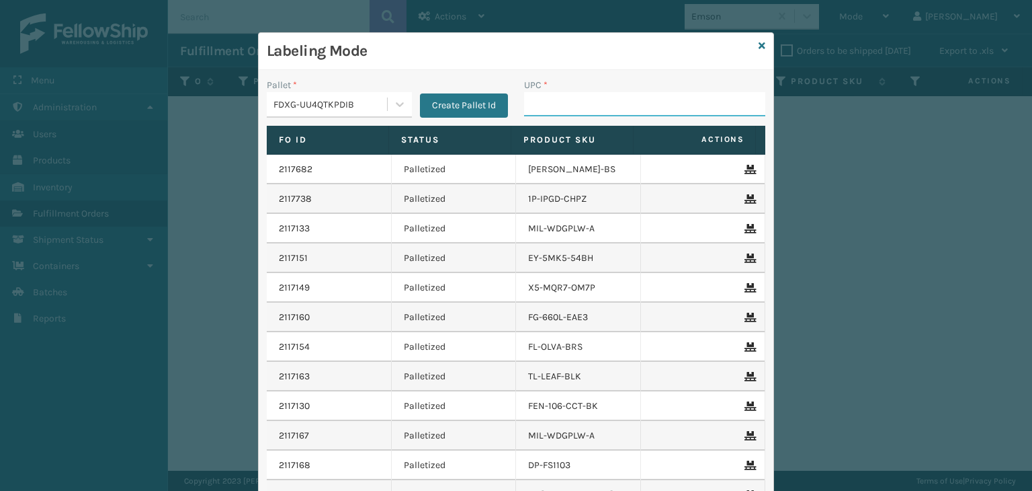
click at [569, 105] on input "UPC *" at bounding box center [644, 104] width 241 height 24
type input "850040667530"
type input "850012"
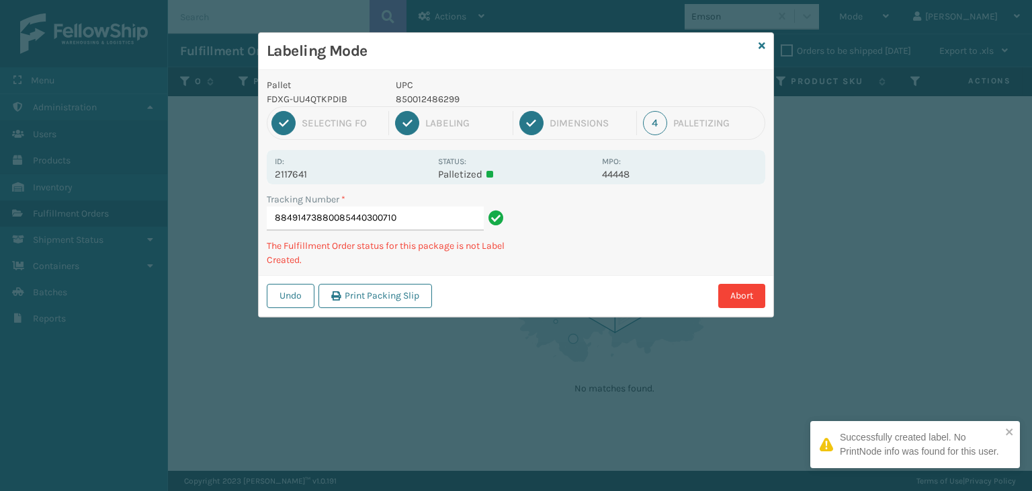
type input "884914738800854403007100"
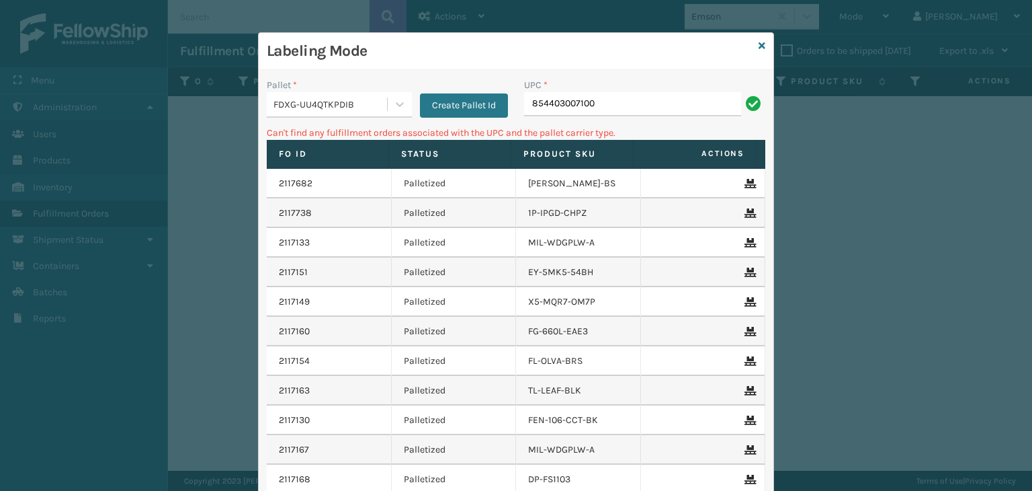
click at [309, 100] on div "FDXG-UU4QTKPDIB" at bounding box center [330, 104] width 115 height 14
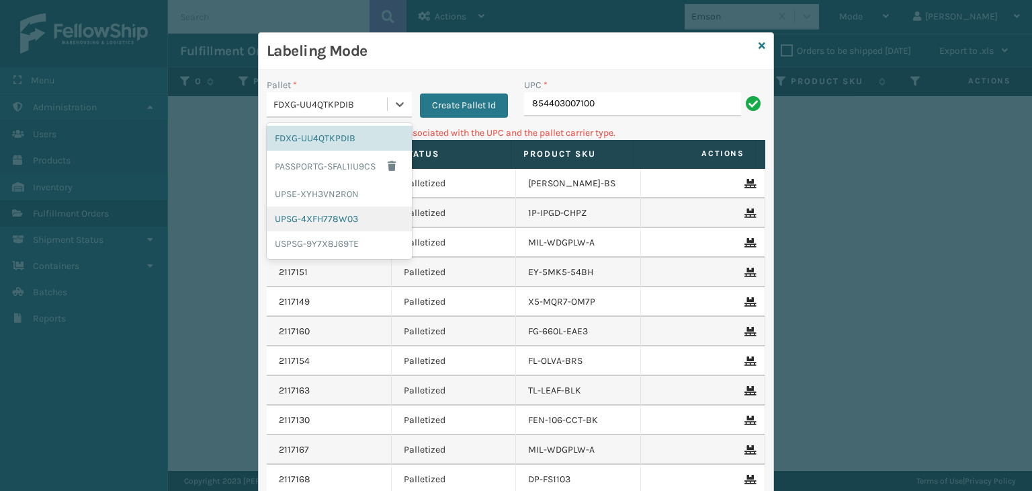
drag, startPoint x: 340, startPoint y: 218, endPoint x: 473, endPoint y: 173, distance: 140.5
click at [341, 218] on div "UPSG-4XFH778W03" at bounding box center [339, 218] width 145 height 25
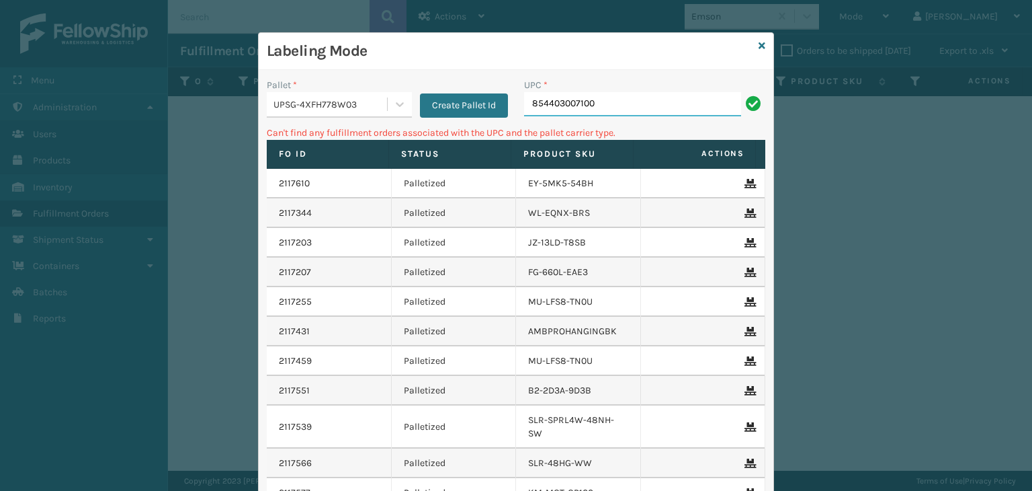
click at [593, 110] on input "854403007100" at bounding box center [632, 104] width 217 height 24
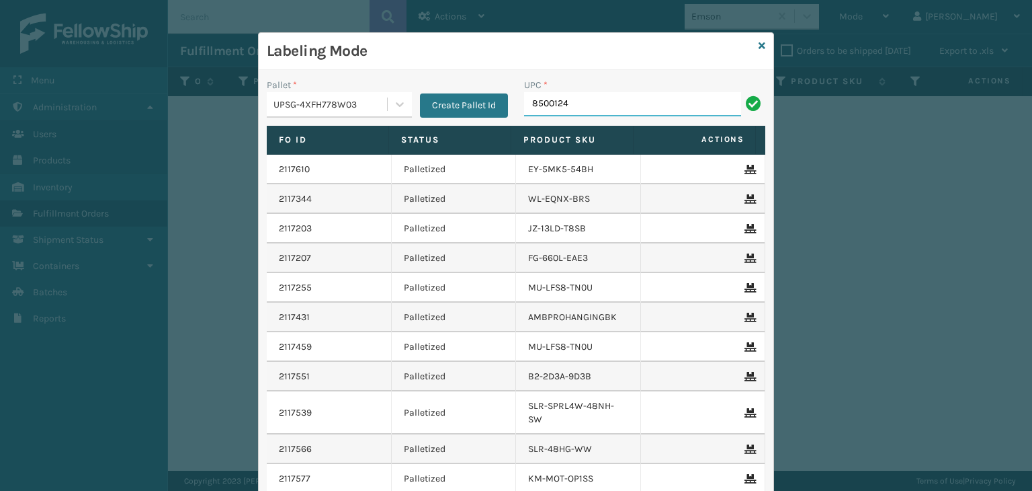
type input "85001248"
